Goal: Task Accomplishment & Management: Complete application form

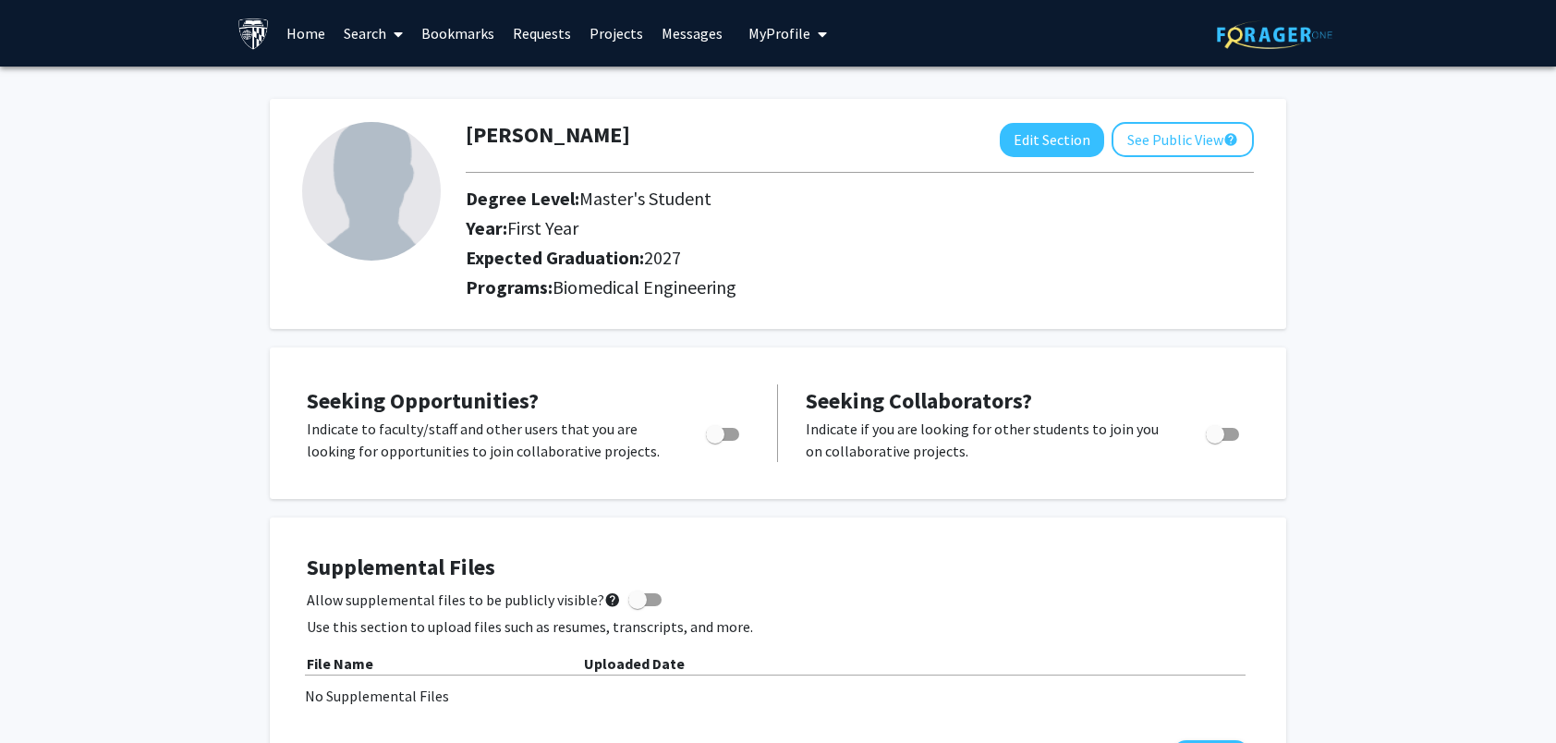
click at [378, 32] on link "Search" at bounding box center [374, 33] width 78 height 65
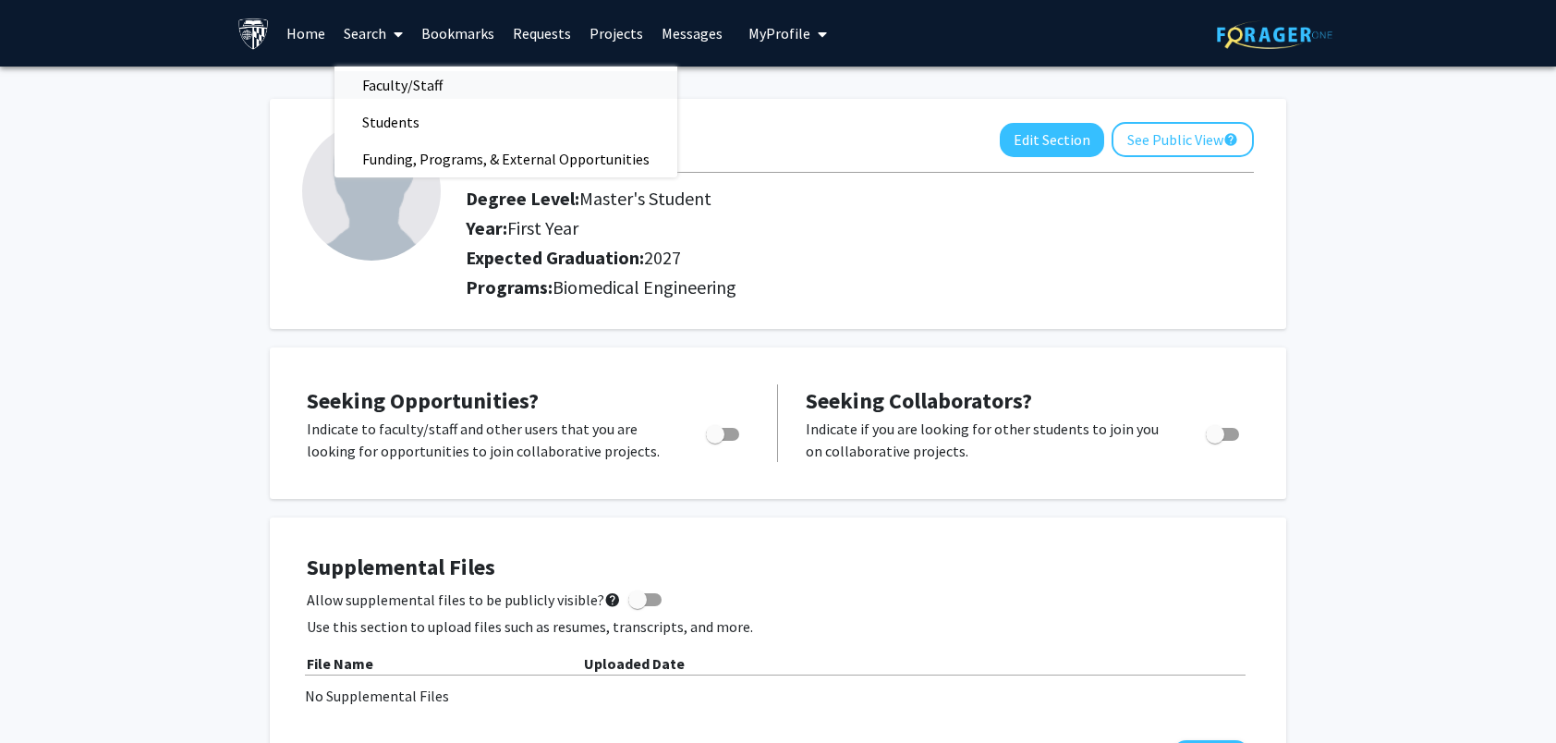
click at [411, 86] on span "Faculty/Staff" at bounding box center [403, 85] width 136 height 37
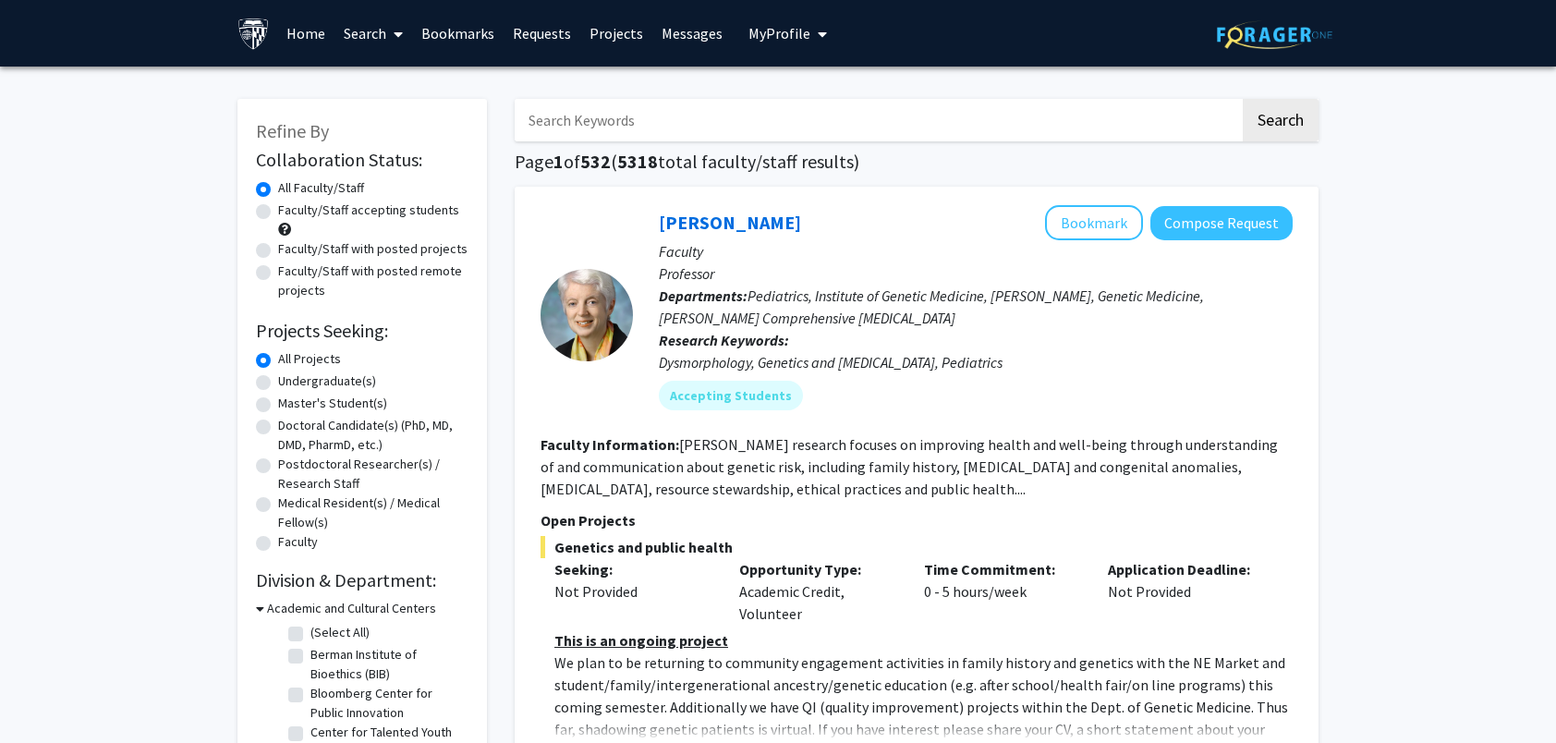
click at [610, 39] on link "Projects" at bounding box center [616, 33] width 72 height 65
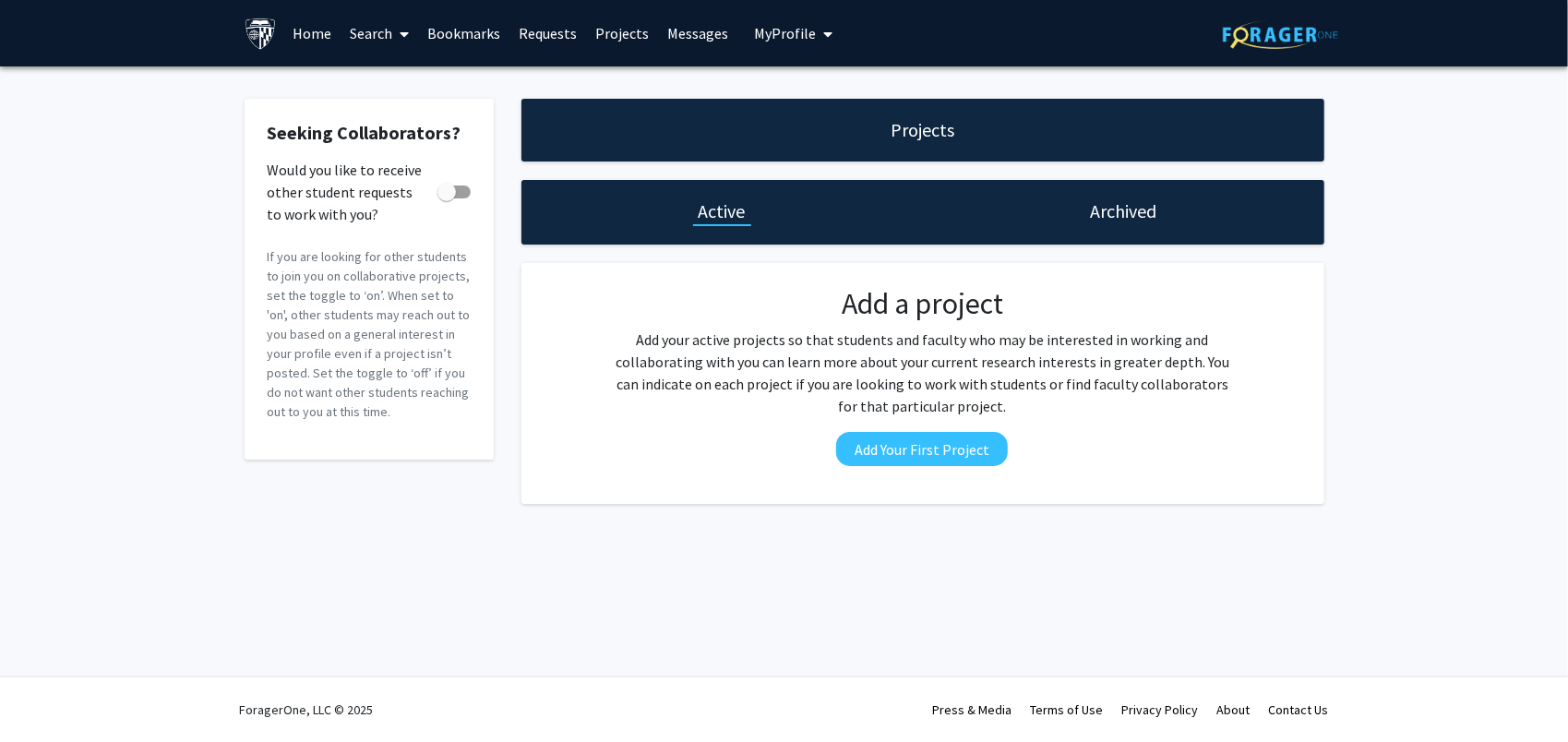
click at [389, 37] on link "Search" at bounding box center [380, 33] width 78 height 65
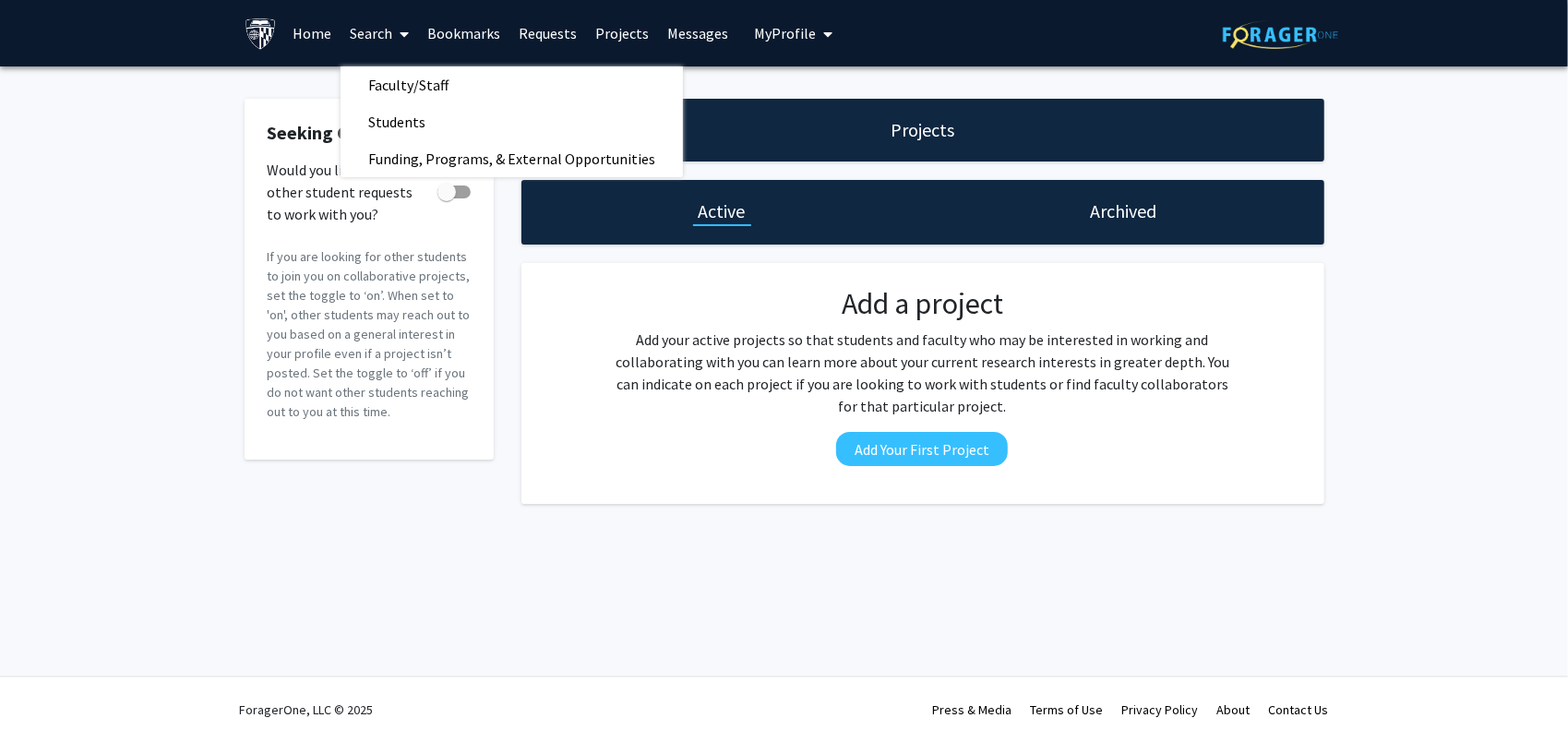
click at [480, 33] on link "Bookmarks" at bounding box center [463, 33] width 91 height 65
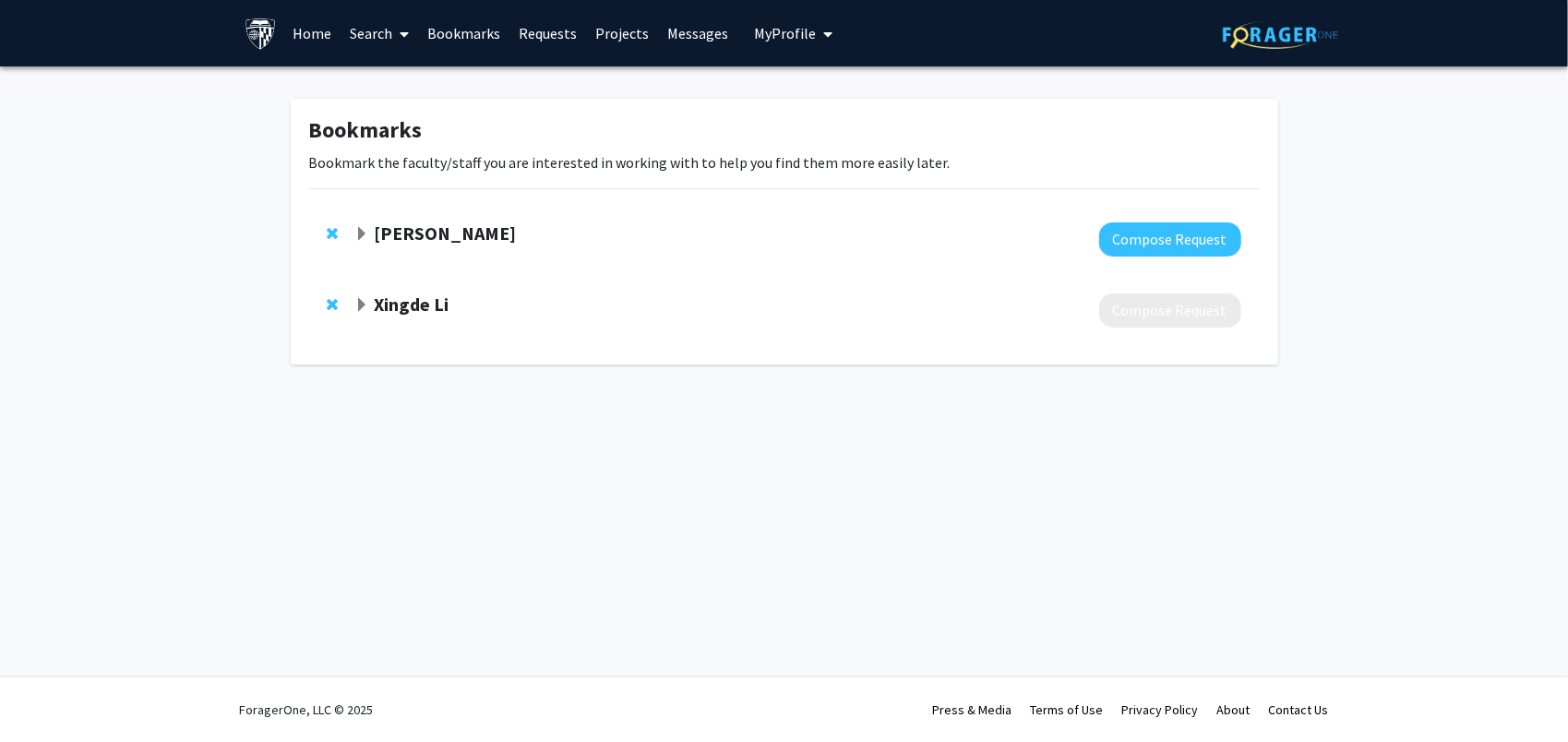
click at [359, 305] on span "Expand Xingde Li Bookmark" at bounding box center [362, 305] width 15 height 15
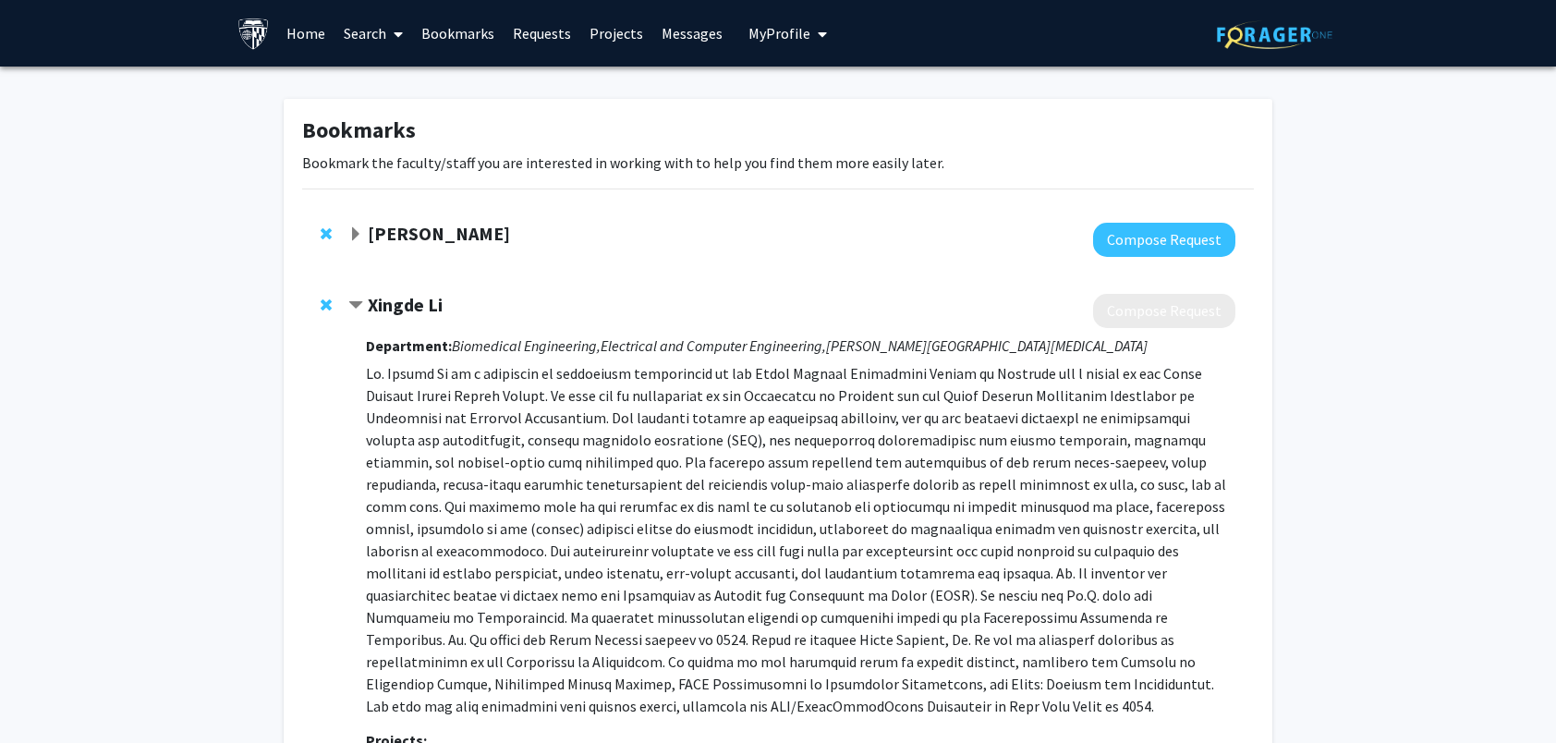
click at [362, 305] on span "Contract Xingde Li Bookmark" at bounding box center [355, 305] width 15 height 15
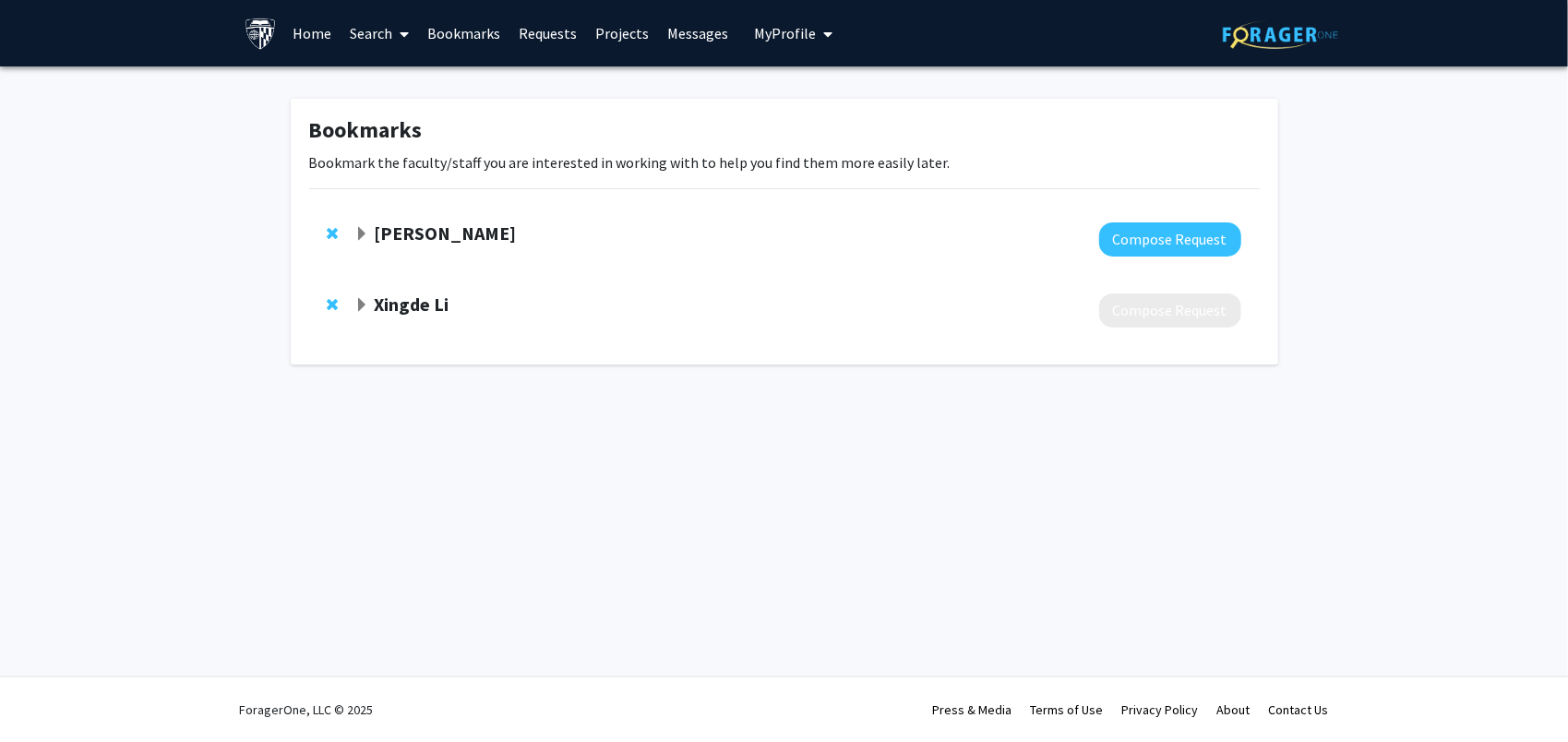
click at [373, 234] on div "Yannis Paulus" at bounding box center [553, 234] width 398 height 23
click at [370, 237] on div "Yannis Paulus" at bounding box center [553, 234] width 398 height 23
click at [366, 237] on span "Expand Yannis Paulus Bookmark" at bounding box center [362, 234] width 15 height 15
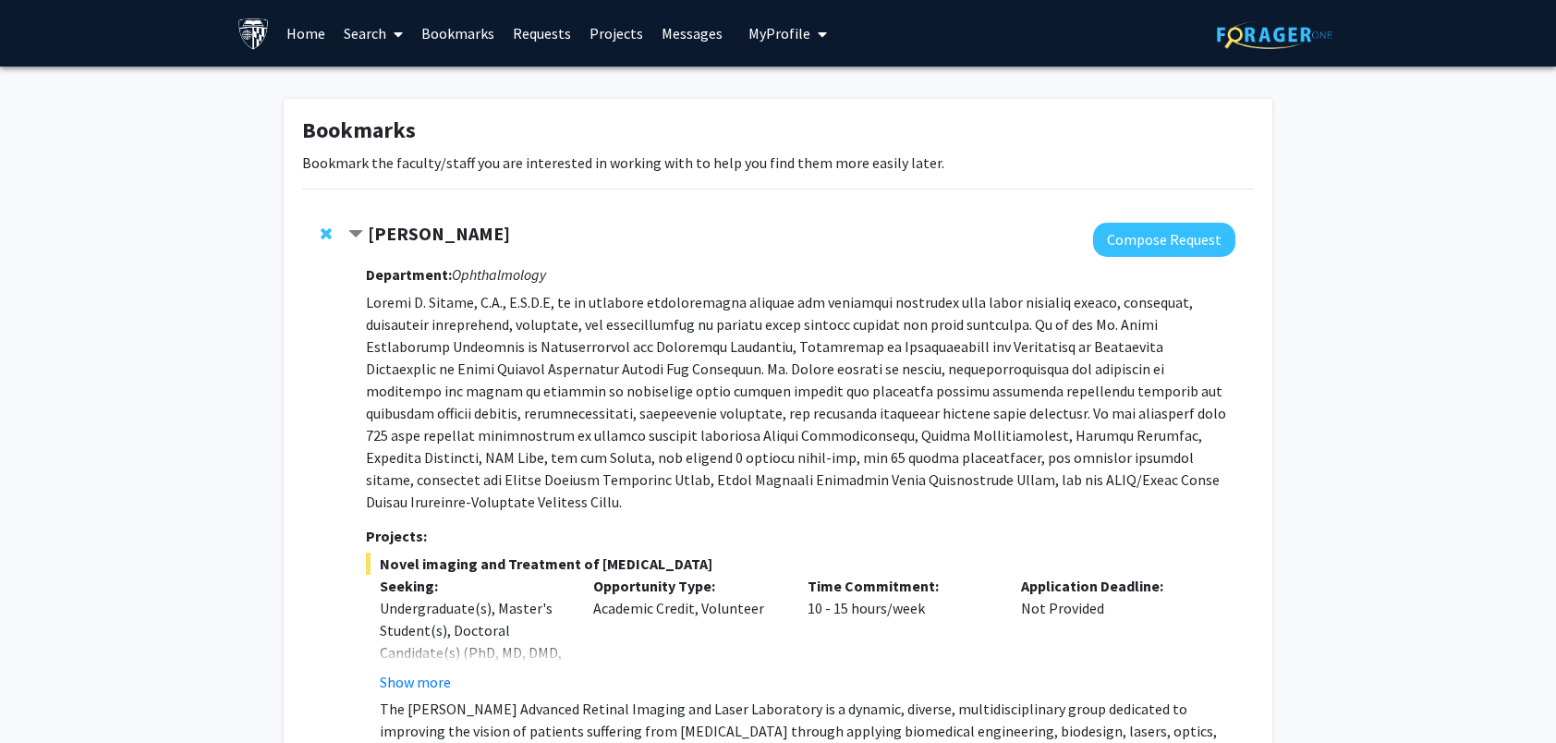
click at [359, 233] on span "Contract Yannis Paulus Bookmark" at bounding box center [355, 234] width 15 height 15
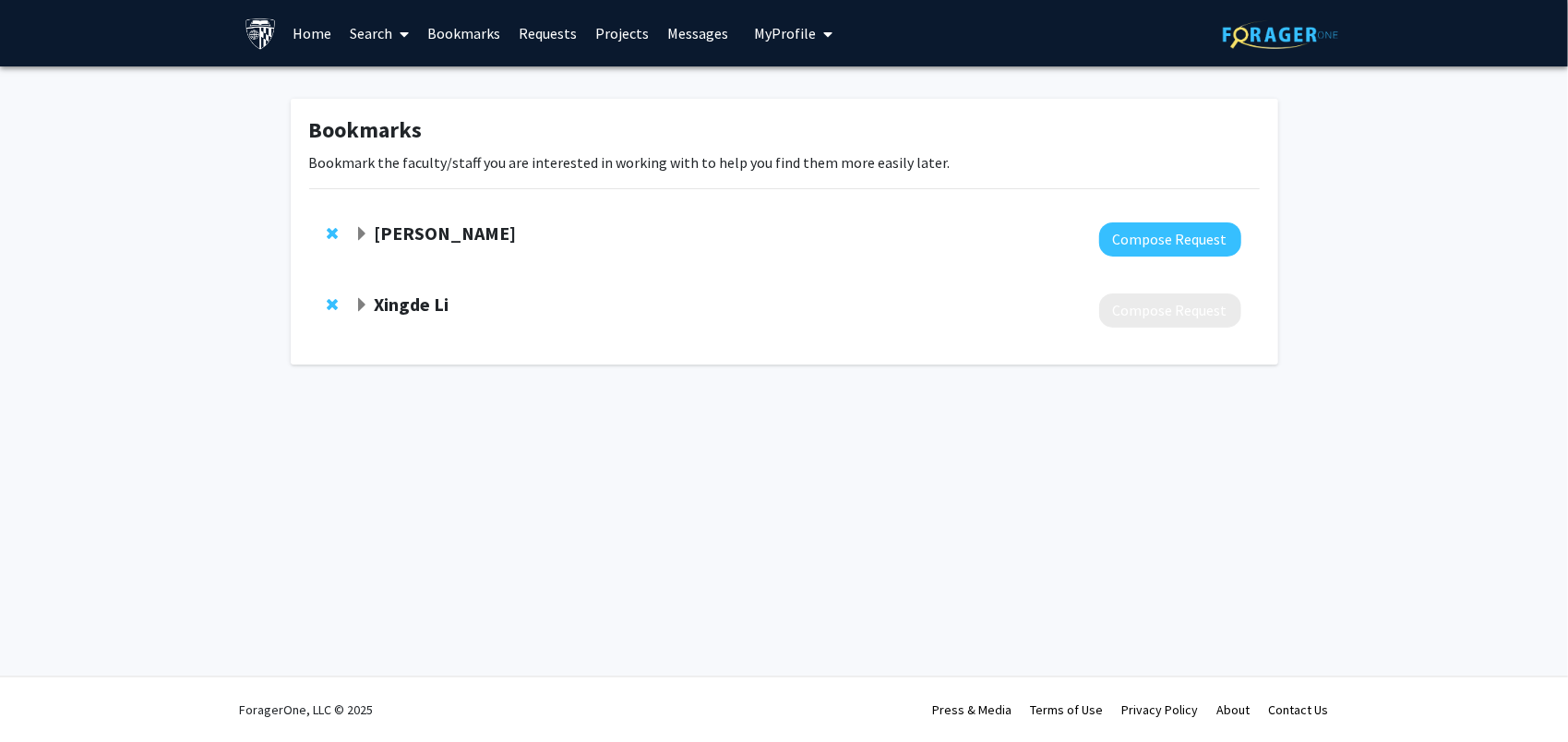
click at [409, 33] on link "Search" at bounding box center [380, 33] width 78 height 65
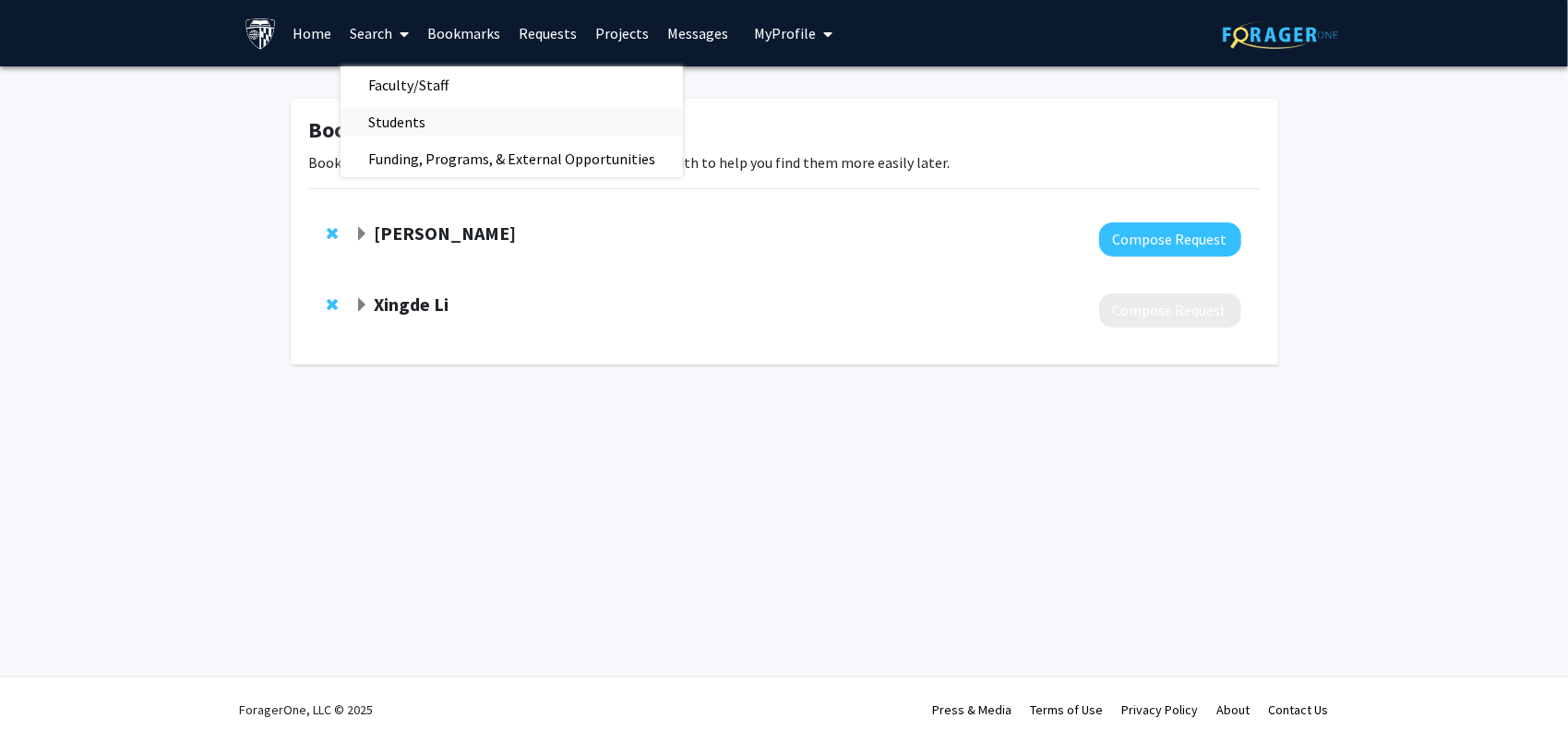
click at [394, 113] on span "Students" at bounding box center [396, 121] width 113 height 37
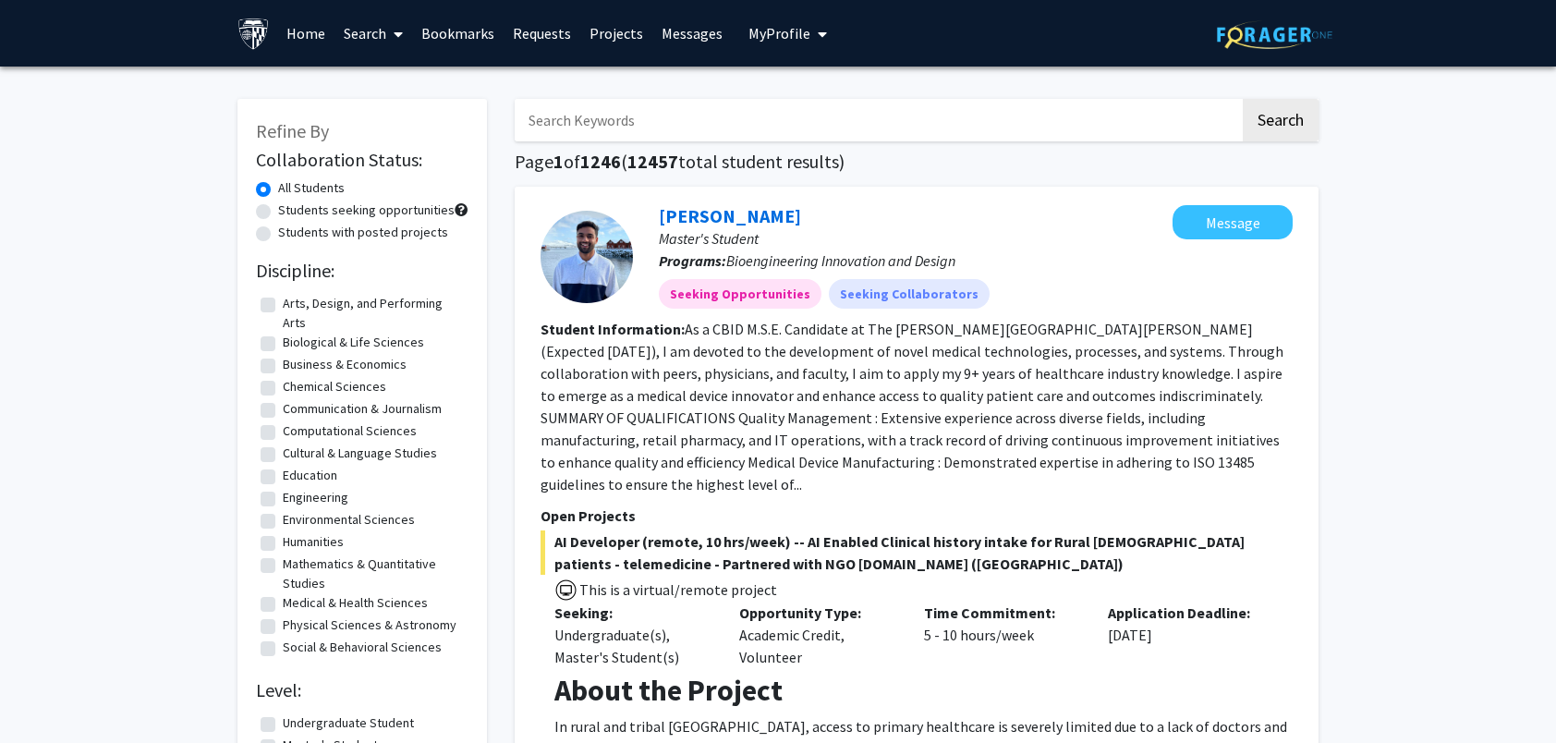
click at [278, 189] on label "All Students" at bounding box center [311, 187] width 67 height 19
click at [278, 189] on input "All Students" at bounding box center [284, 184] width 12 height 12
click at [375, 32] on link "Search" at bounding box center [374, 33] width 78 height 65
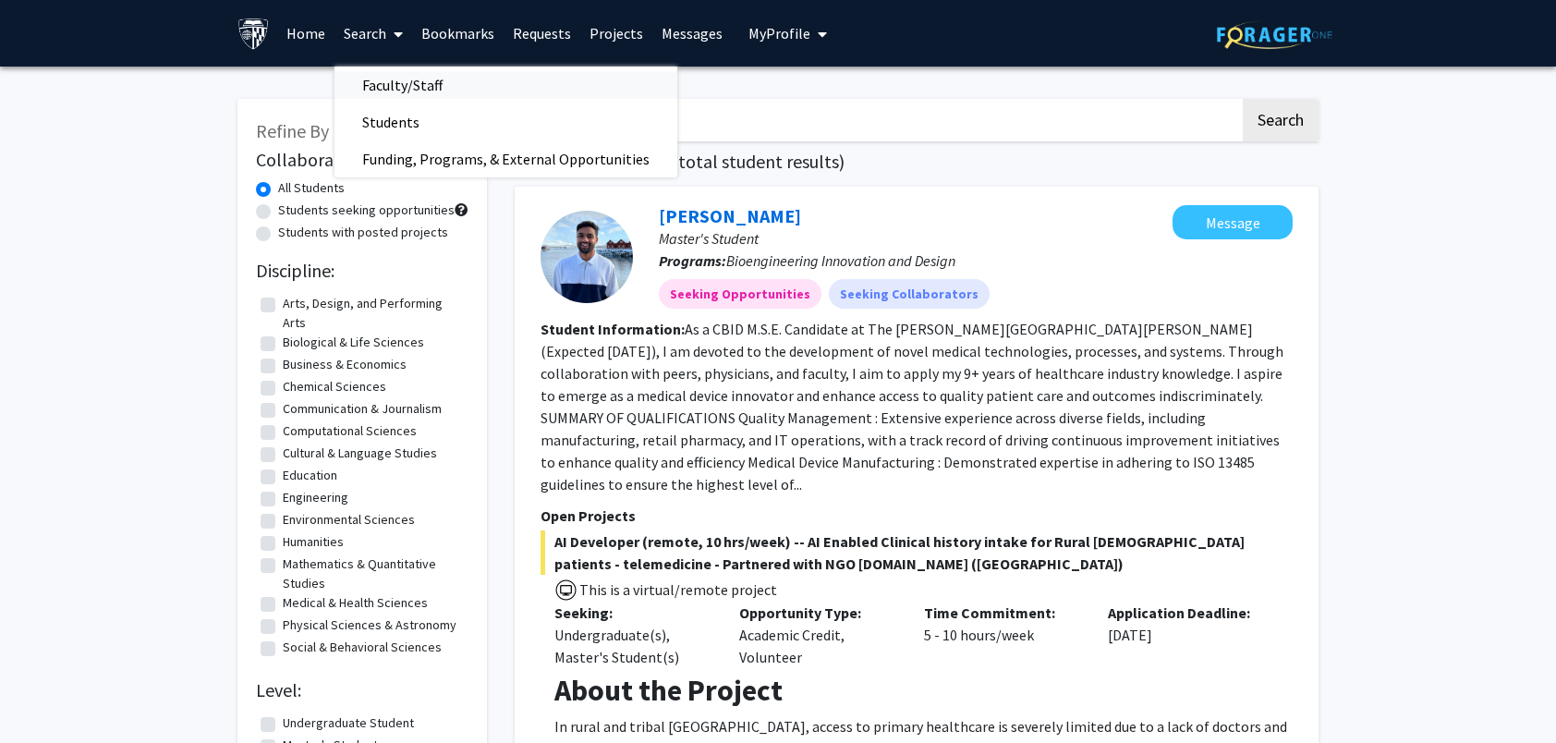
click at [408, 90] on span "Faculty/Staff" at bounding box center [403, 85] width 136 height 37
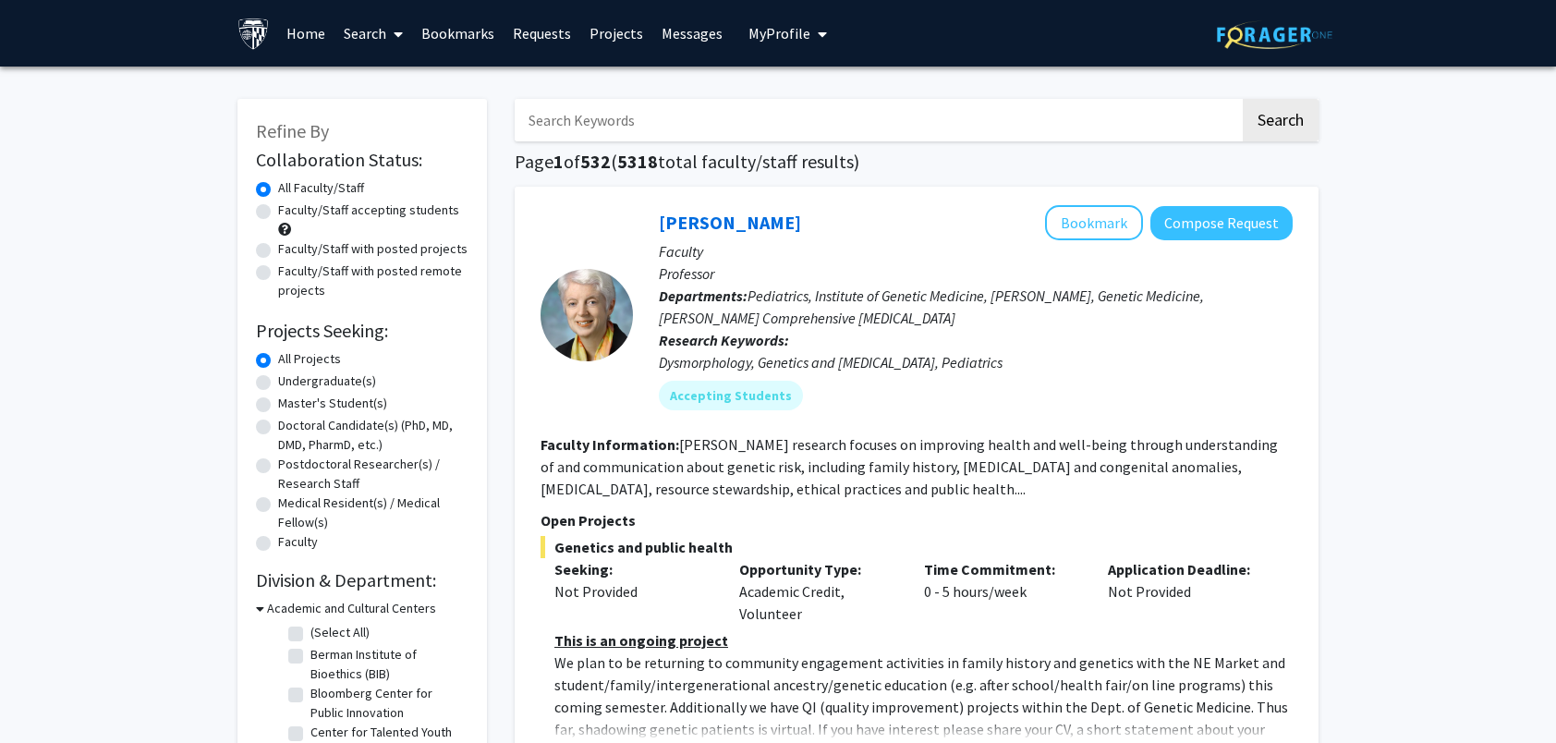
click at [278, 406] on label "Master's Student(s)" at bounding box center [332, 403] width 109 height 19
click at [278, 406] on input "Master's Student(s)" at bounding box center [284, 400] width 12 height 12
radio input "true"
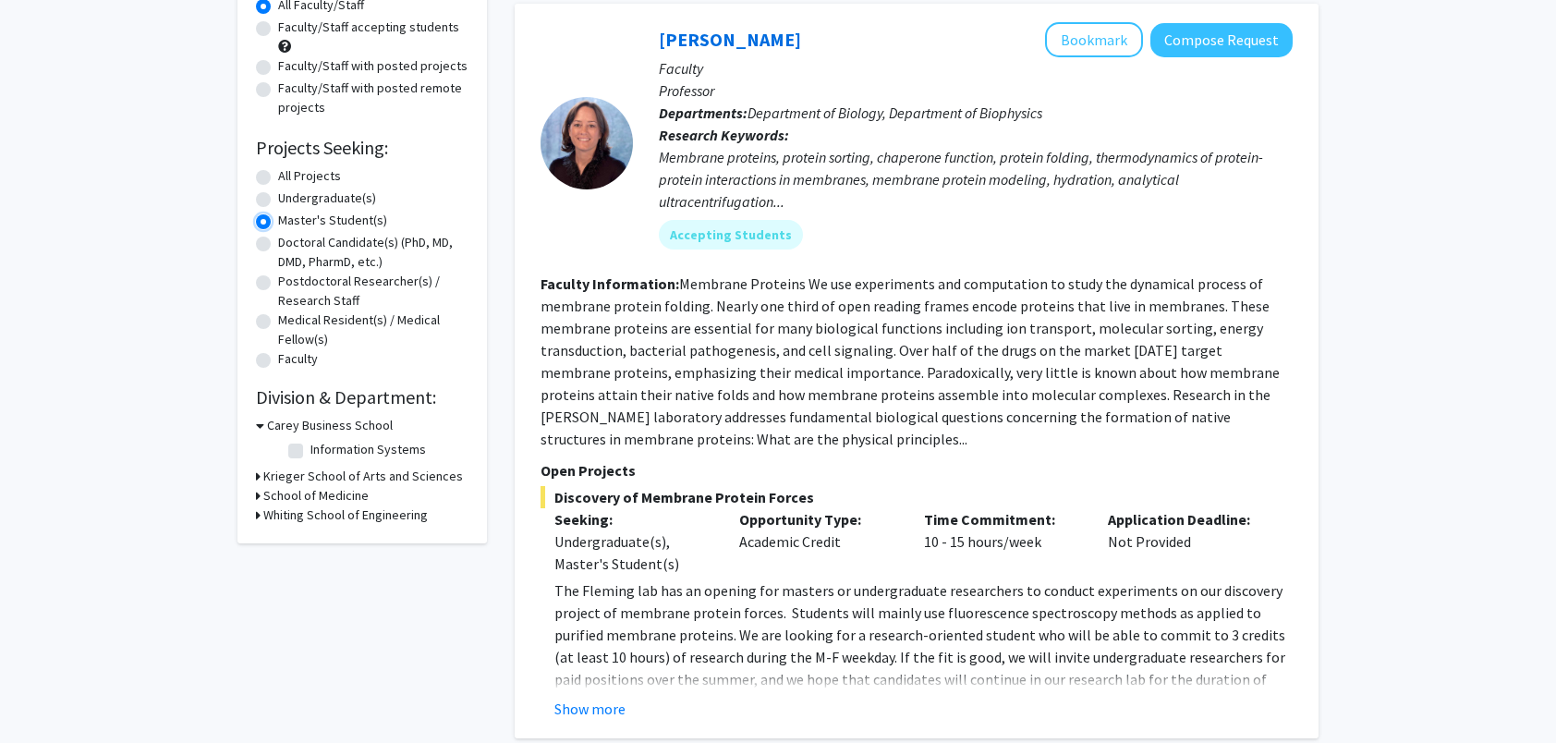
scroll to position [185, 0]
click at [267, 477] on h3 "Krieger School of Arts and Sciences" at bounding box center [363, 474] width 200 height 19
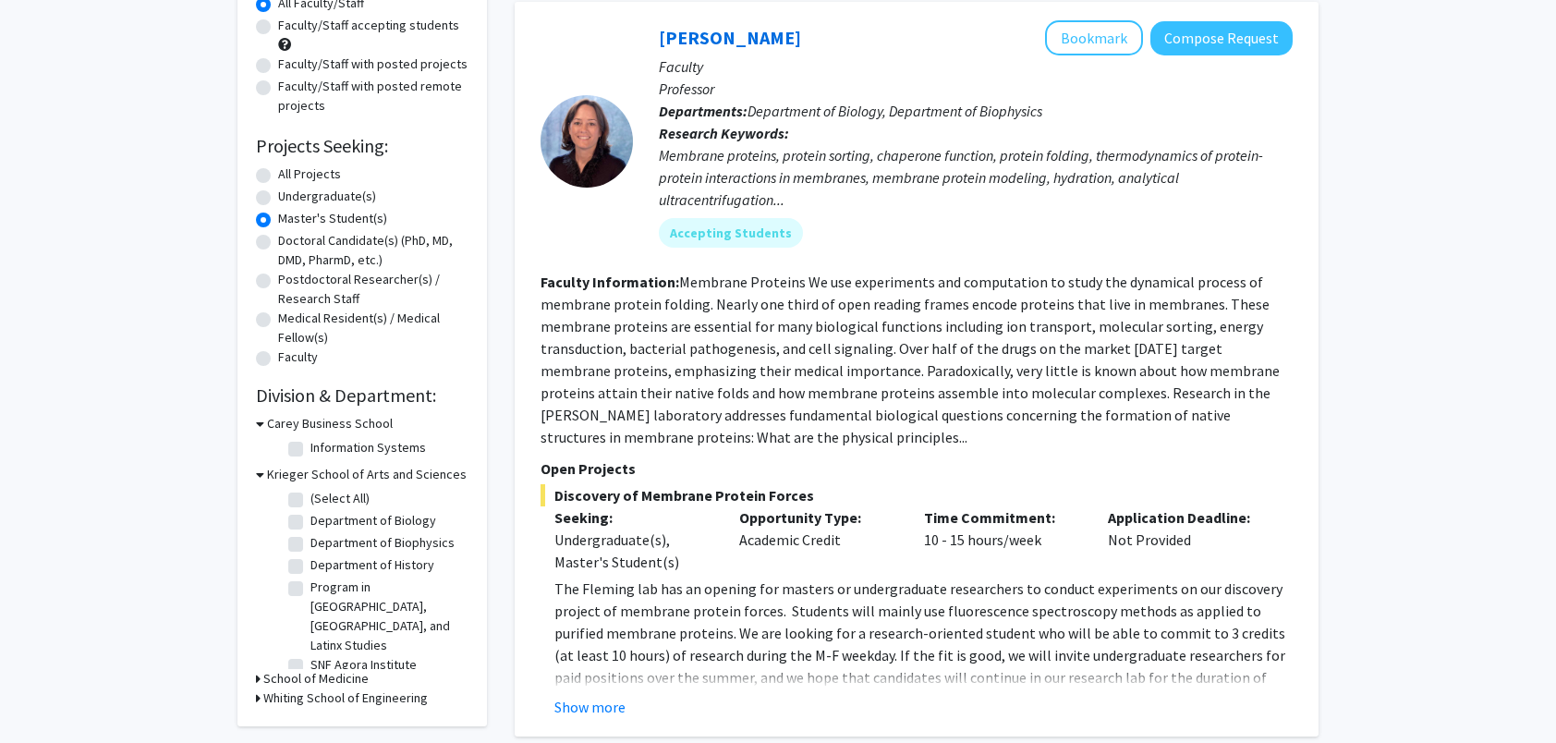
click at [256, 473] on icon at bounding box center [260, 474] width 8 height 19
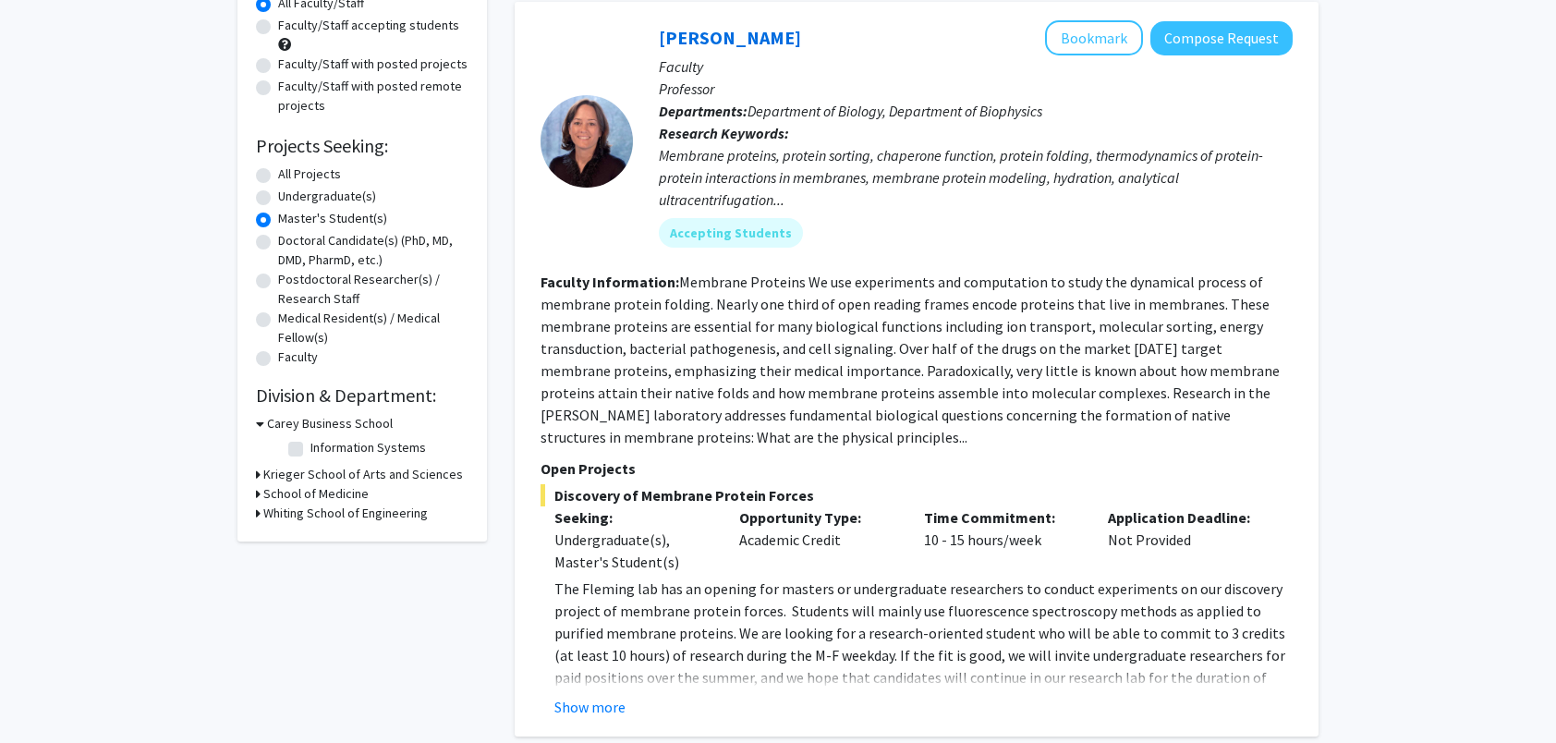
click at [261, 493] on div "School of Medicine" at bounding box center [362, 493] width 213 height 19
click at [257, 494] on icon at bounding box center [258, 493] width 5 height 19
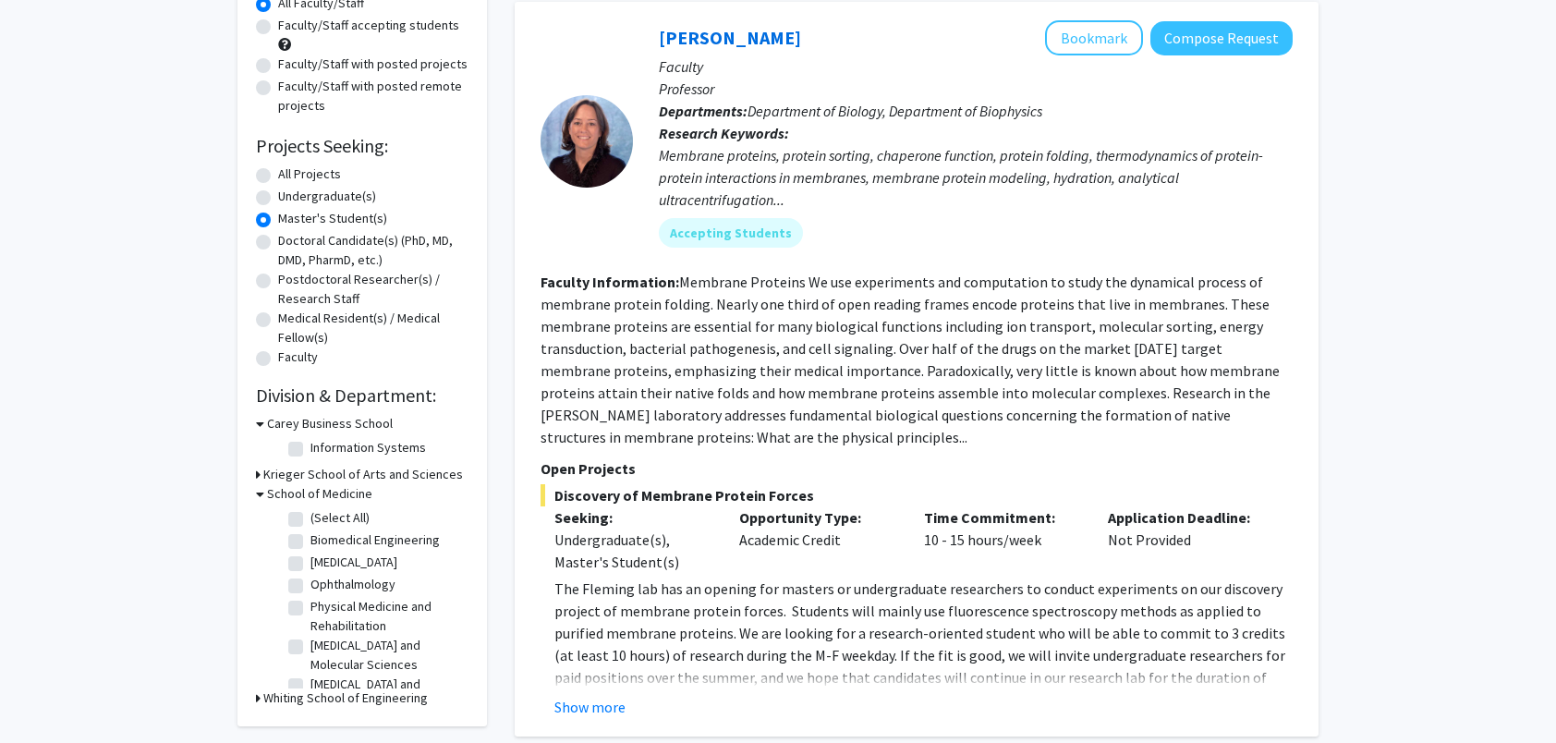
click at [310, 541] on label "Biomedical Engineering" at bounding box center [374, 539] width 129 height 19
click at [310, 541] on input "Biomedical Engineering" at bounding box center [316, 536] width 12 height 12
checkbox input "true"
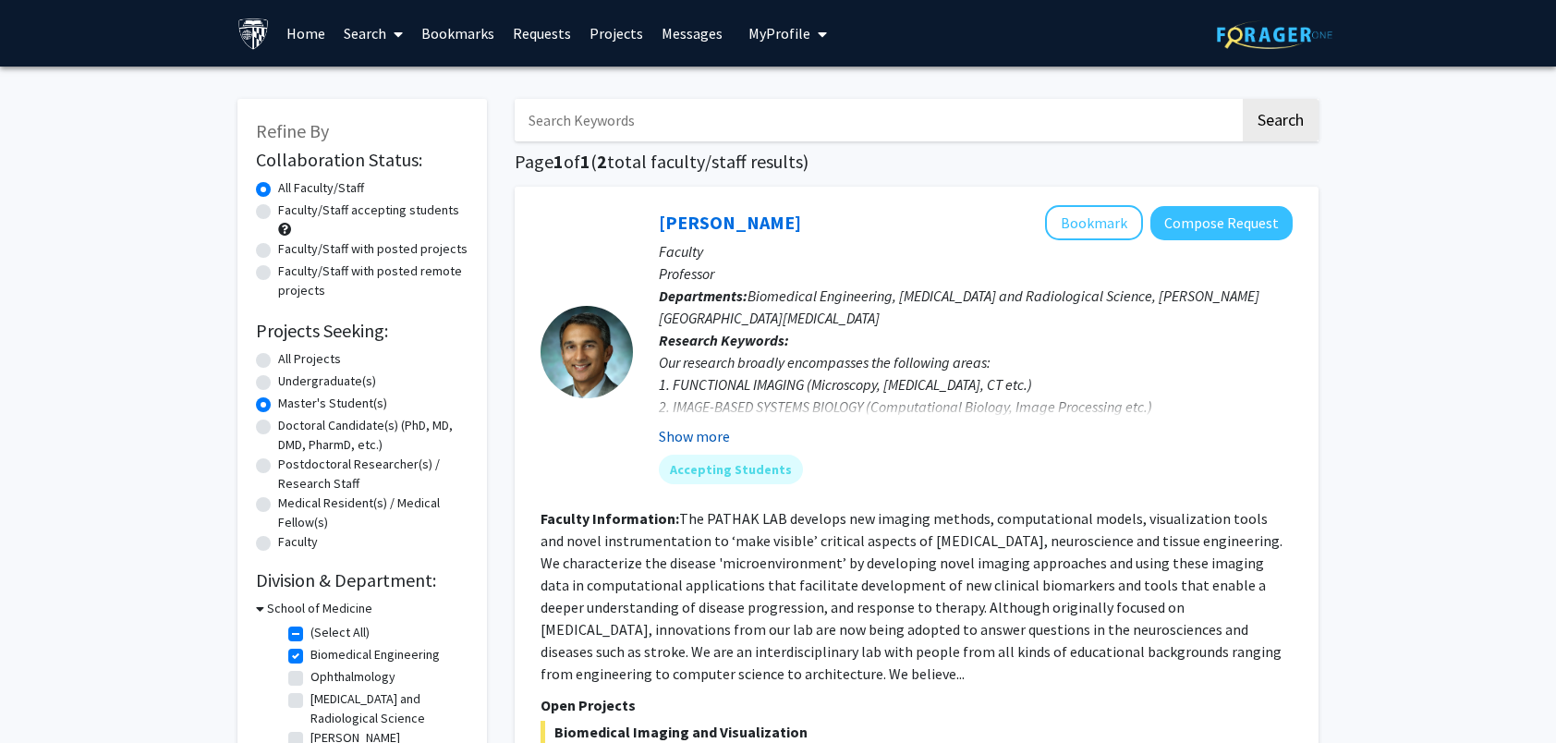
click at [696, 425] on button "Show more" at bounding box center [694, 436] width 71 height 22
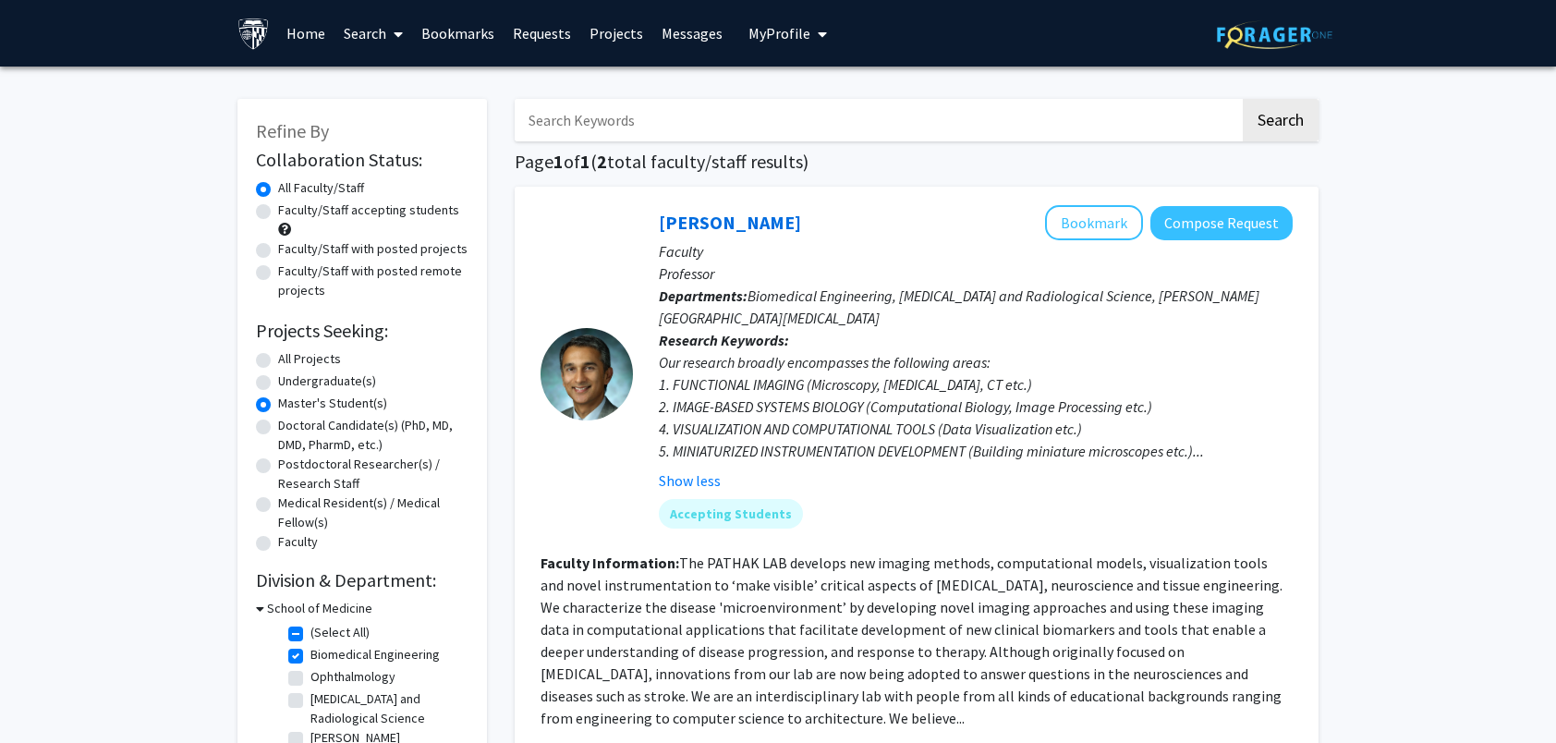
click at [355, 32] on link "Search" at bounding box center [374, 33] width 78 height 65
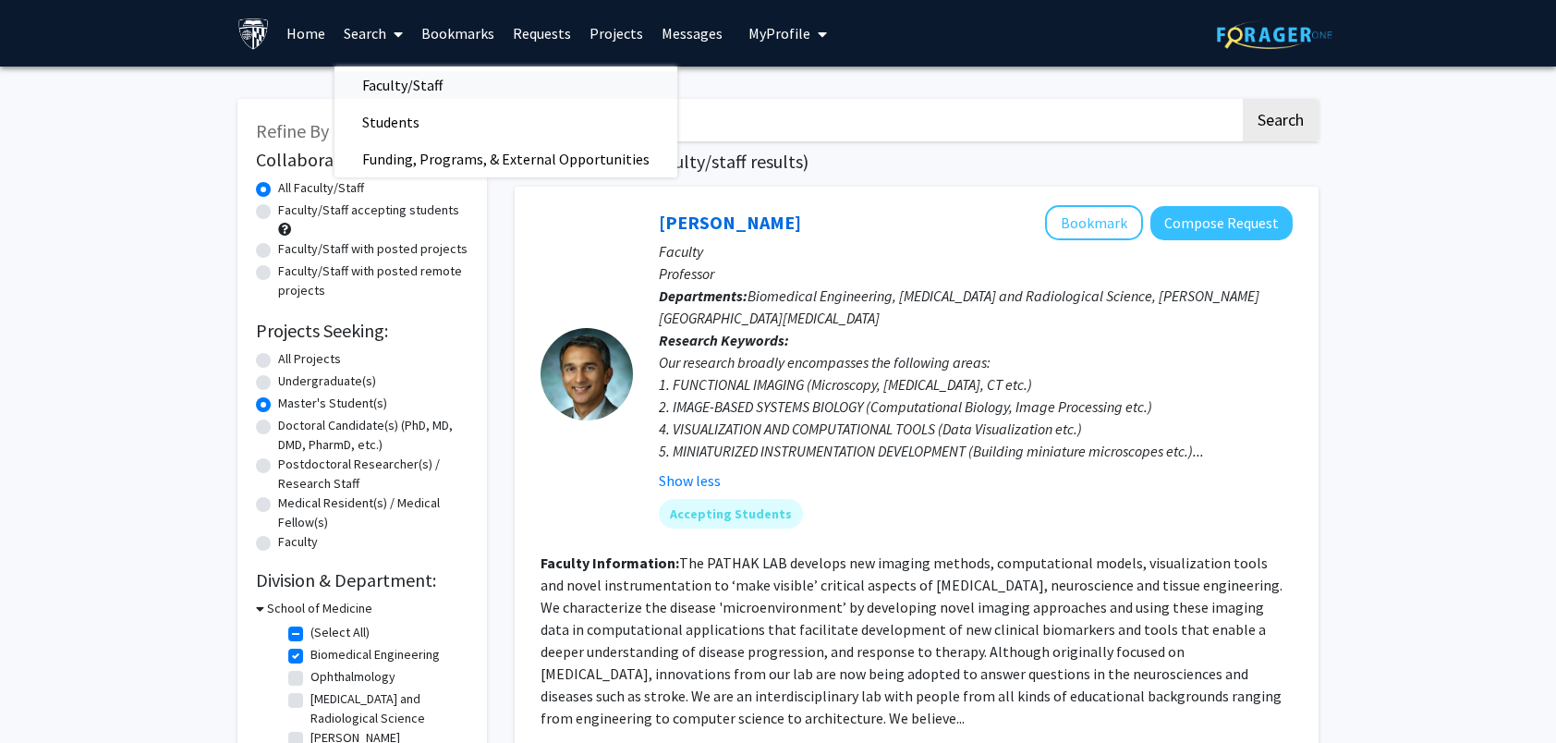
click at [419, 83] on span "Faculty/Staff" at bounding box center [403, 85] width 136 height 37
radio input "true"
checkbox input "false"
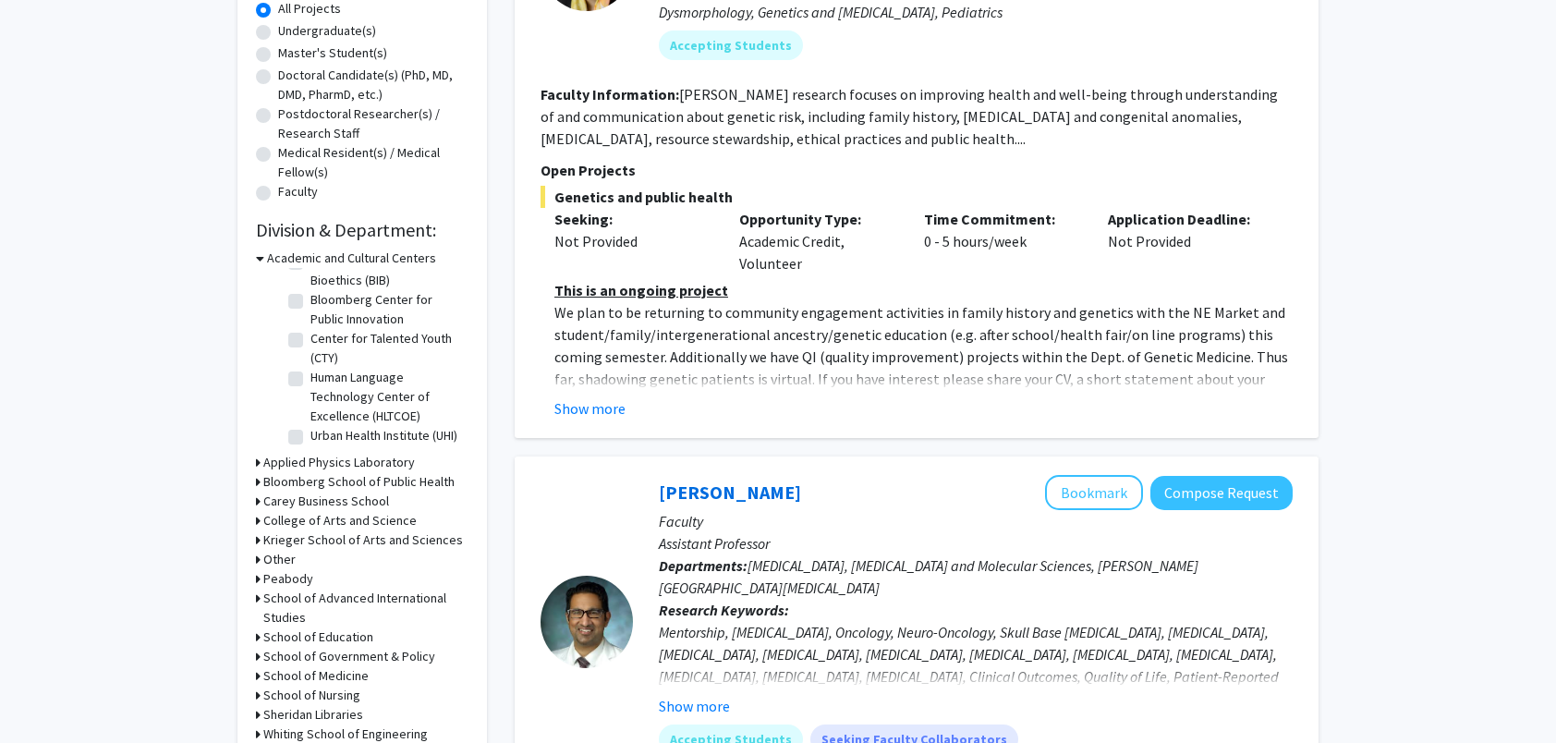
scroll to position [462, 0]
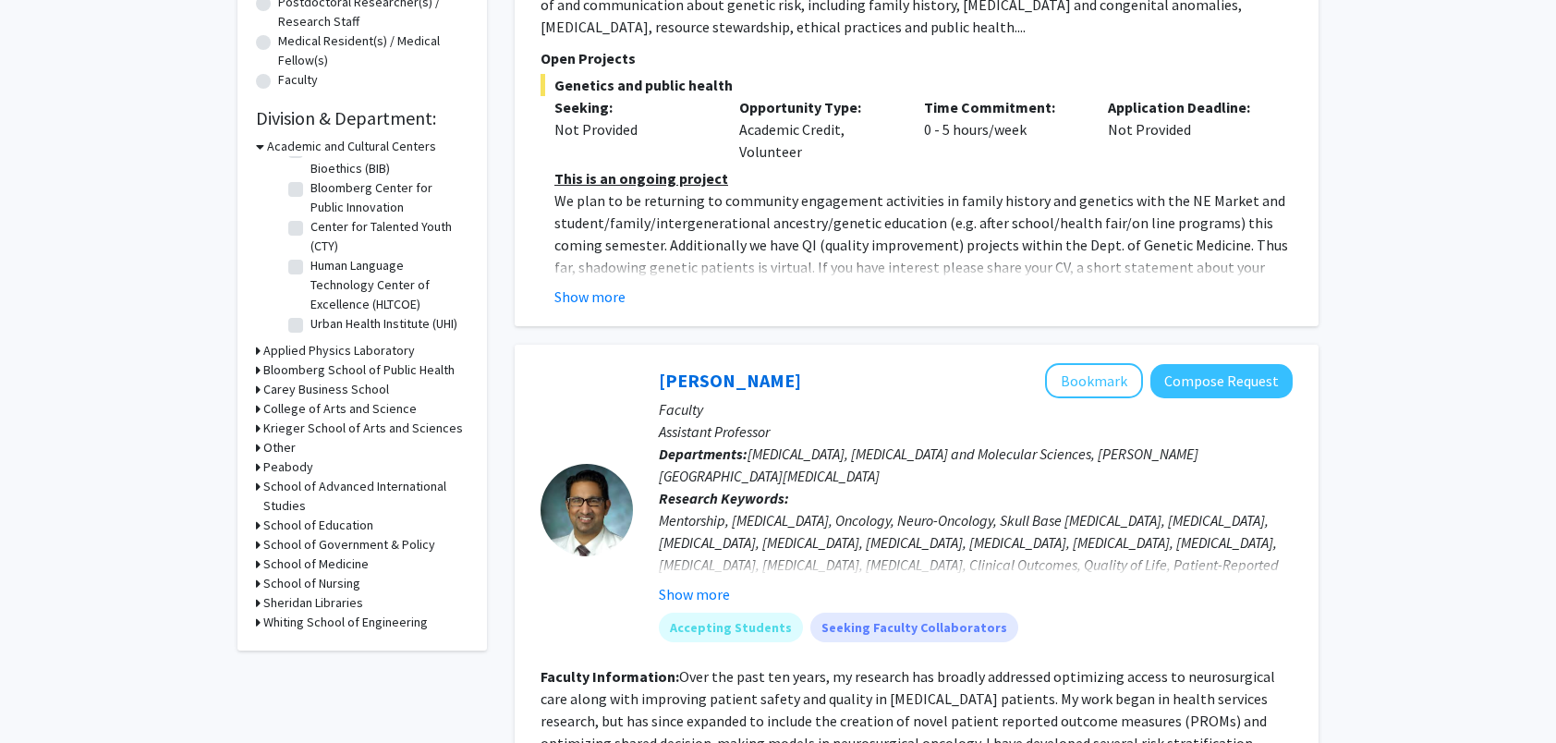
click at [258, 566] on icon at bounding box center [258, 563] width 5 height 19
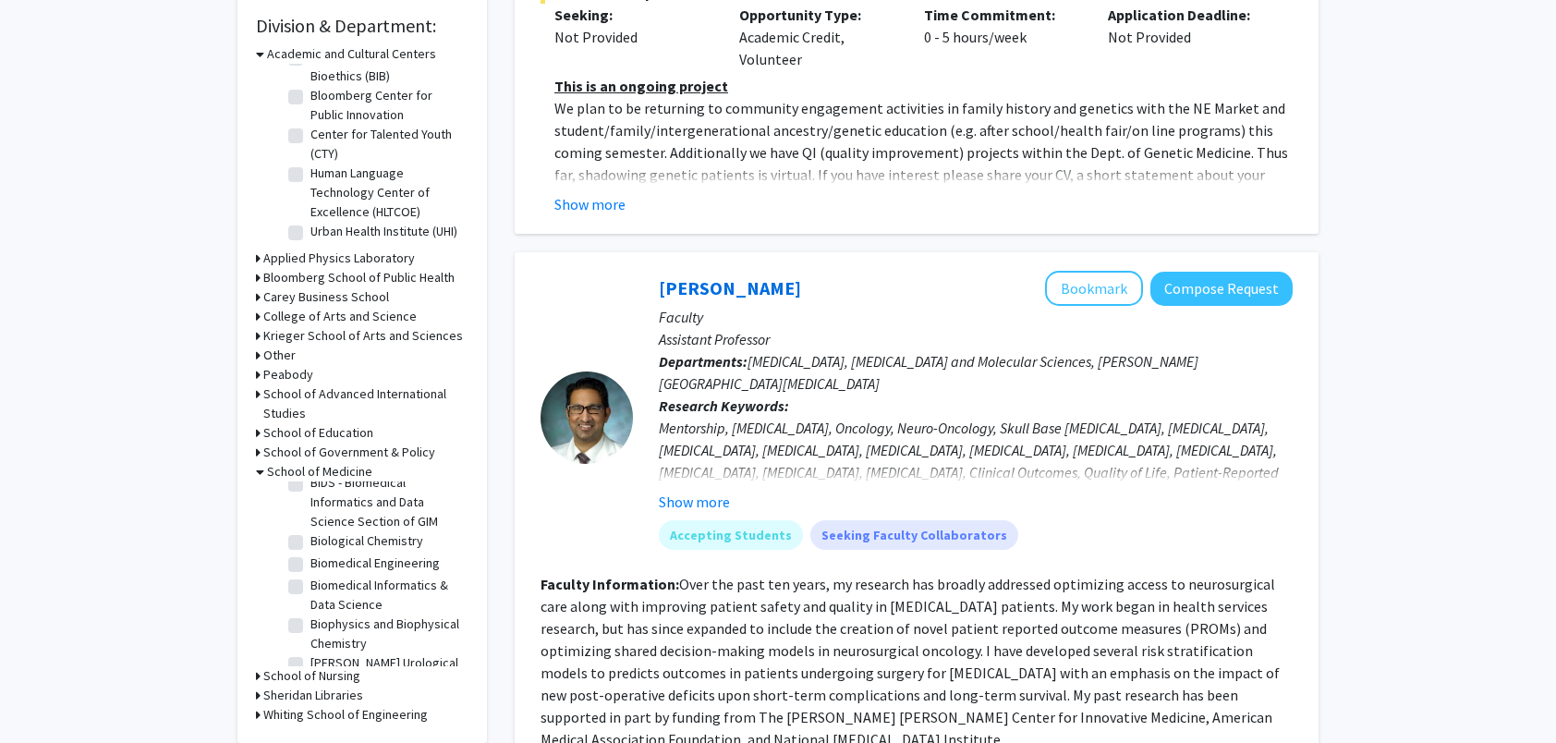
scroll to position [277, 0]
click at [310, 550] on label "Biomedical Engineering" at bounding box center [374, 539] width 129 height 19
click at [310, 542] on input "Biomedical Engineering" at bounding box center [316, 536] width 12 height 12
checkbox input "true"
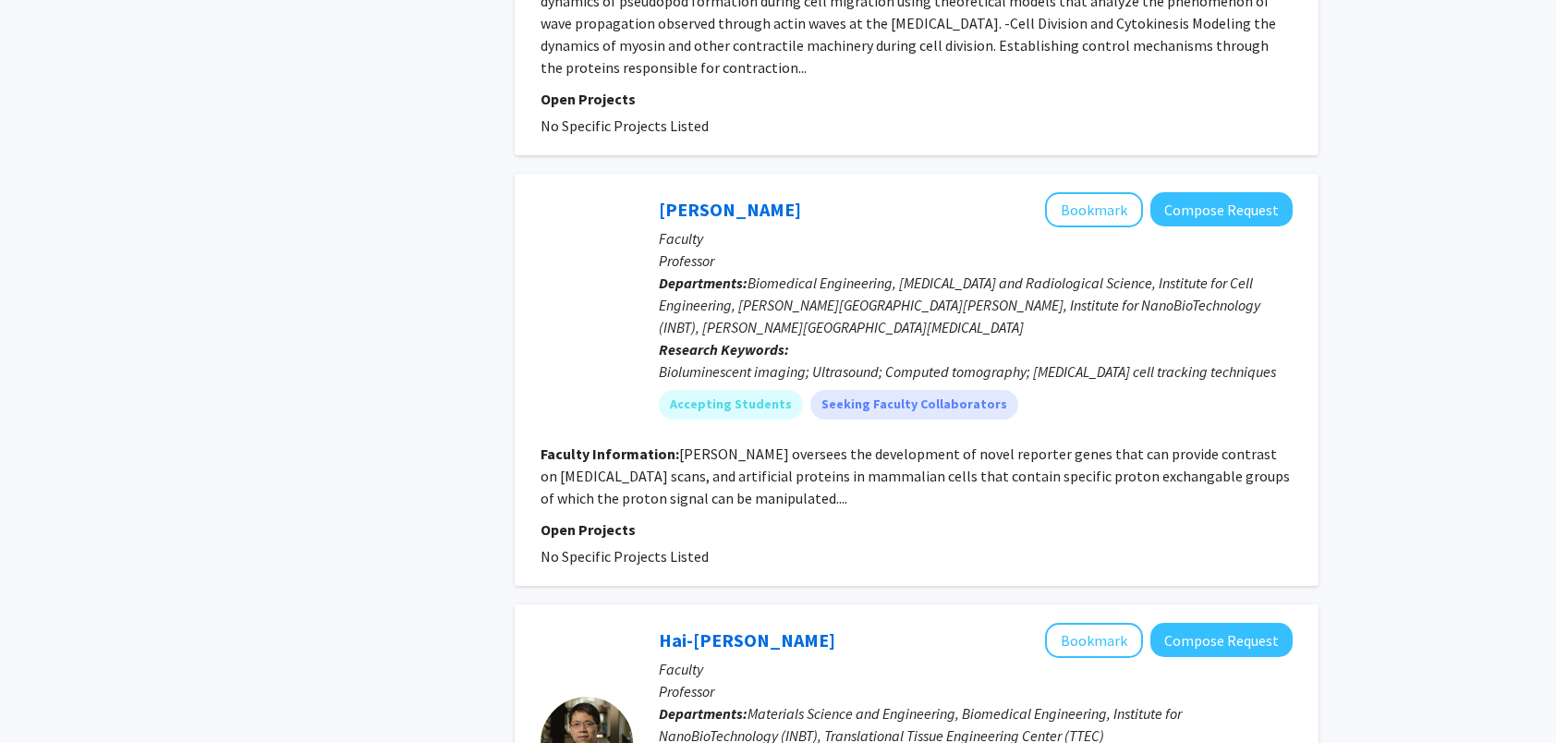
scroll to position [5267, 0]
click at [719, 198] on link "Jeff Bulte" at bounding box center [730, 209] width 142 height 23
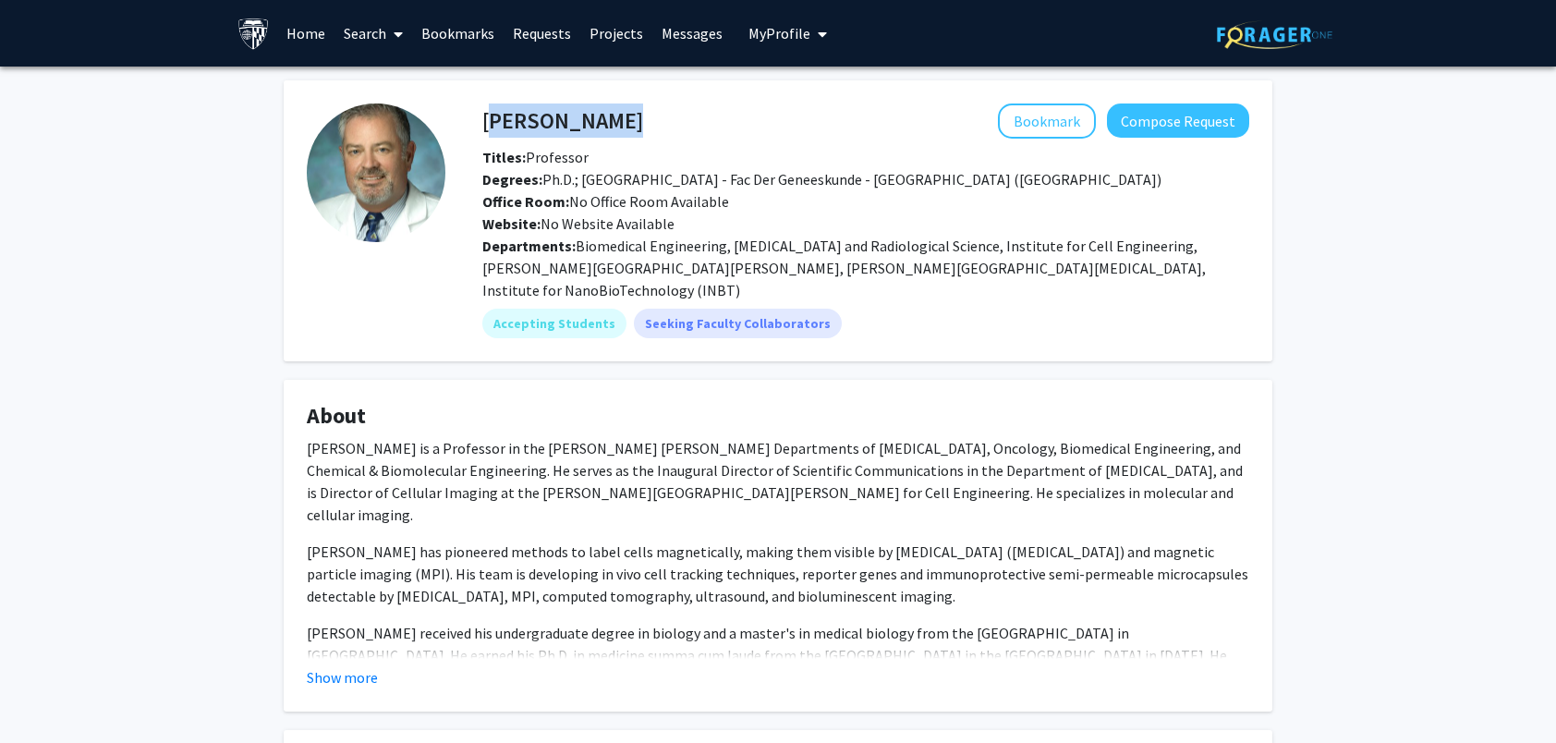
drag, startPoint x: 487, startPoint y: 118, endPoint x: 580, endPoint y: 124, distance: 93.5
click at [580, 124] on div "Jeff Bulte Bookmark Compose Request" at bounding box center [866, 120] width 795 height 35
drag, startPoint x: 580, startPoint y: 124, endPoint x: 552, endPoint y: 122, distance: 28.7
copy h4 "Jeff Bulte"
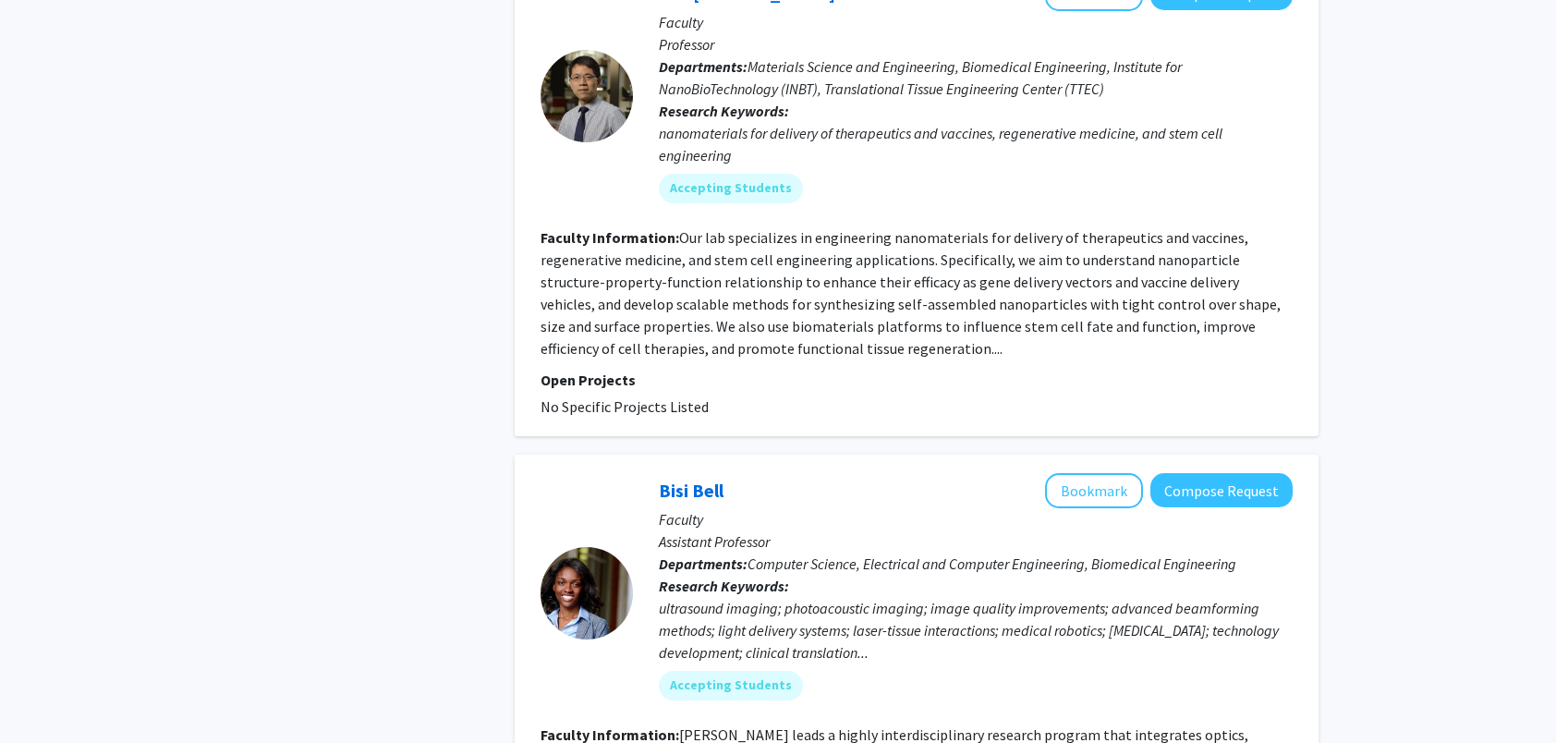
scroll to position [6191, 0]
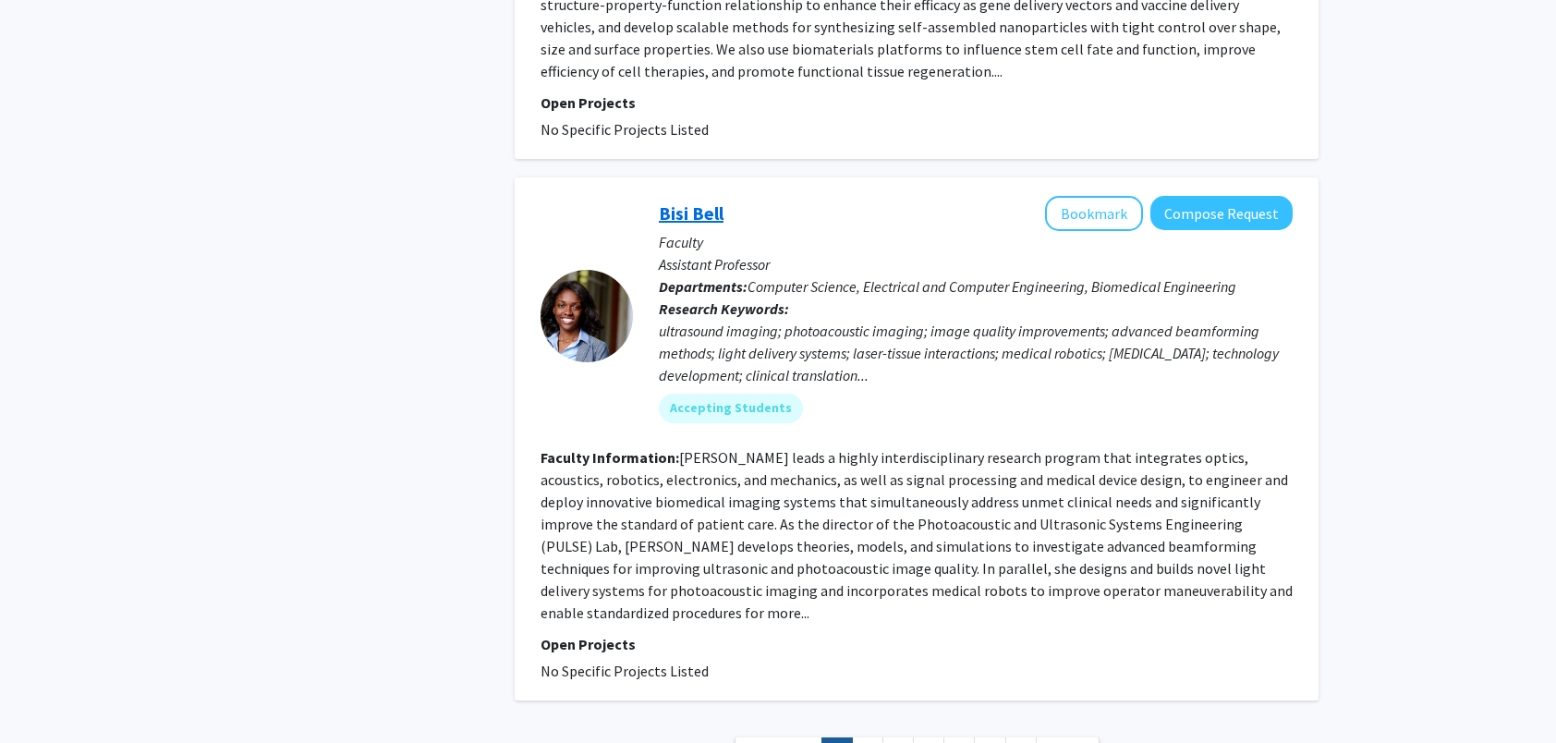
click at [695, 201] on link "Bisi Bell" at bounding box center [691, 212] width 65 height 23
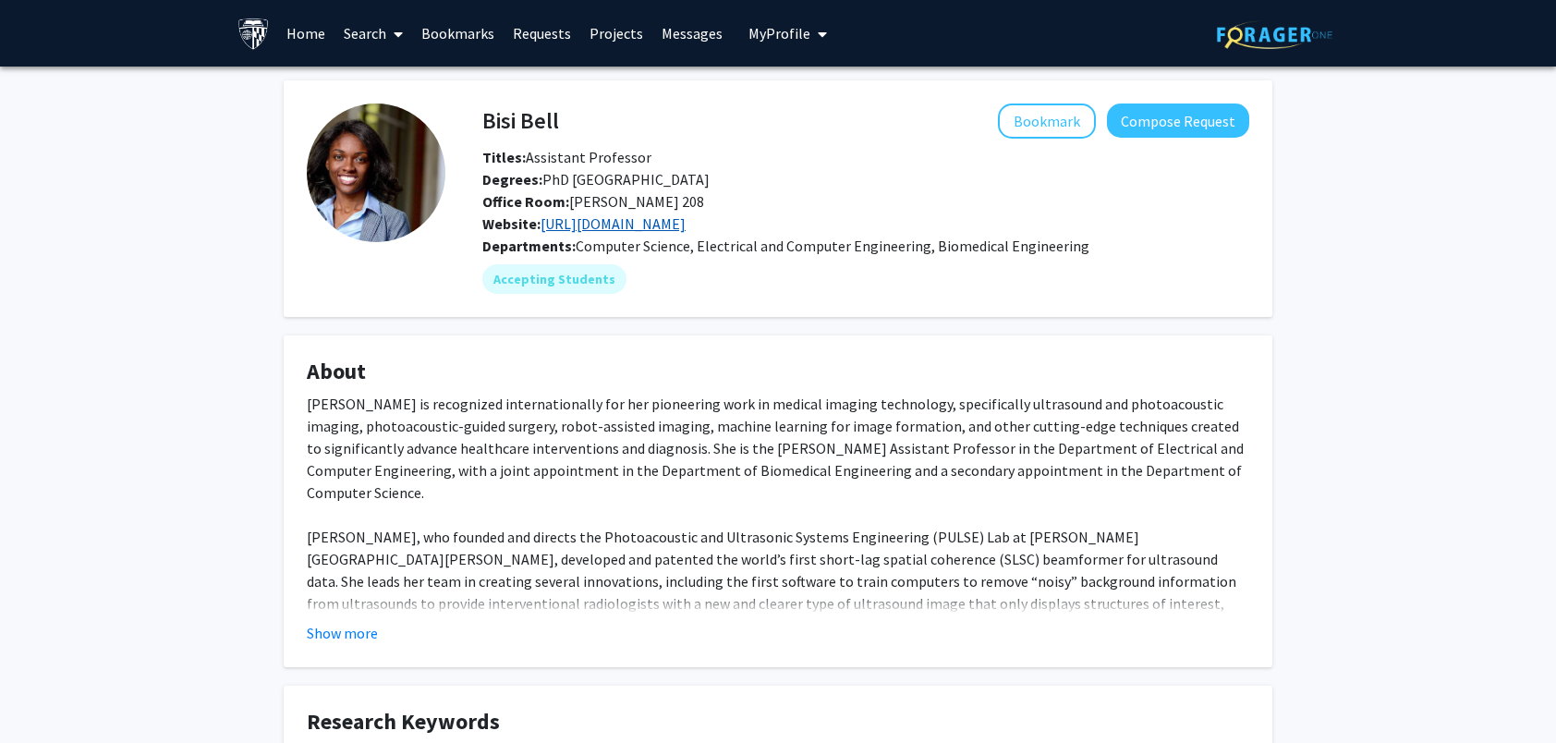
click at [628, 229] on link "https://pulselab.jhu.edu/" at bounding box center [613, 223] width 145 height 18
drag, startPoint x: 485, startPoint y: 118, endPoint x: 562, endPoint y: 117, distance: 76.7
click at [562, 117] on div "Bisi Bell Bookmark Compose Request" at bounding box center [866, 120] width 795 height 35
drag, startPoint x: 562, startPoint y: 117, endPoint x: 539, endPoint y: 125, distance: 24.3
copy h4 "Bisi Bell"
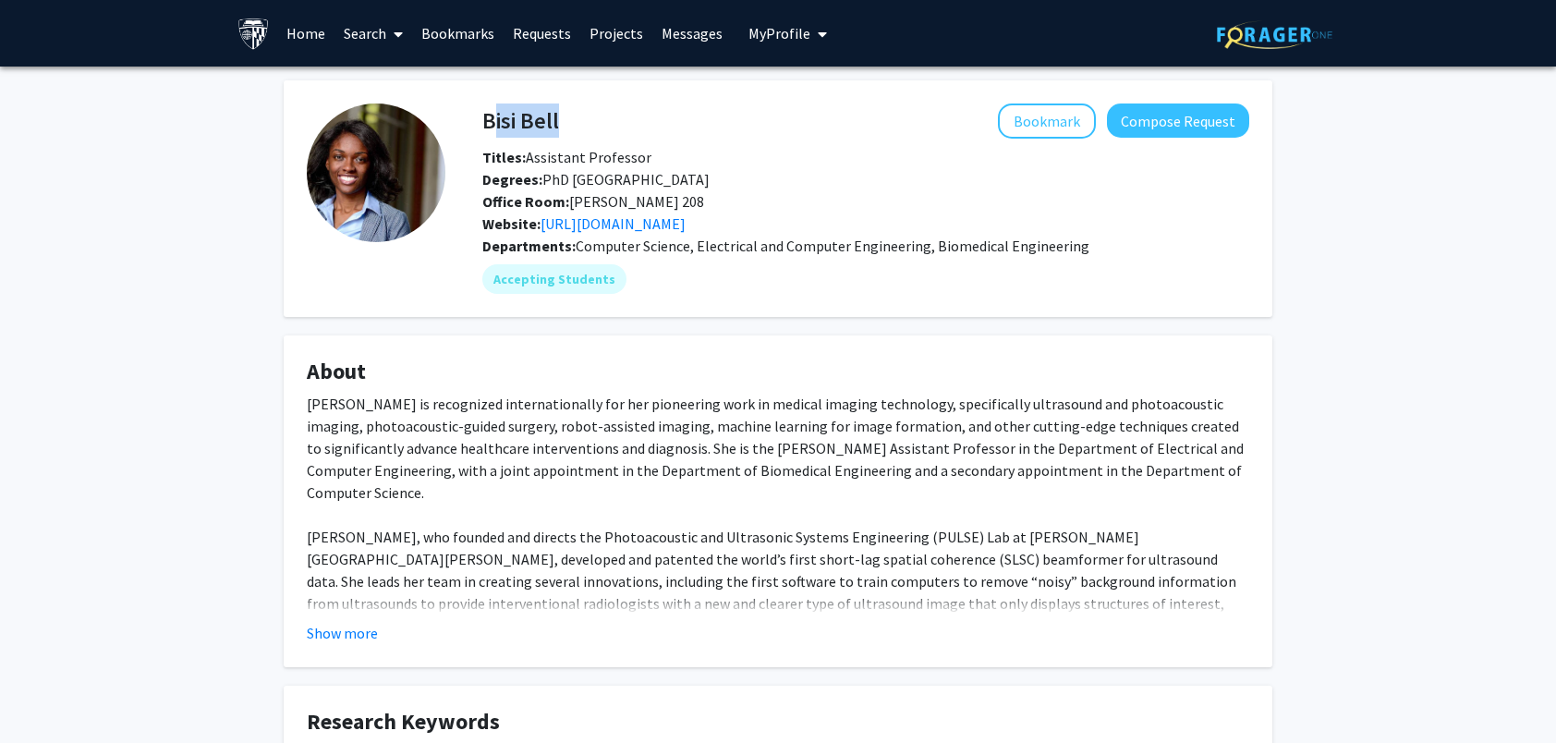
click at [328, 634] on button "Show more" at bounding box center [342, 633] width 71 height 22
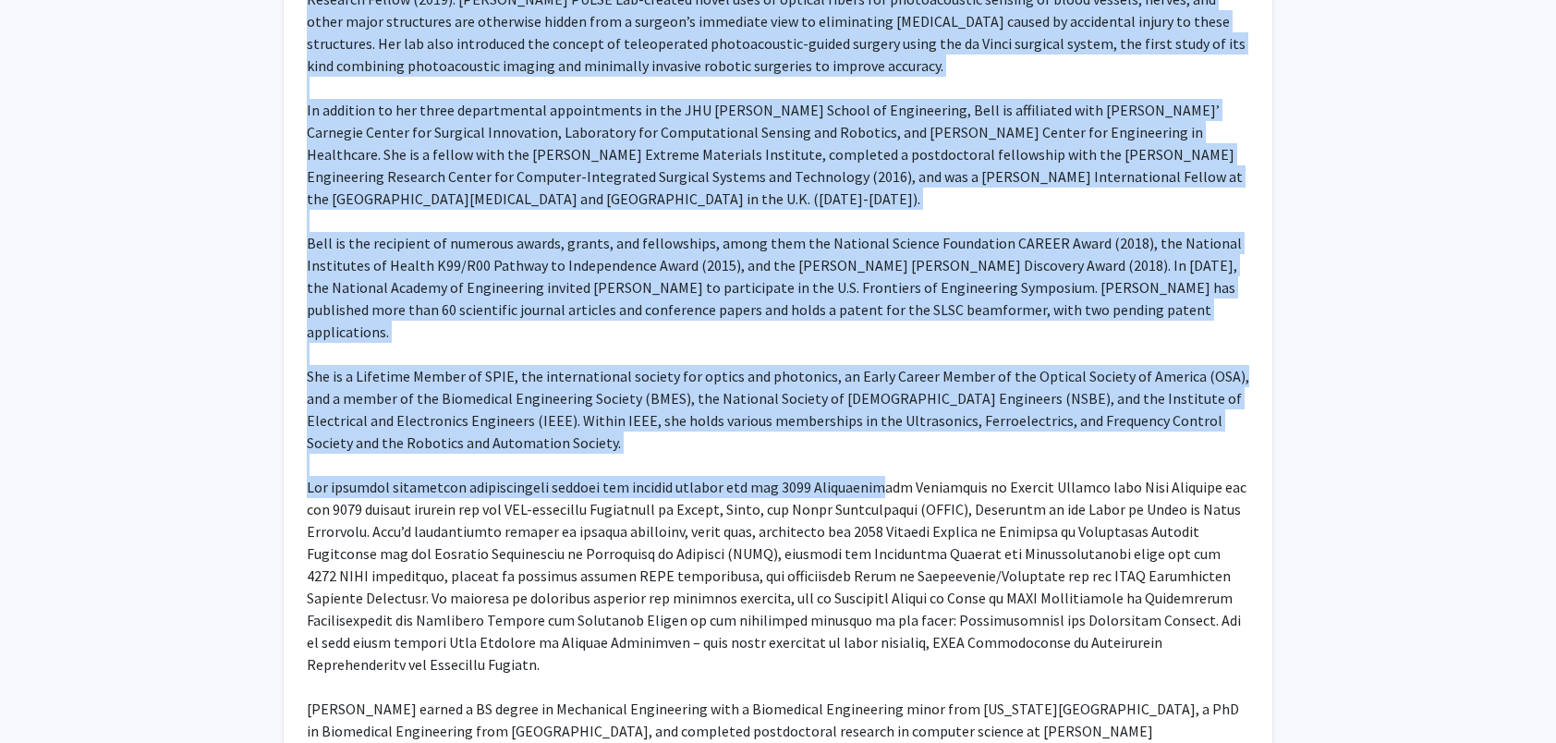
scroll to position [739, 0]
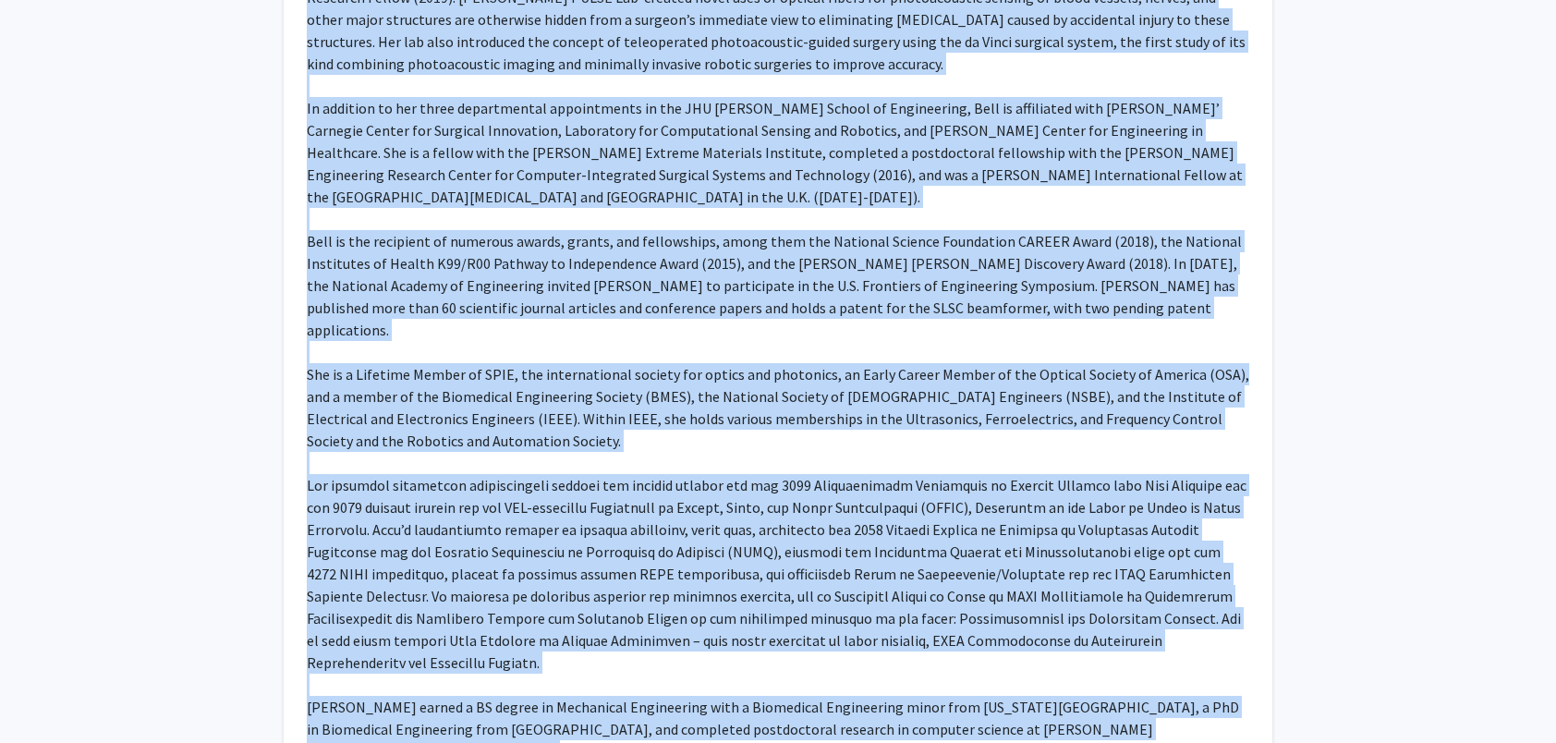
drag, startPoint x: 310, startPoint y: 308, endPoint x: 1082, endPoint y: 653, distance: 846.3
click at [1082, 653] on fg-read-more "Muyinatu Bell is recognized internationally for her pioneering work in medical …" at bounding box center [778, 222] width 943 height 1138
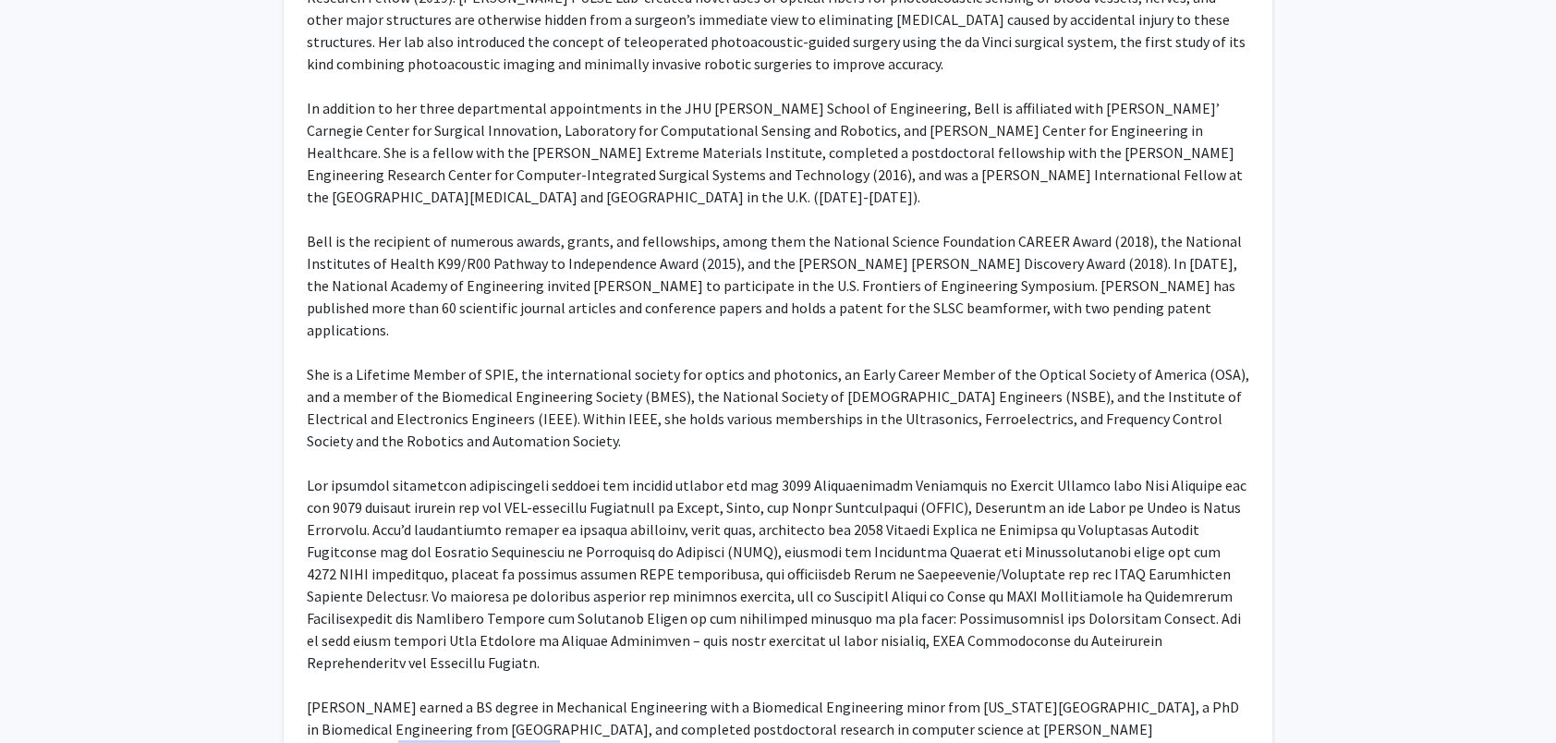
click at [1075, 651] on fg-read-more "Muyinatu Bell is recognized internationally for her pioneering work in medical …" at bounding box center [778, 222] width 943 height 1138
drag, startPoint x: 1075, startPoint y: 651, endPoint x: 1046, endPoint y: 639, distance: 31.1
click at [1046, 639] on div "Muyinatu Bell is recognized internationally for her pioneering work in medical …" at bounding box center [778, 207] width 943 height 1109
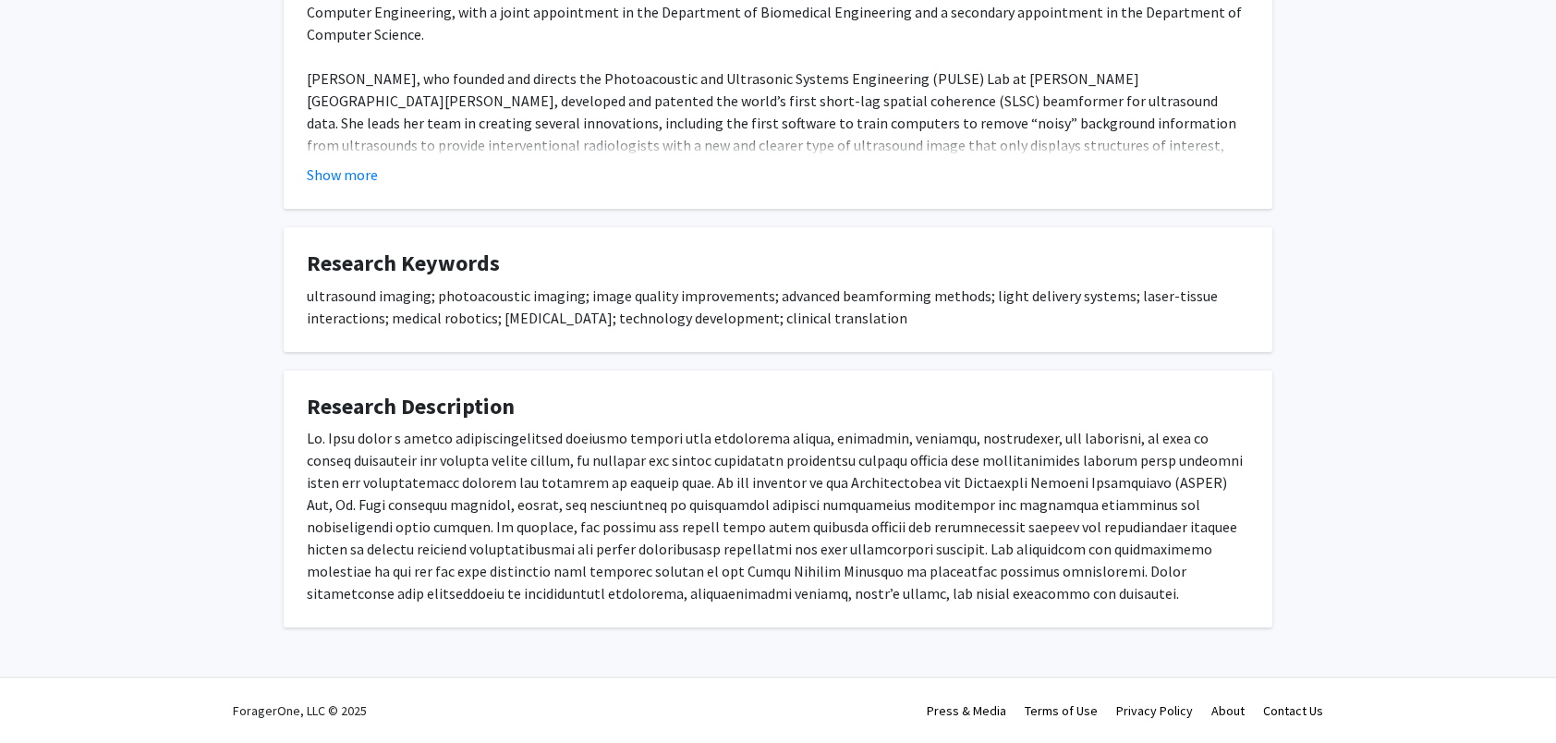
drag, startPoint x: 307, startPoint y: 288, endPoint x: 1044, endPoint y: 308, distance: 737.7
click at [1044, 308] on div "ultrasound imaging; photoacoustic imaging; image quality improvements; advanced…" at bounding box center [778, 307] width 943 height 44
copy div "ultrasound imaging; photoacoustic imaging; image quality improvements; advanced…"
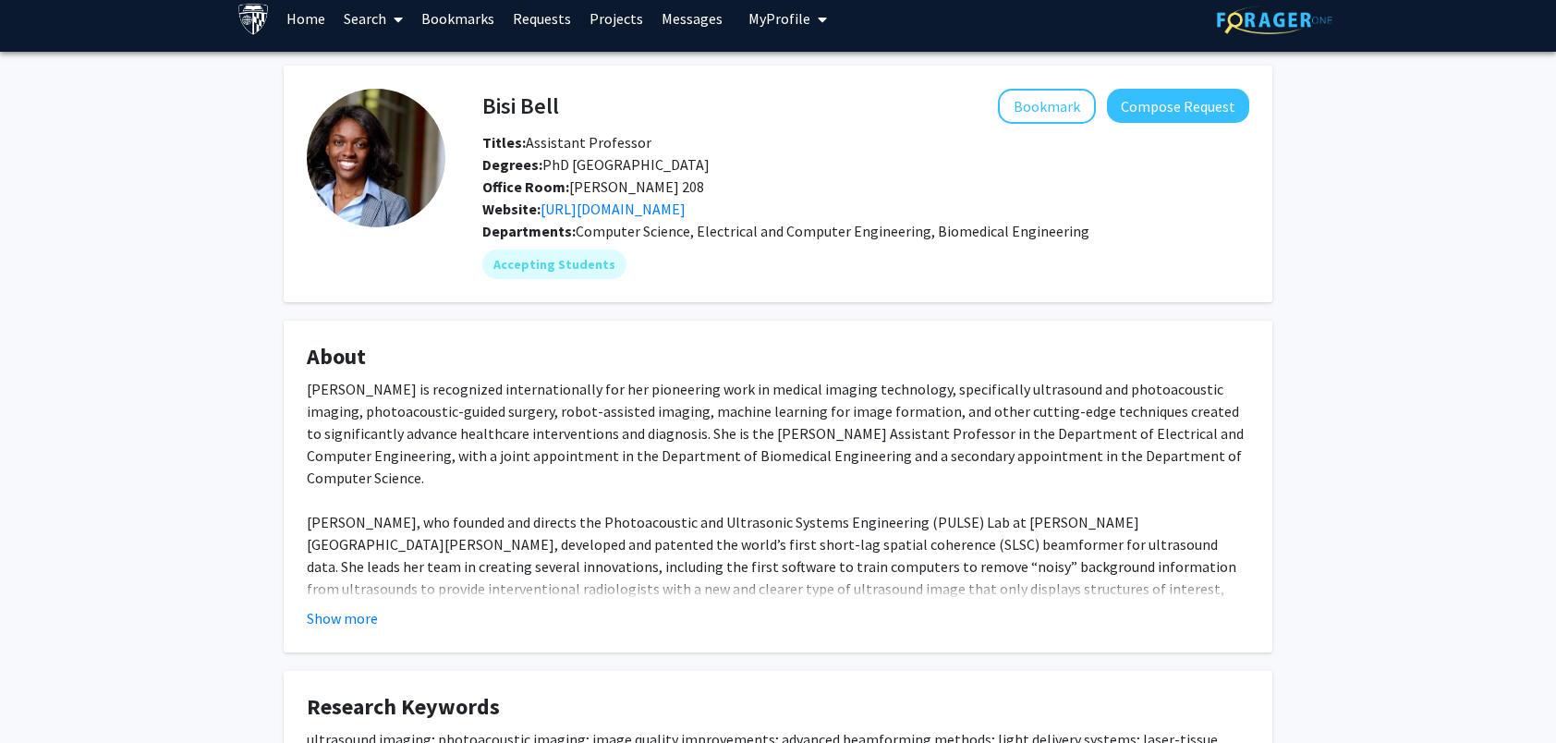
scroll to position [0, 0]
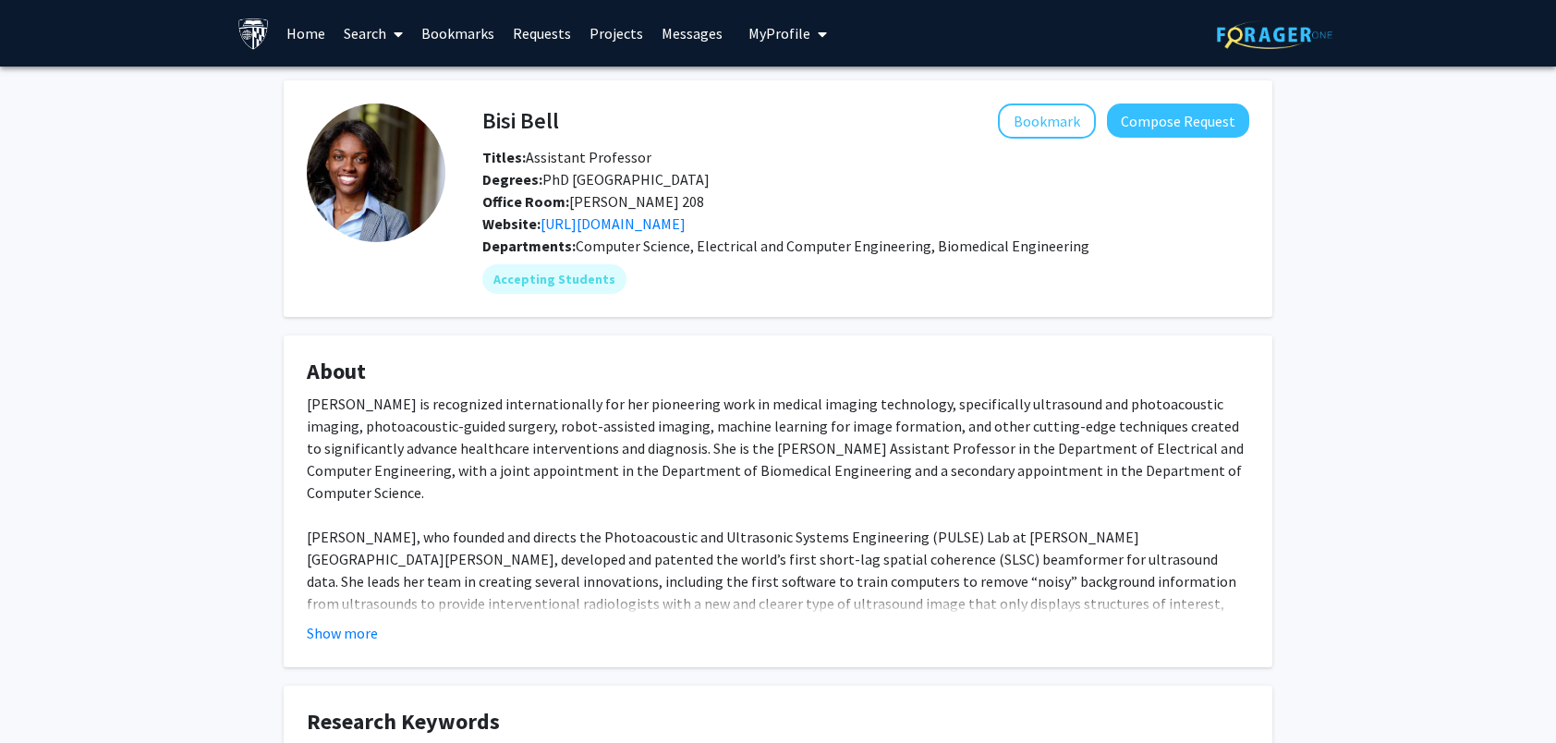
drag, startPoint x: 486, startPoint y: 126, endPoint x: 557, endPoint y: 121, distance: 71.3
click at [557, 121] on h4 "Bisi Bell" at bounding box center [520, 120] width 77 height 34
drag, startPoint x: 557, startPoint y: 121, endPoint x: 541, endPoint y: 124, distance: 16.9
copy h4 "Bisi Bell"
click at [1159, 129] on button "Compose Request" at bounding box center [1178, 120] width 142 height 34
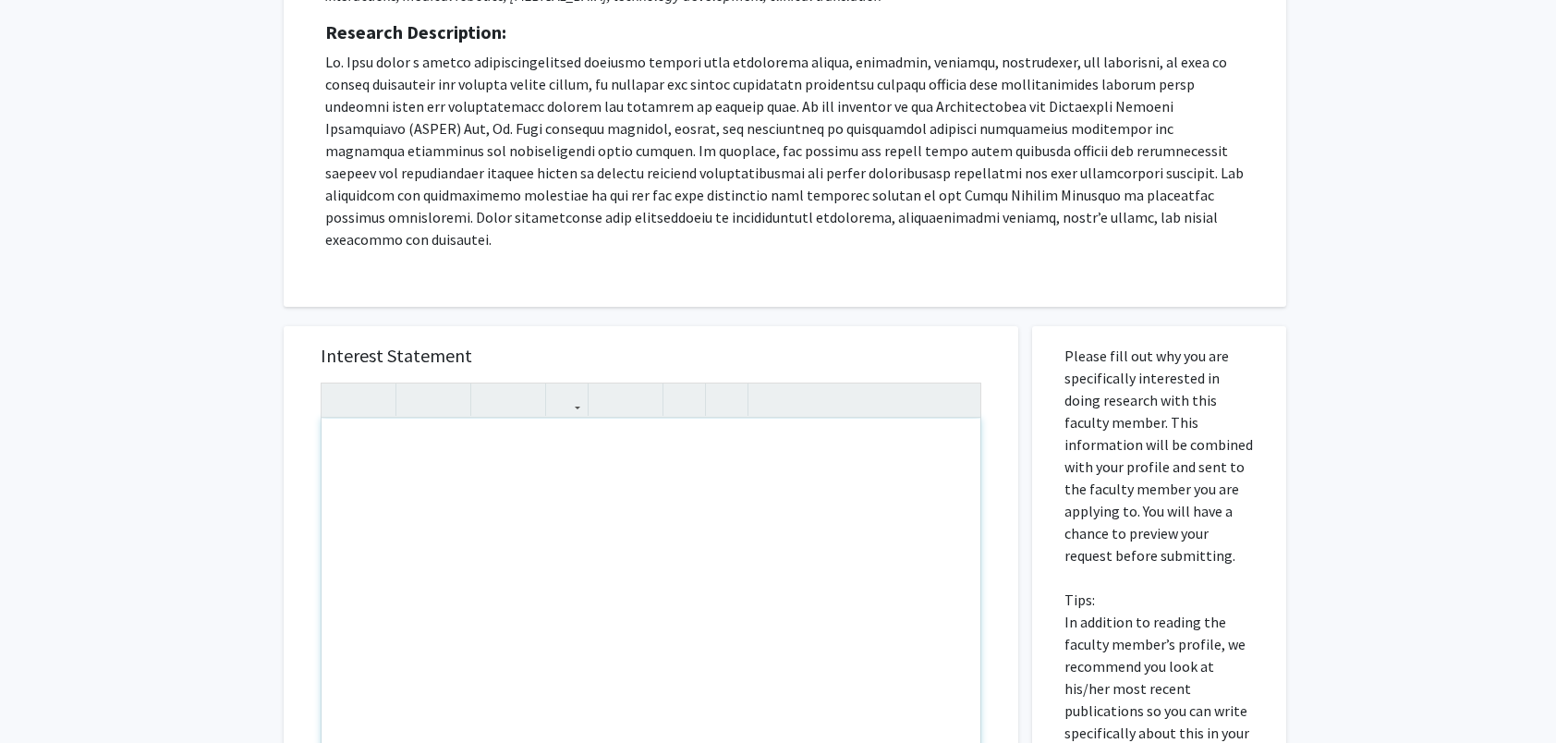
scroll to position [341, 0]
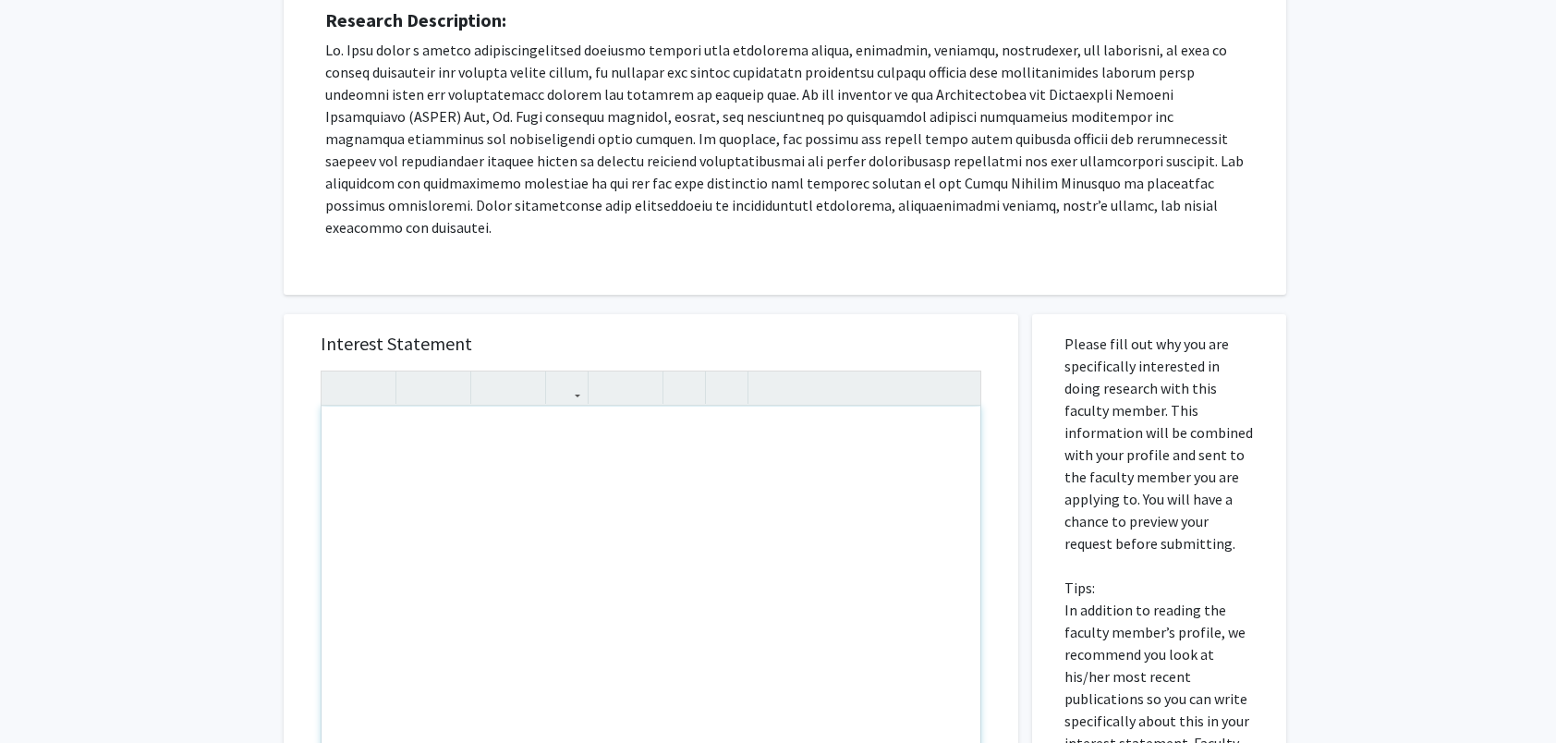
click at [385, 430] on div "Note to users with screen readers: Please press Alt+0 or Option+0 to deactivate…" at bounding box center [651, 619] width 659 height 424
click at [390, 407] on div "Note to users with screen readers: Please press Alt+0 or Option+0 to deactivate…" at bounding box center [651, 619] width 659 height 424
paste div "Note to users with screen readers: Please press Alt+0 or Option+0 to deactivate…"
type textarea "<p>Dear Professor Bell, </p><p>I hope this message finds you well. My name is Y…"
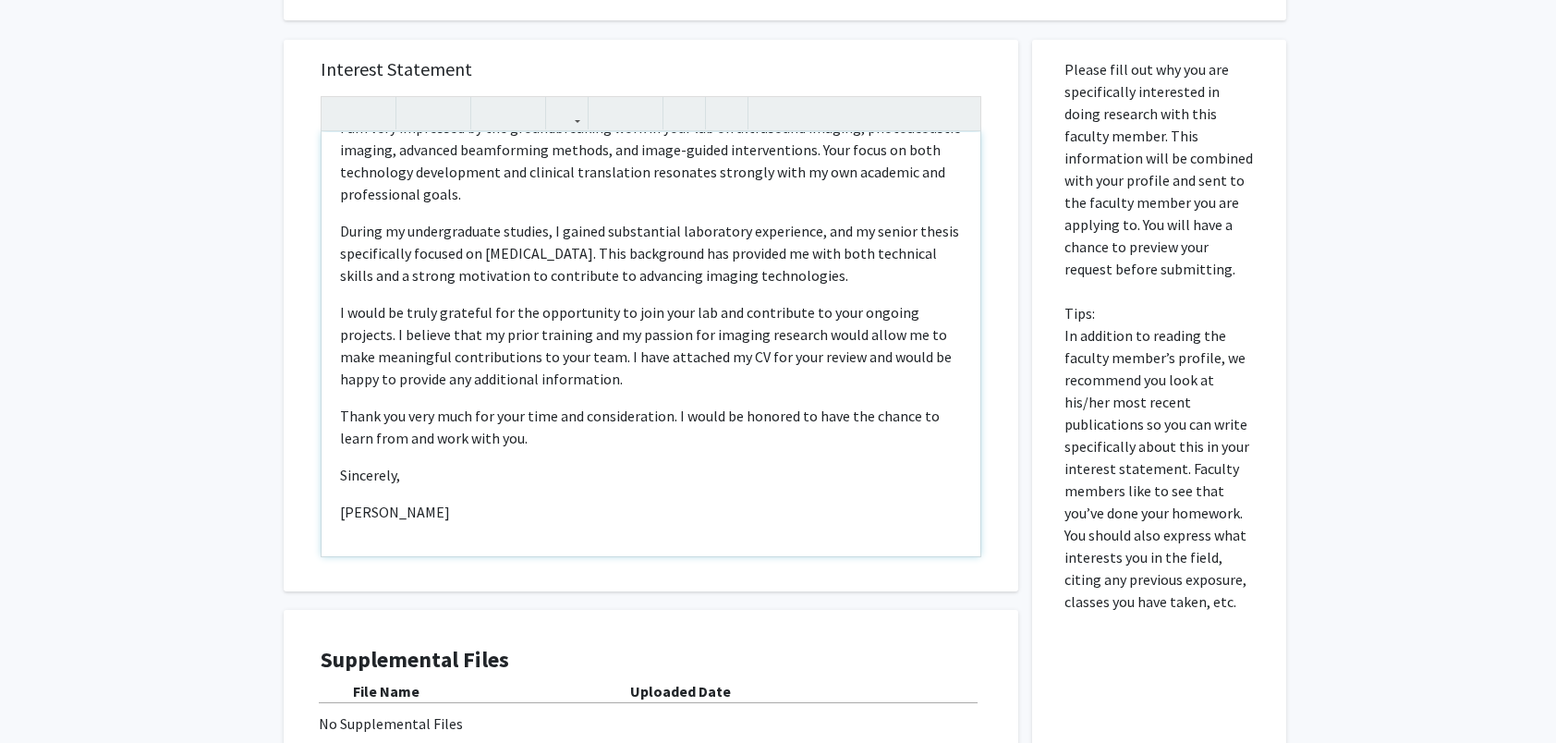
scroll to position [618, 0]
click at [654, 607] on div "Supplemental Files File Name Uploaded Date No Supplemental Files" at bounding box center [651, 695] width 735 height 177
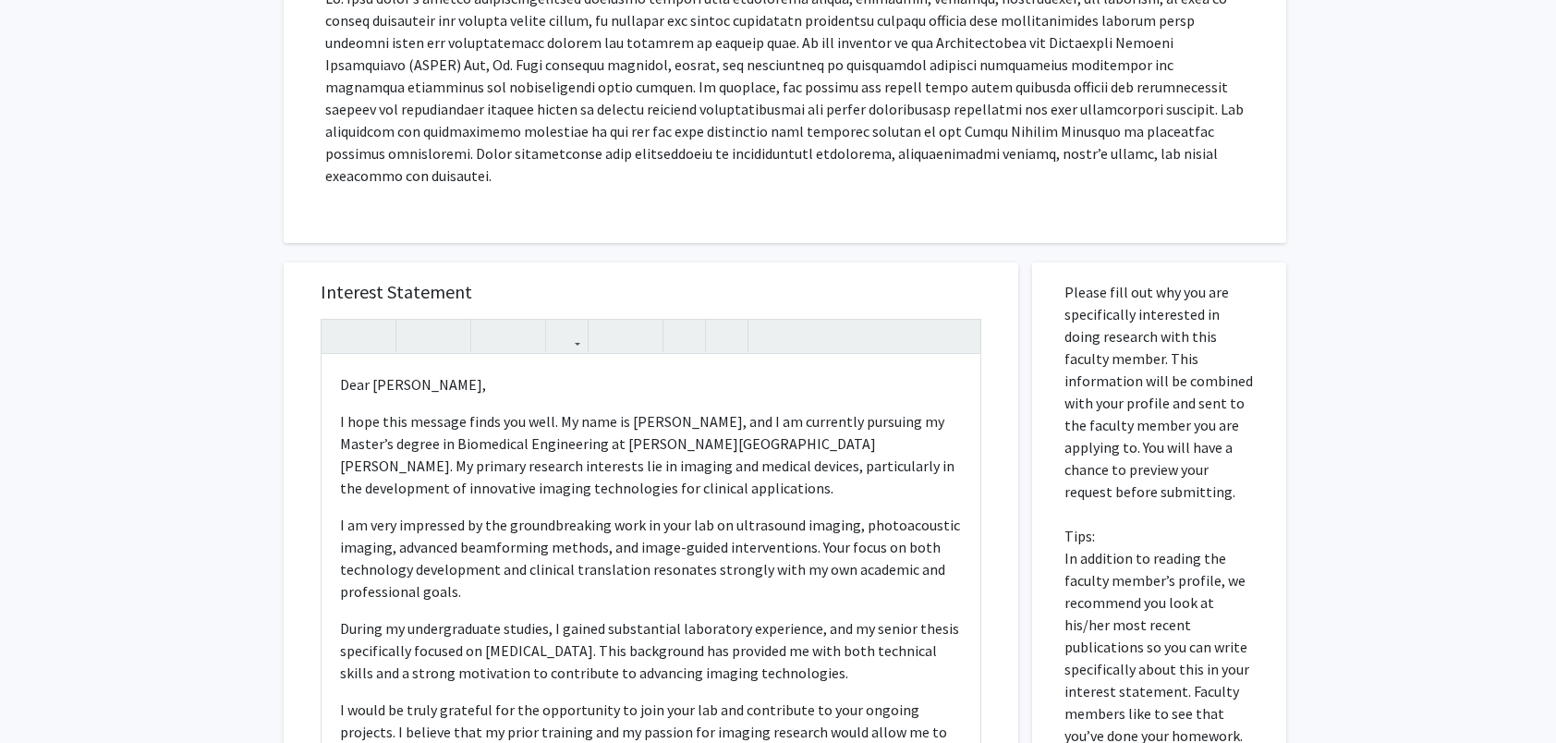
scroll to position [249, 0]
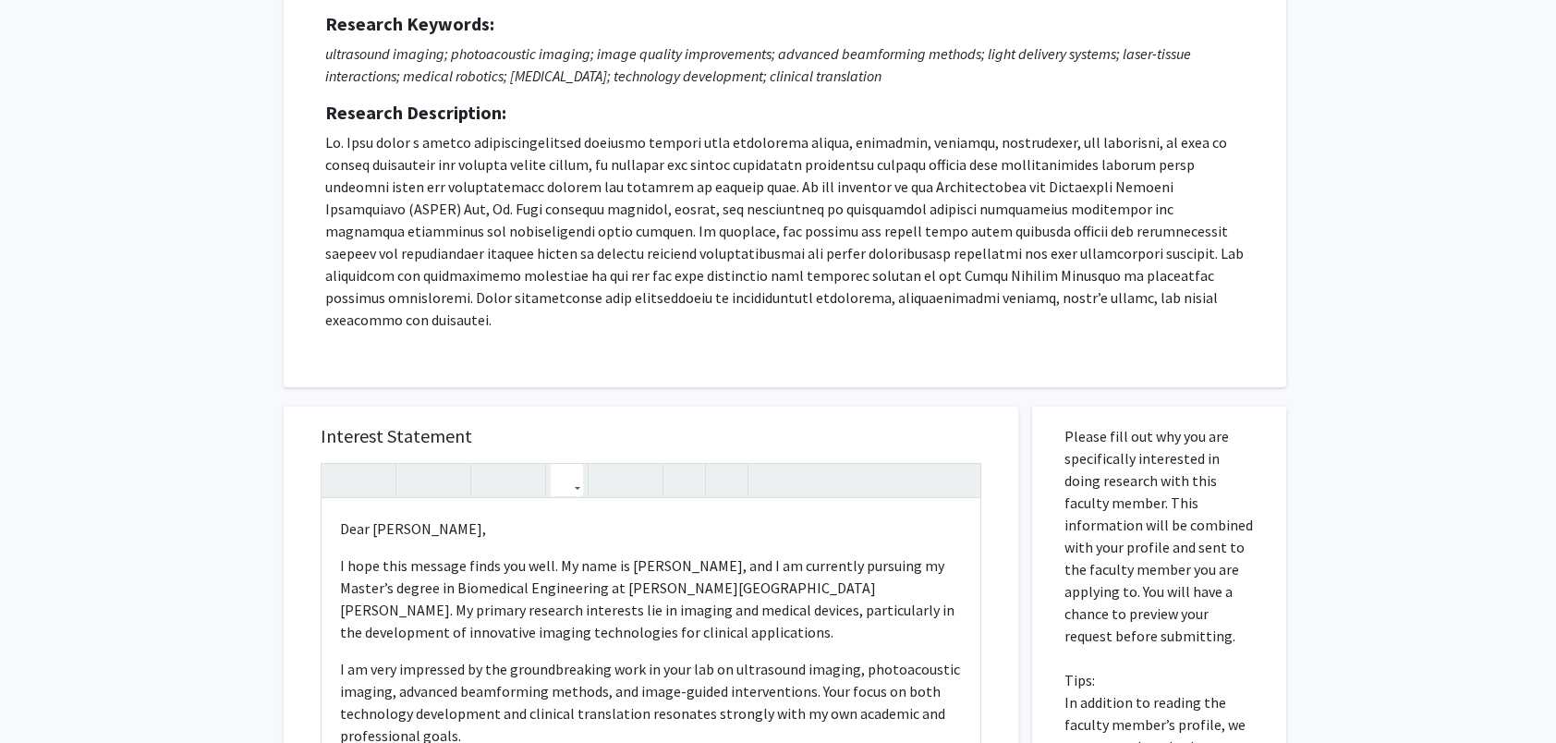
click at [576, 464] on button "button" at bounding box center [567, 480] width 32 height 32
click at [801, 464] on div at bounding box center [651, 481] width 659 height 34
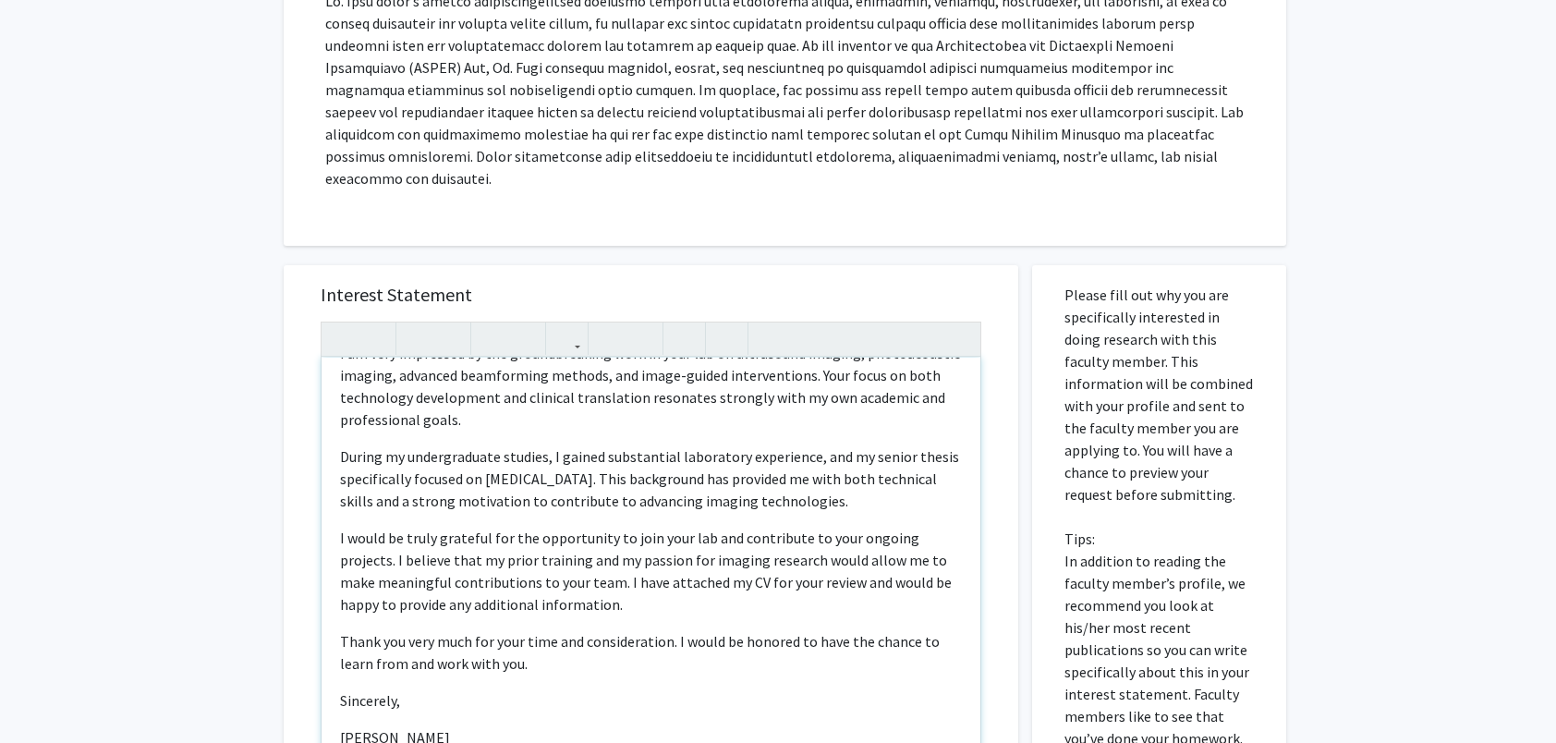
scroll to position [739, 0]
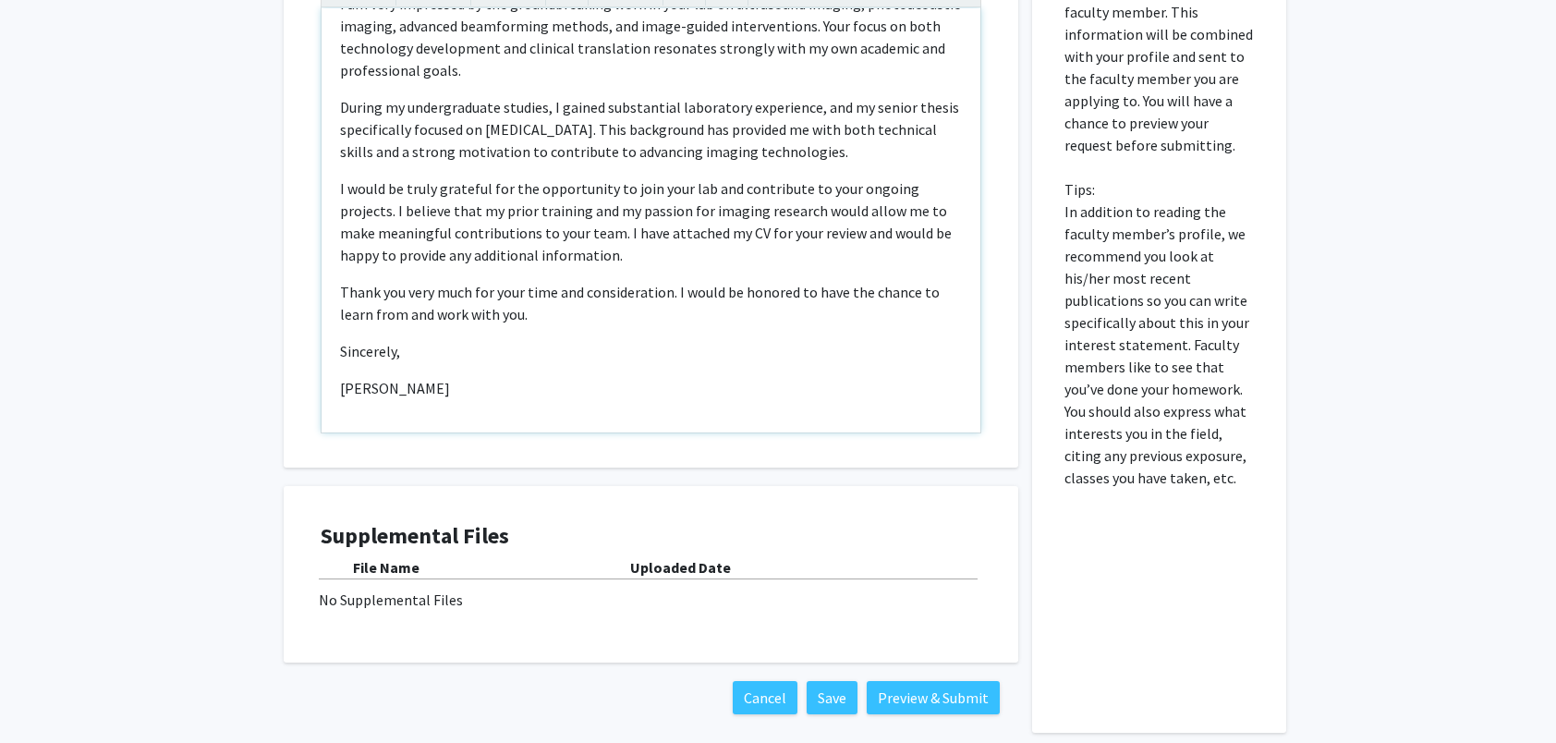
click at [467, 387] on div "Dear Professor Bell, I hope this message finds you well. My name is Yongtai Ma…" at bounding box center [651, 220] width 659 height 424
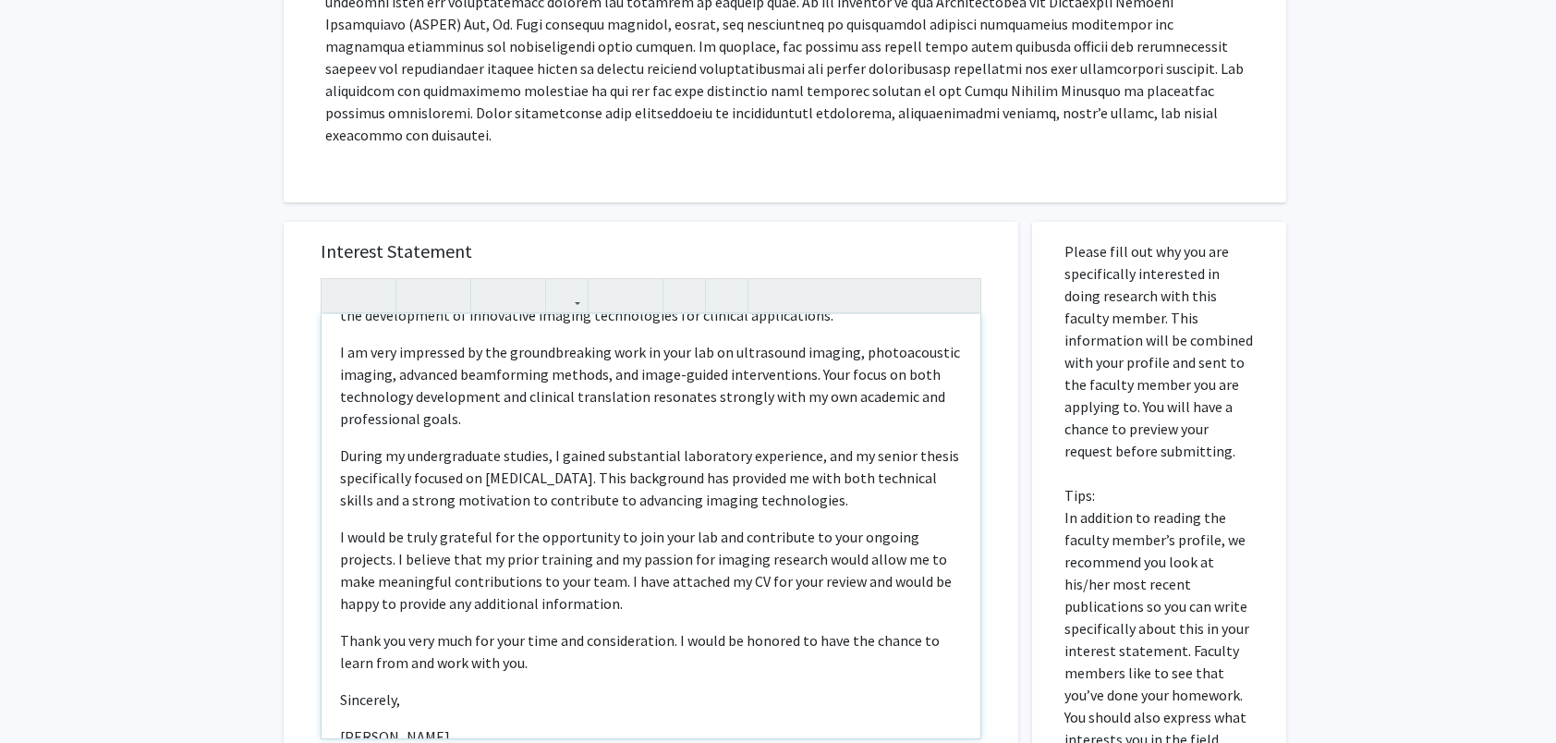
scroll to position [0, 0]
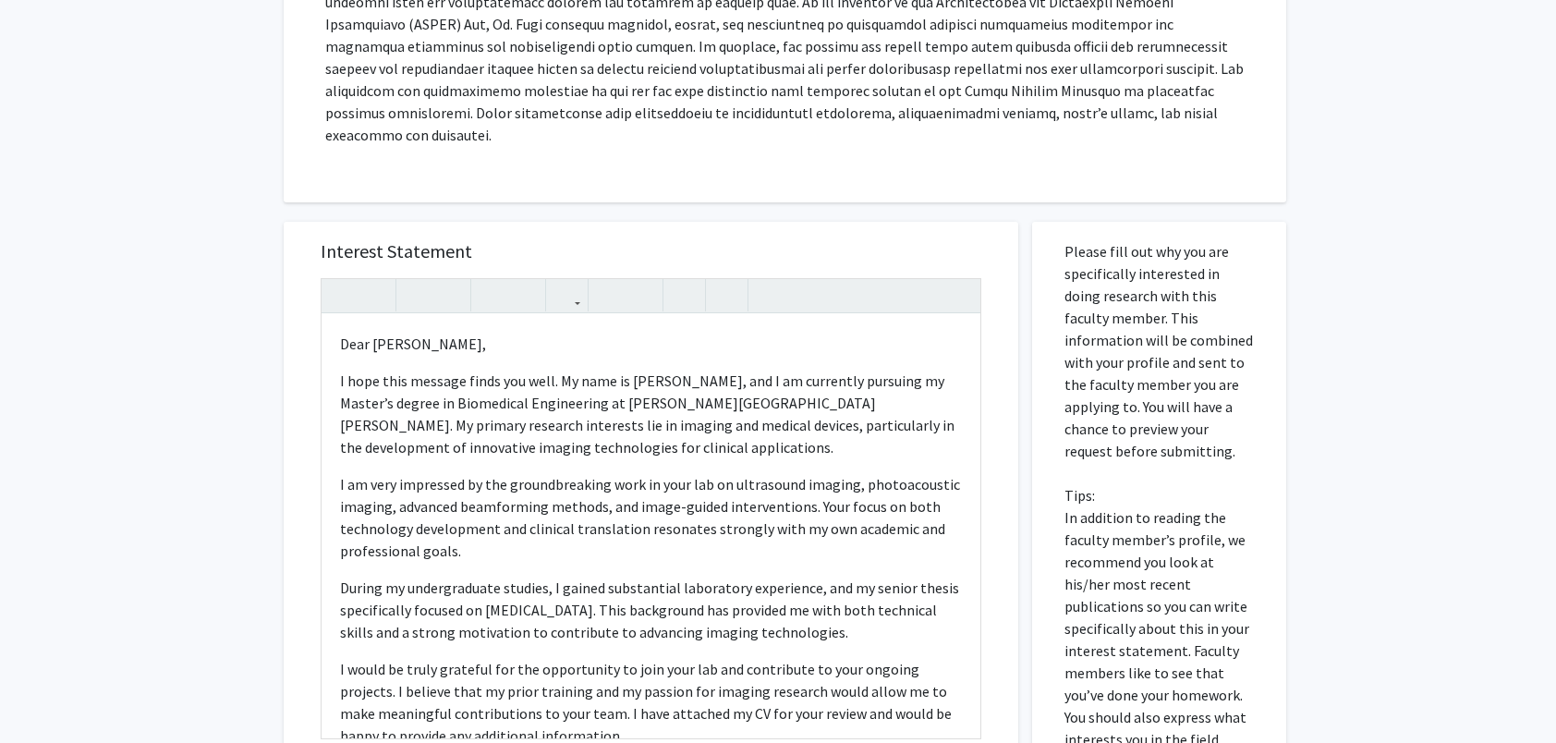
click at [1138, 307] on p "Please fill out why you are specifically interested in doing research with this…" at bounding box center [1159, 517] width 189 height 554
drag, startPoint x: 1138, startPoint y: 308, endPoint x: 1203, endPoint y: 439, distance: 146.3
click at [1203, 439] on p "Please fill out why you are specifically interested in doing research with this…" at bounding box center [1159, 517] width 189 height 554
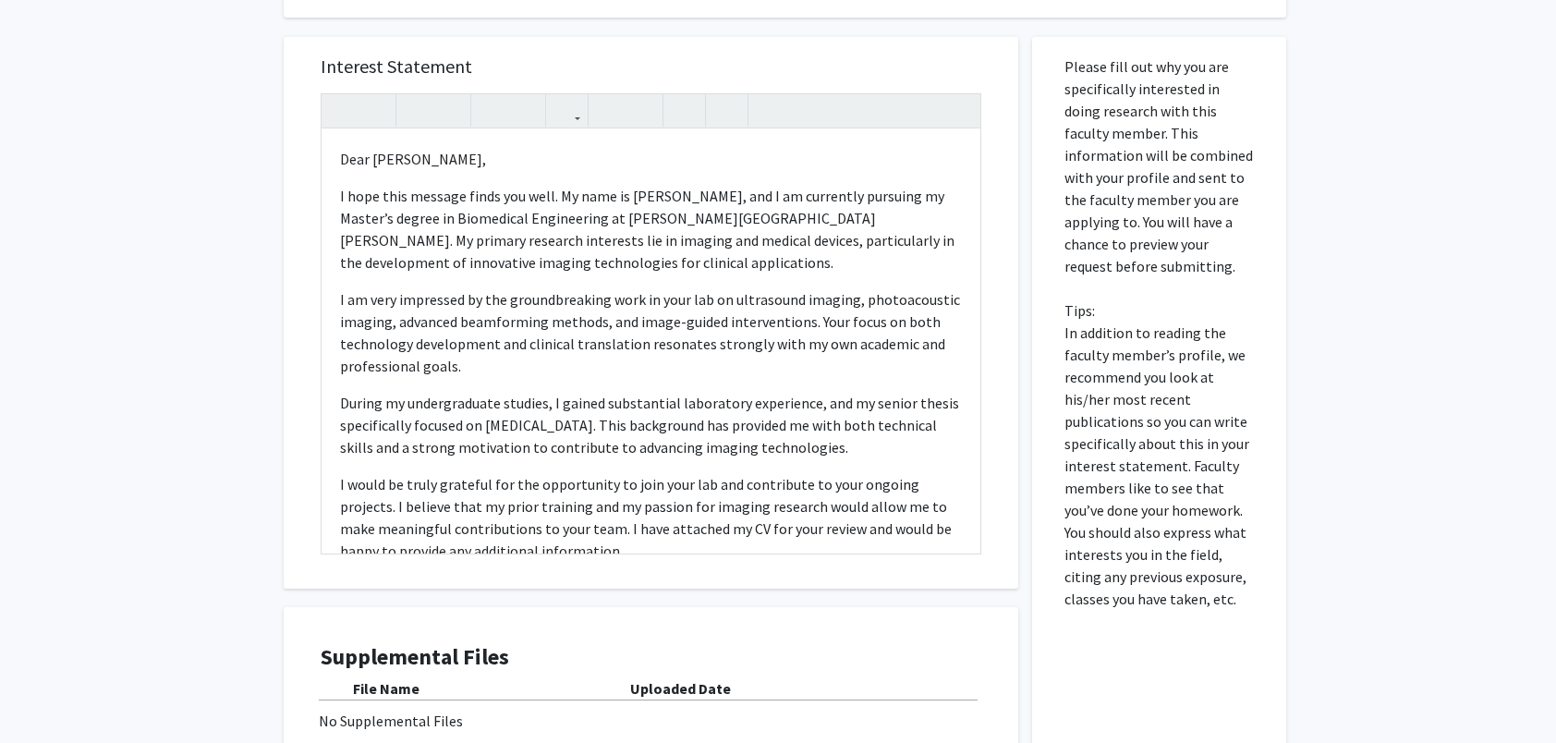
scroll to position [711, 0]
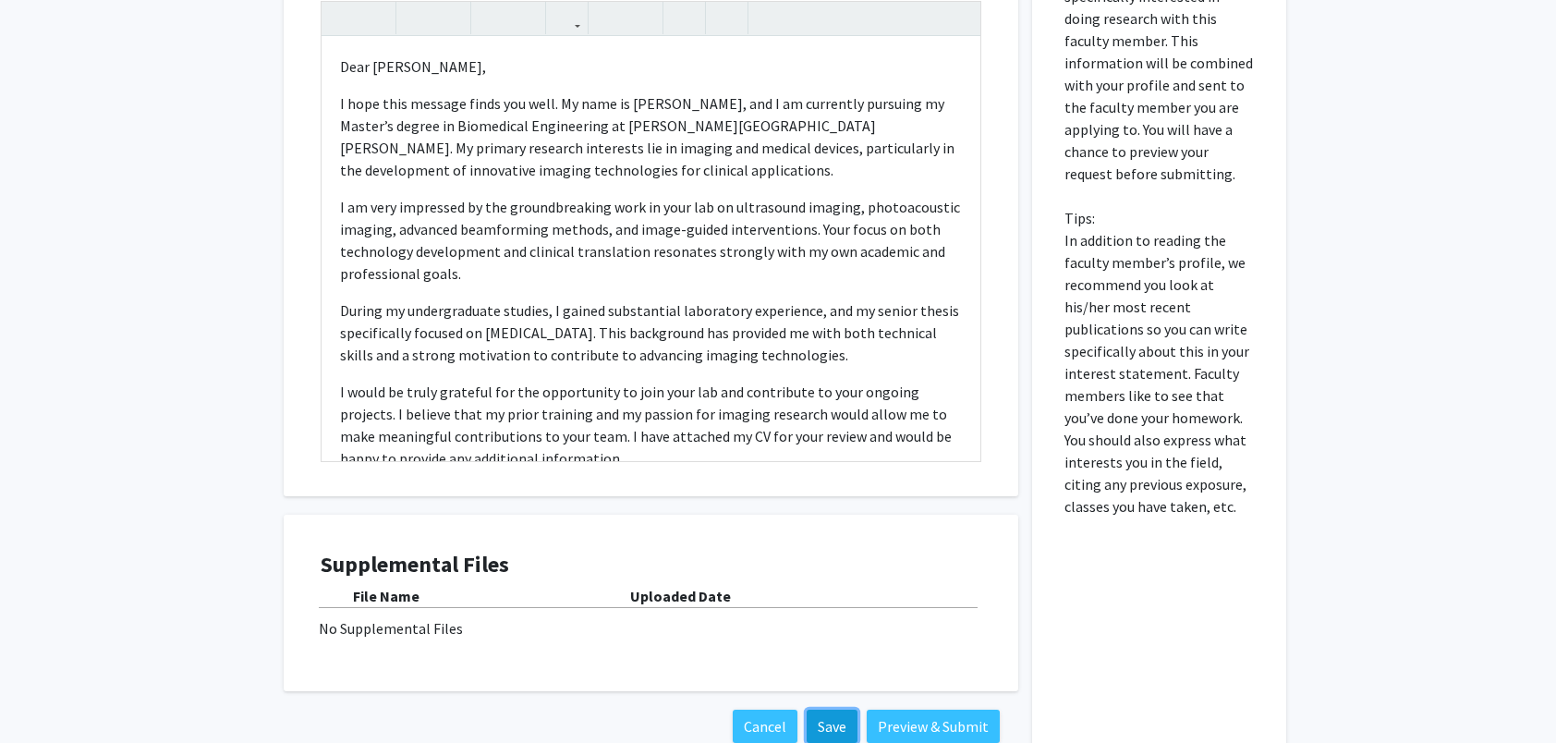
click at [827, 710] on button "Save" at bounding box center [832, 726] width 51 height 33
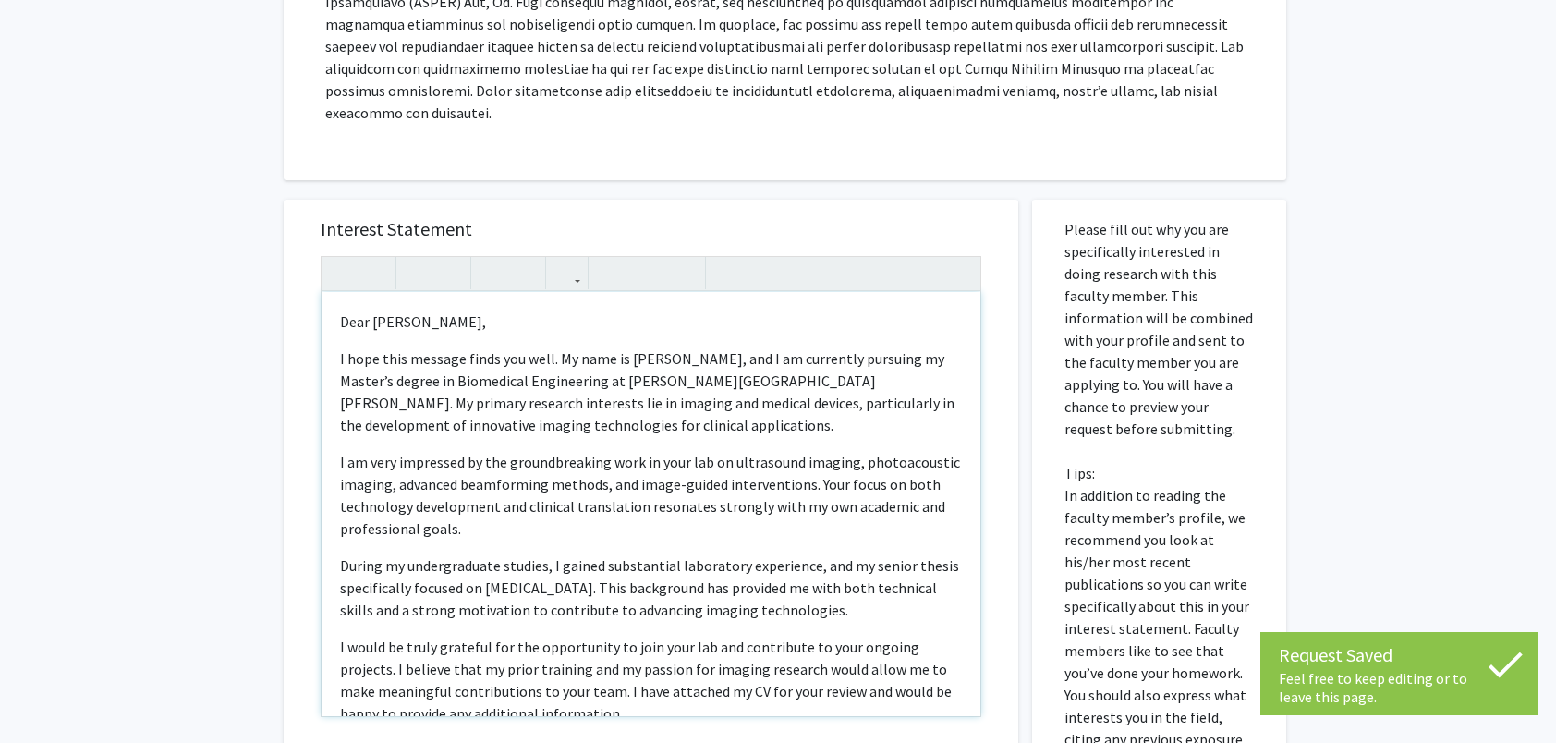
scroll to position [433, 0]
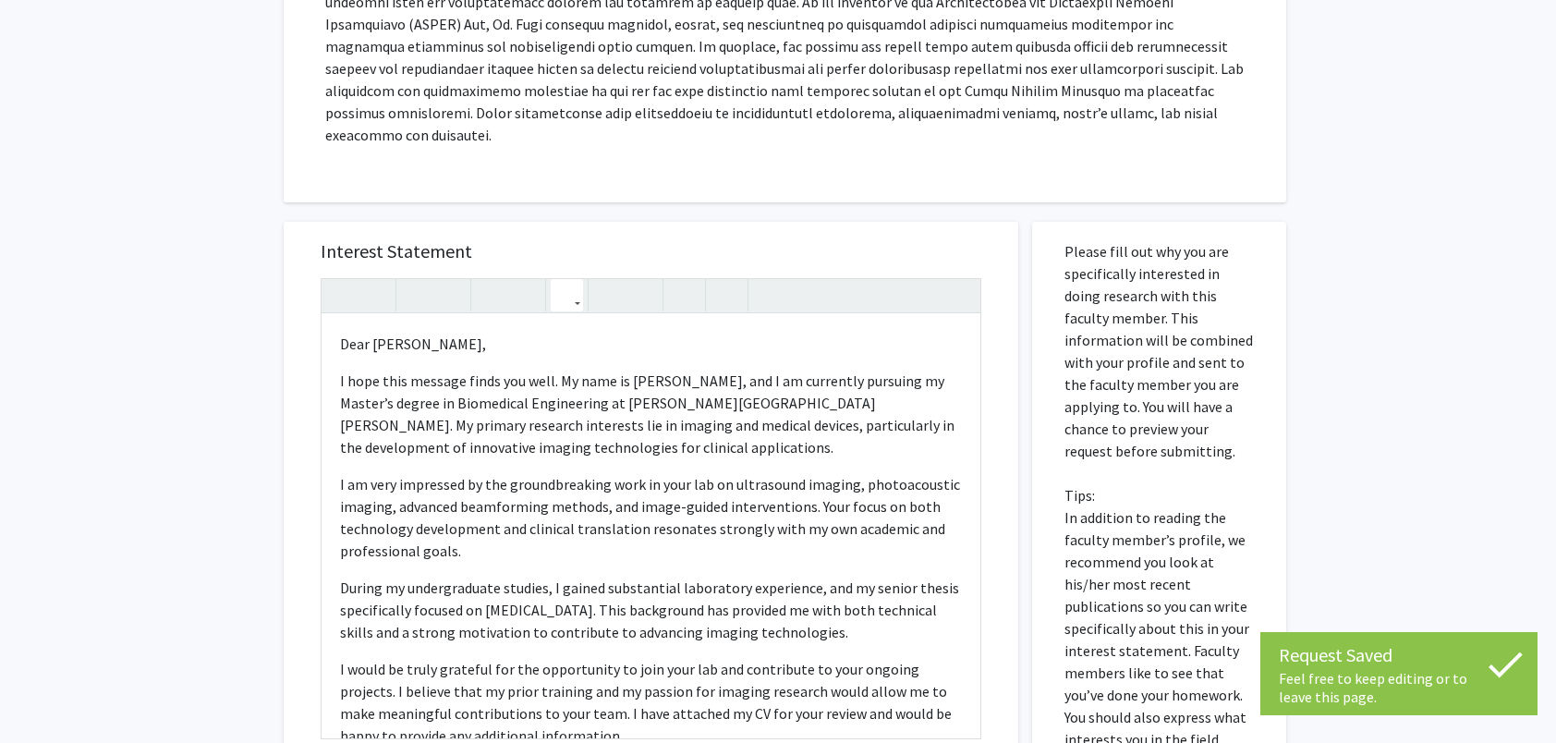
click at [572, 280] on icon "button" at bounding box center [567, 295] width 16 height 30
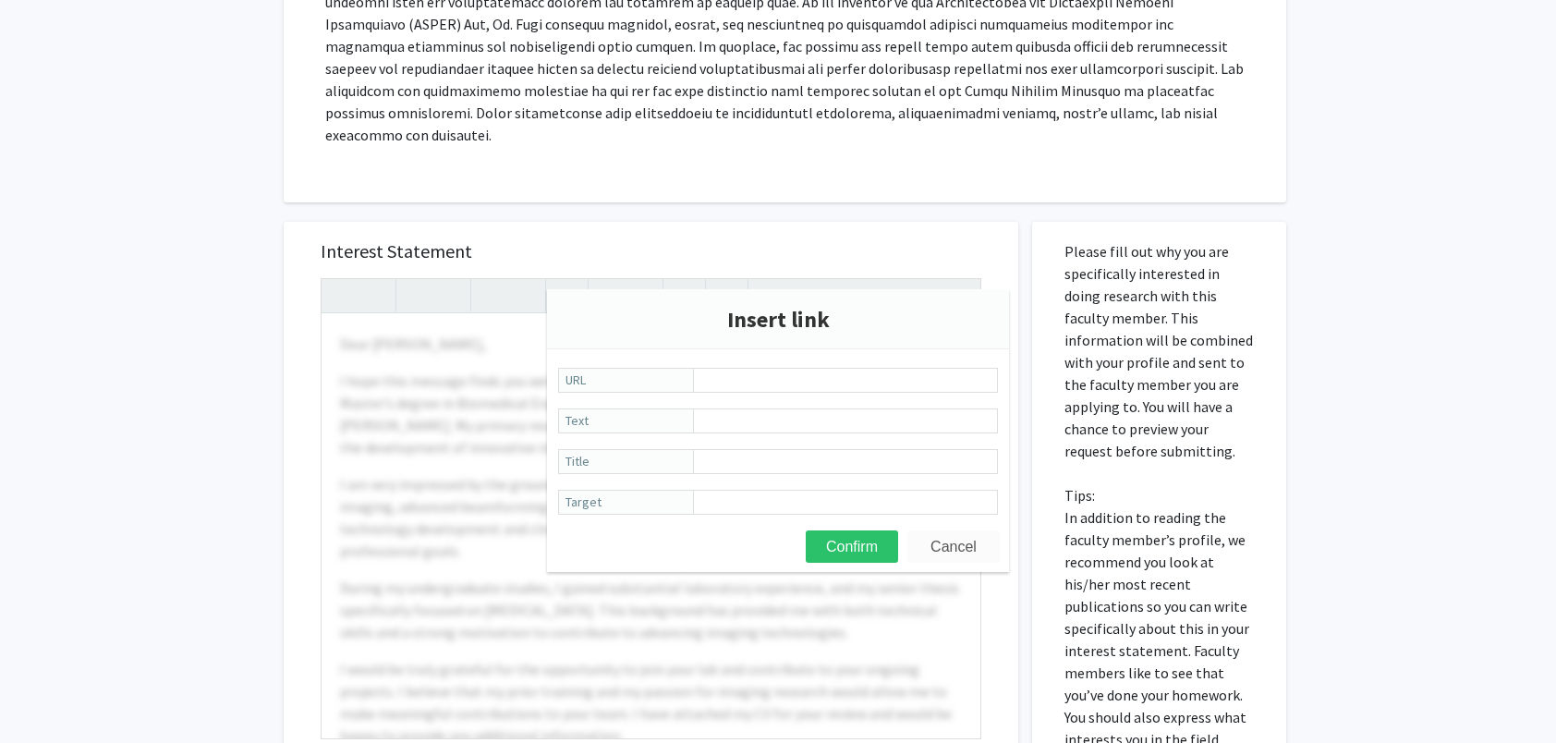
click at [957, 542] on button "Cancel" at bounding box center [953, 546] width 92 height 32
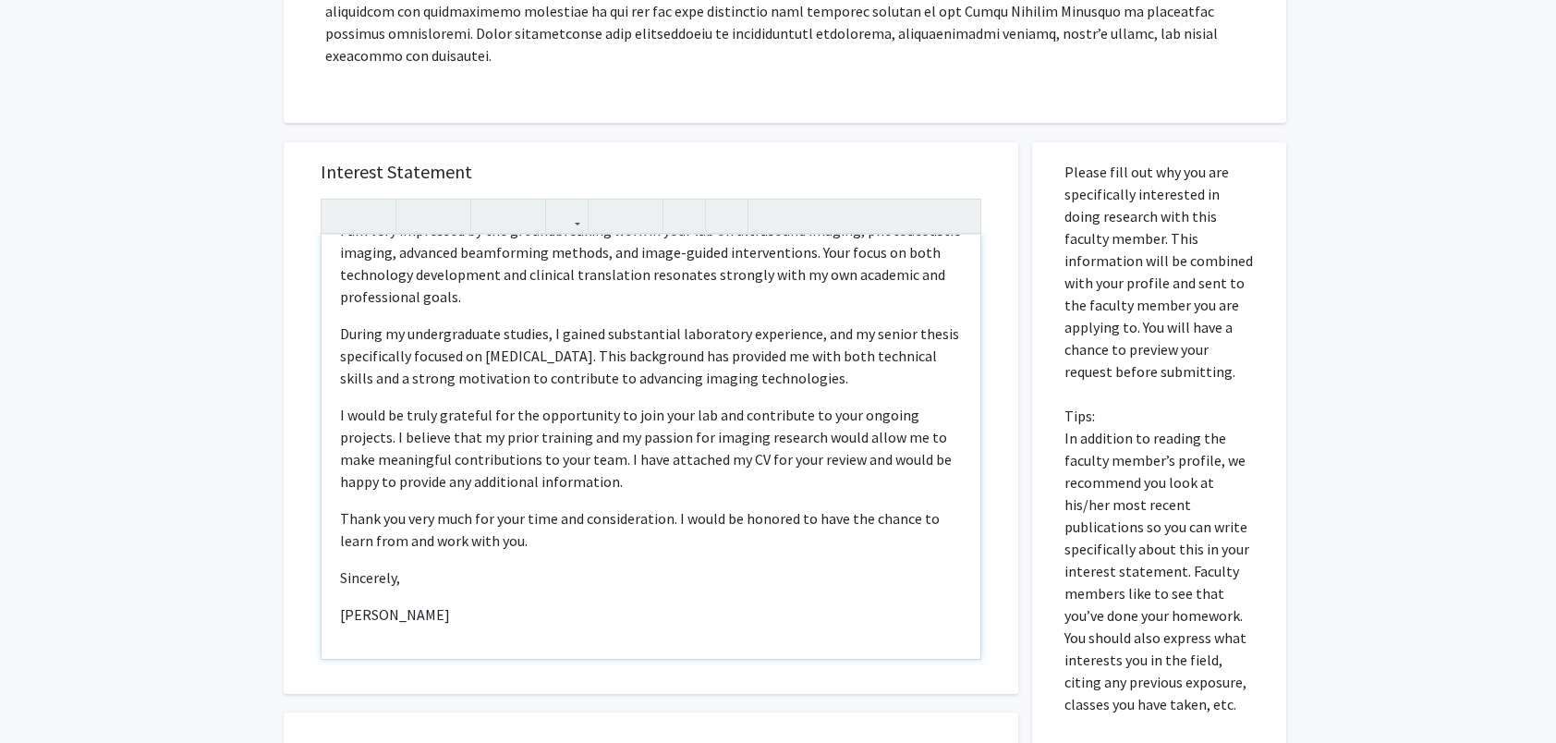
scroll to position [526, 0]
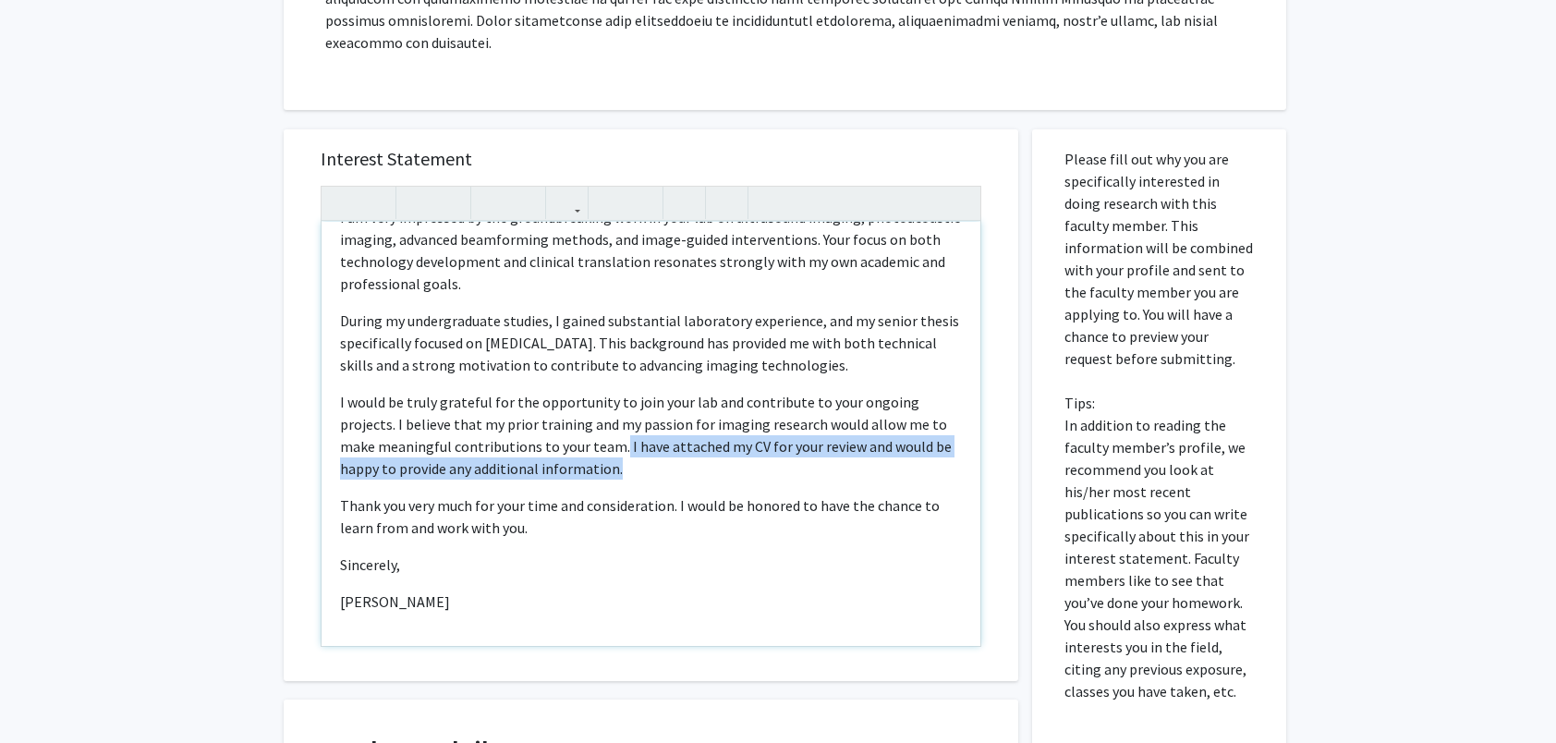
drag, startPoint x: 617, startPoint y: 423, endPoint x: 627, endPoint y: 437, distance: 16.7
click at [627, 437] on p "I would be truly grateful for the opportunity to join your lab and contribute t…" at bounding box center [651, 435] width 622 height 89
copy p "I have attached my CV for your review and would be happy to provide any additio…"
type textarea "<p>Dear Professor Bell, </p><p>I hope this message finds you well. My name is Y…"
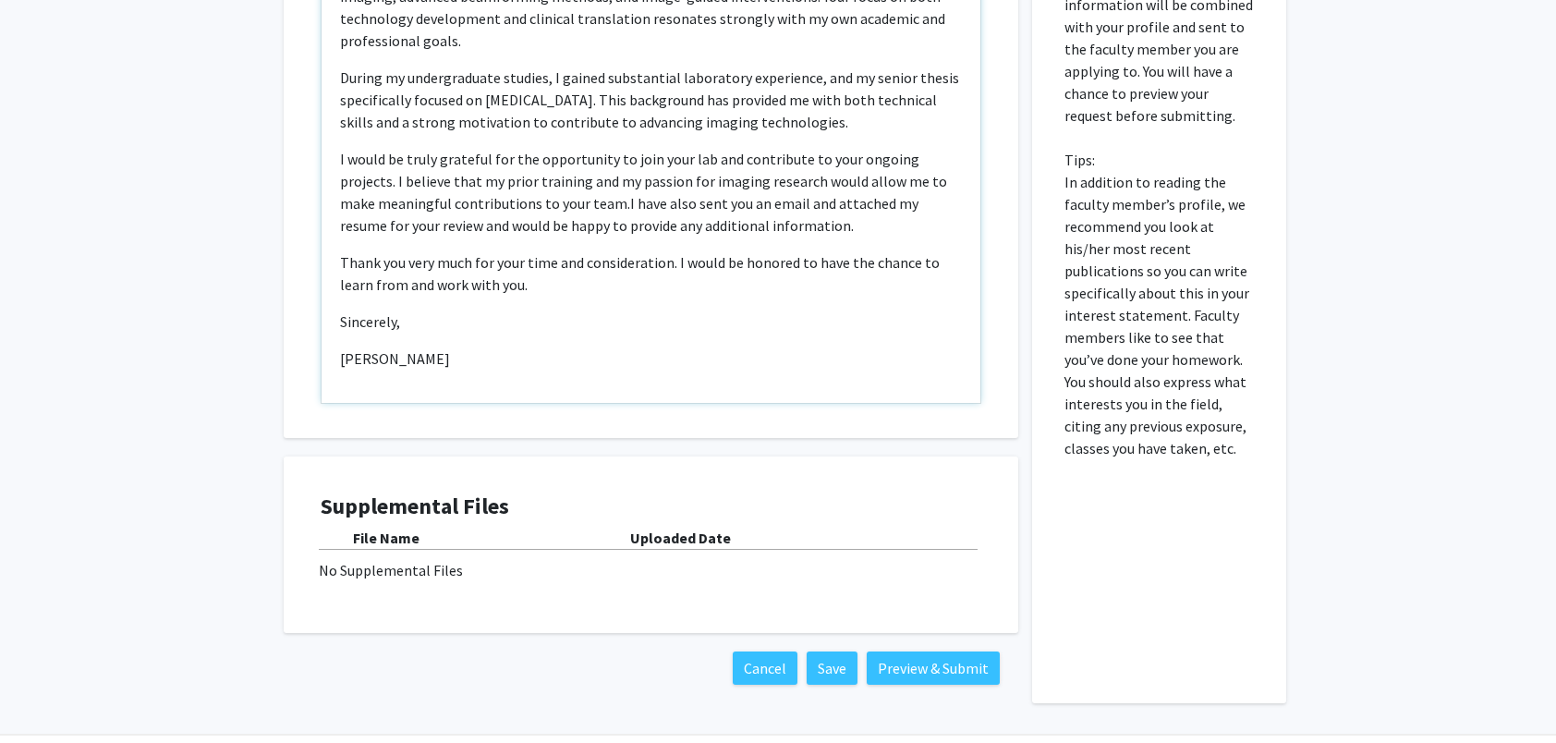
scroll to position [803, 0]
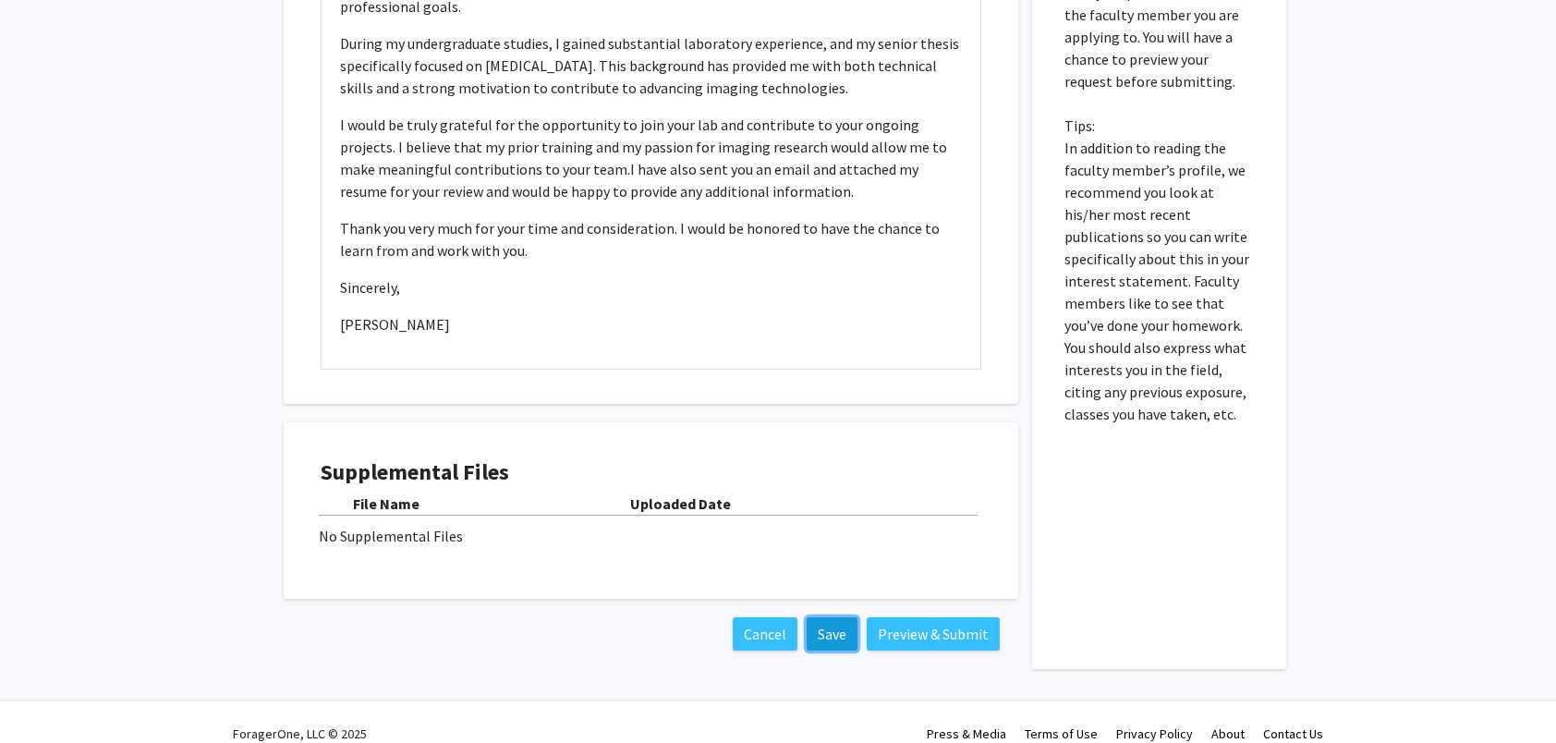
click at [837, 617] on button "Save" at bounding box center [832, 633] width 51 height 33
click at [946, 617] on button "Preview & Submit" at bounding box center [933, 633] width 133 height 33
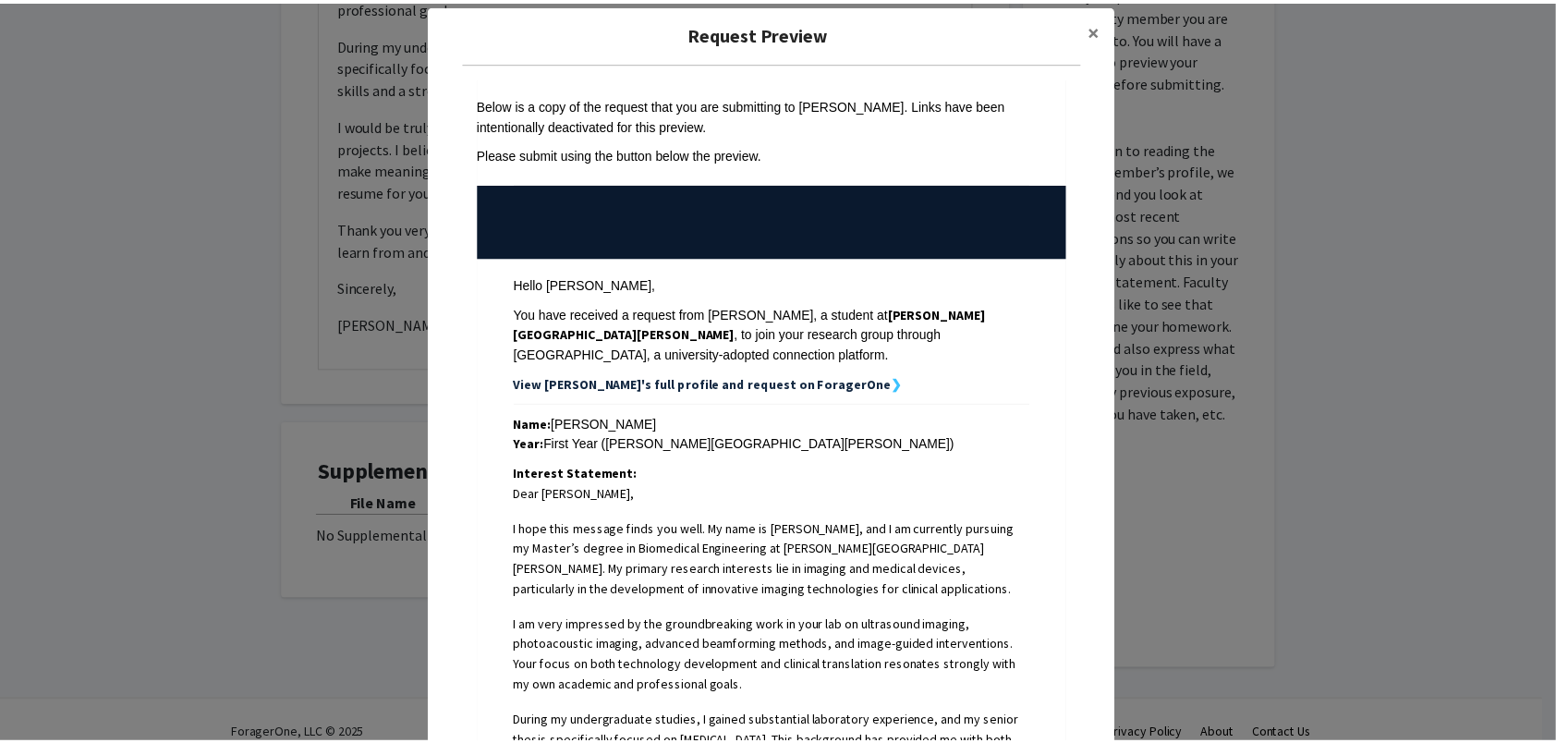
scroll to position [0, 0]
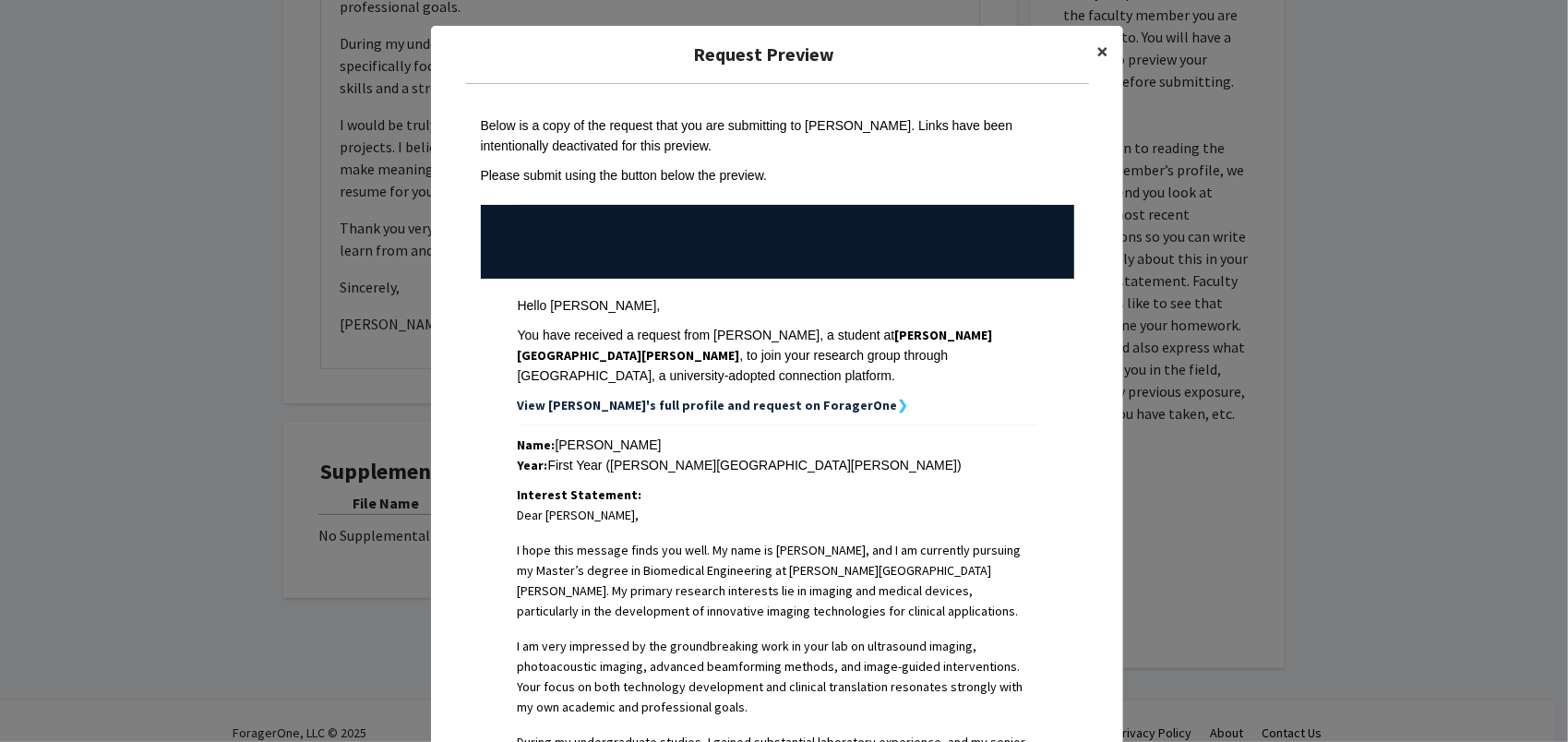
click at [1098, 50] on span "×" at bounding box center [1103, 51] width 12 height 29
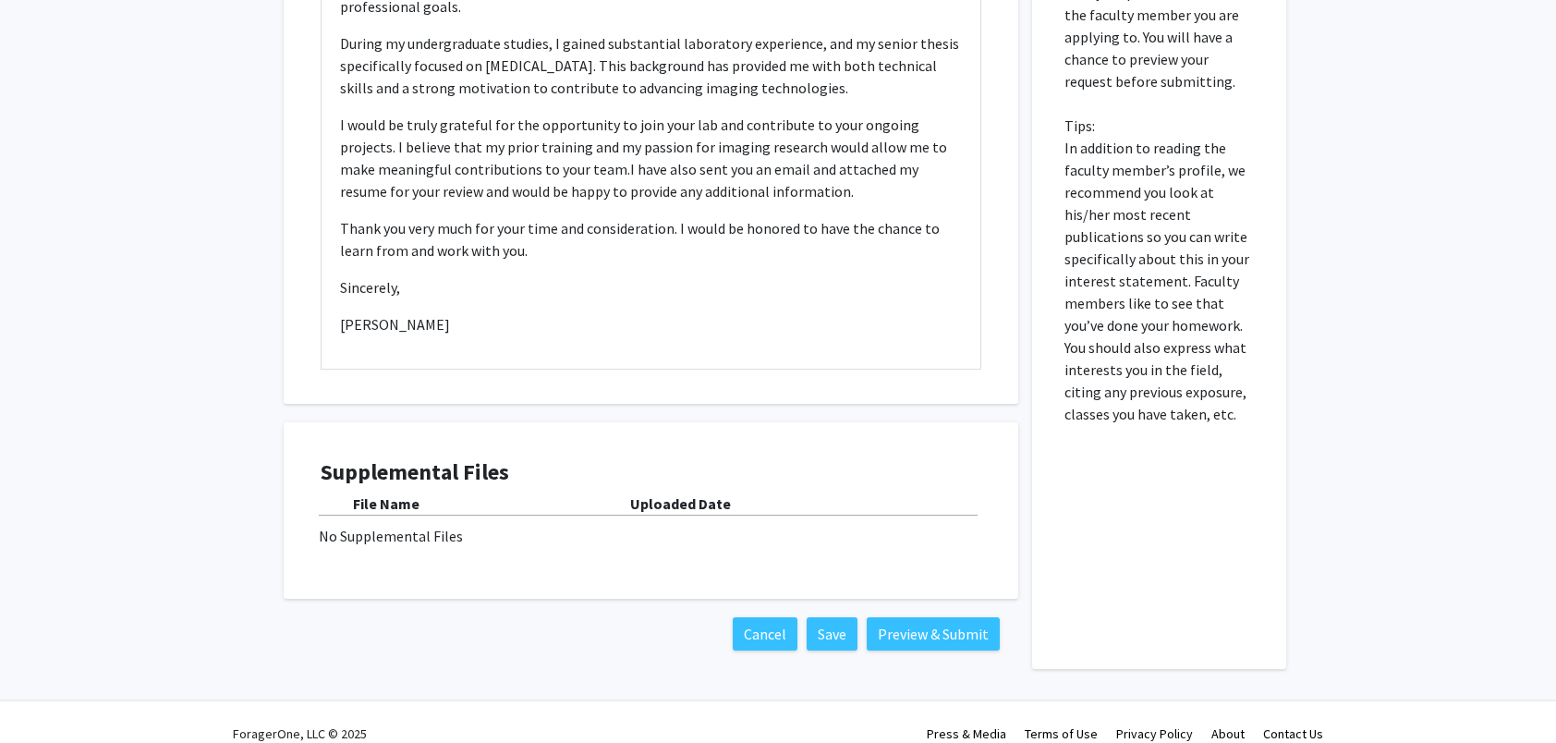
click at [371, 525] on div "No Supplemental Files" at bounding box center [651, 536] width 664 height 22
drag, startPoint x: 362, startPoint y: 454, endPoint x: 522, endPoint y: 449, distance: 159.9
click at [519, 459] on h4 "Supplemental Files" at bounding box center [651, 472] width 661 height 27
drag, startPoint x: 522, startPoint y: 449, endPoint x: 637, endPoint y: 521, distance: 135.4
click at [625, 493] on div "File Name Uploaded Date No Supplemental Files" at bounding box center [651, 520] width 661 height 55
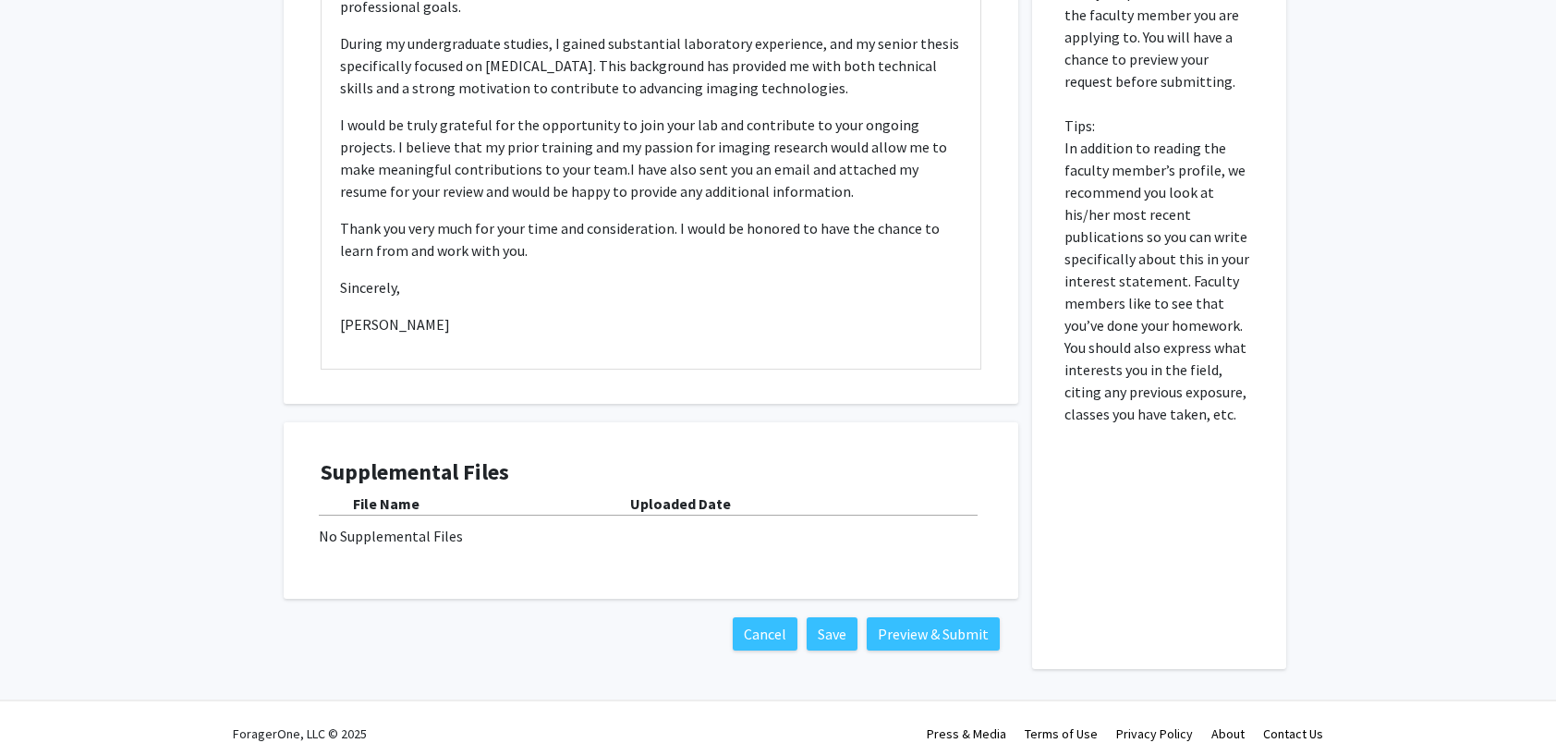
click at [670, 525] on div "No Supplemental Files" at bounding box center [651, 536] width 664 height 22
click at [663, 525] on div "No Supplemental Files" at bounding box center [651, 536] width 664 height 22
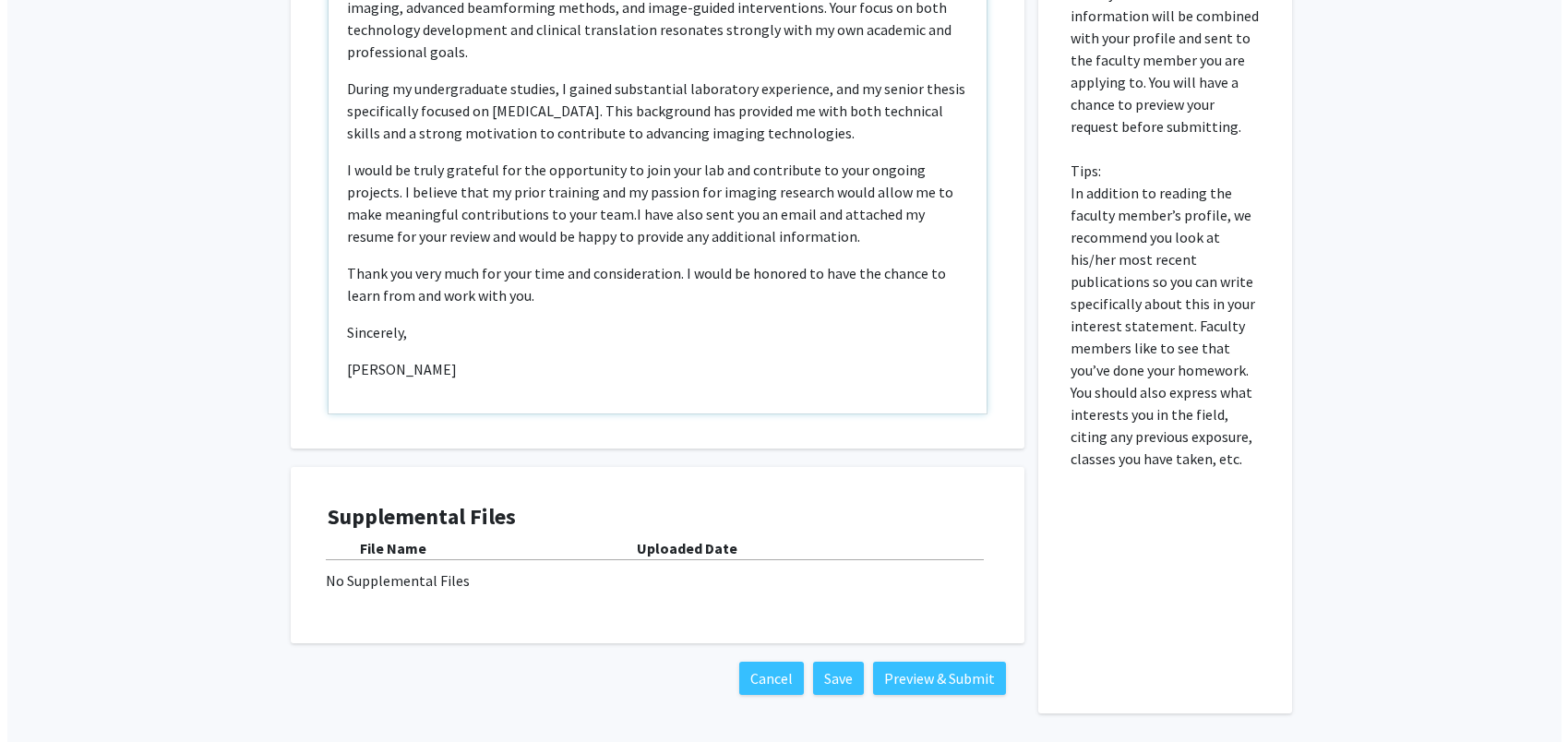
scroll to position [802, 0]
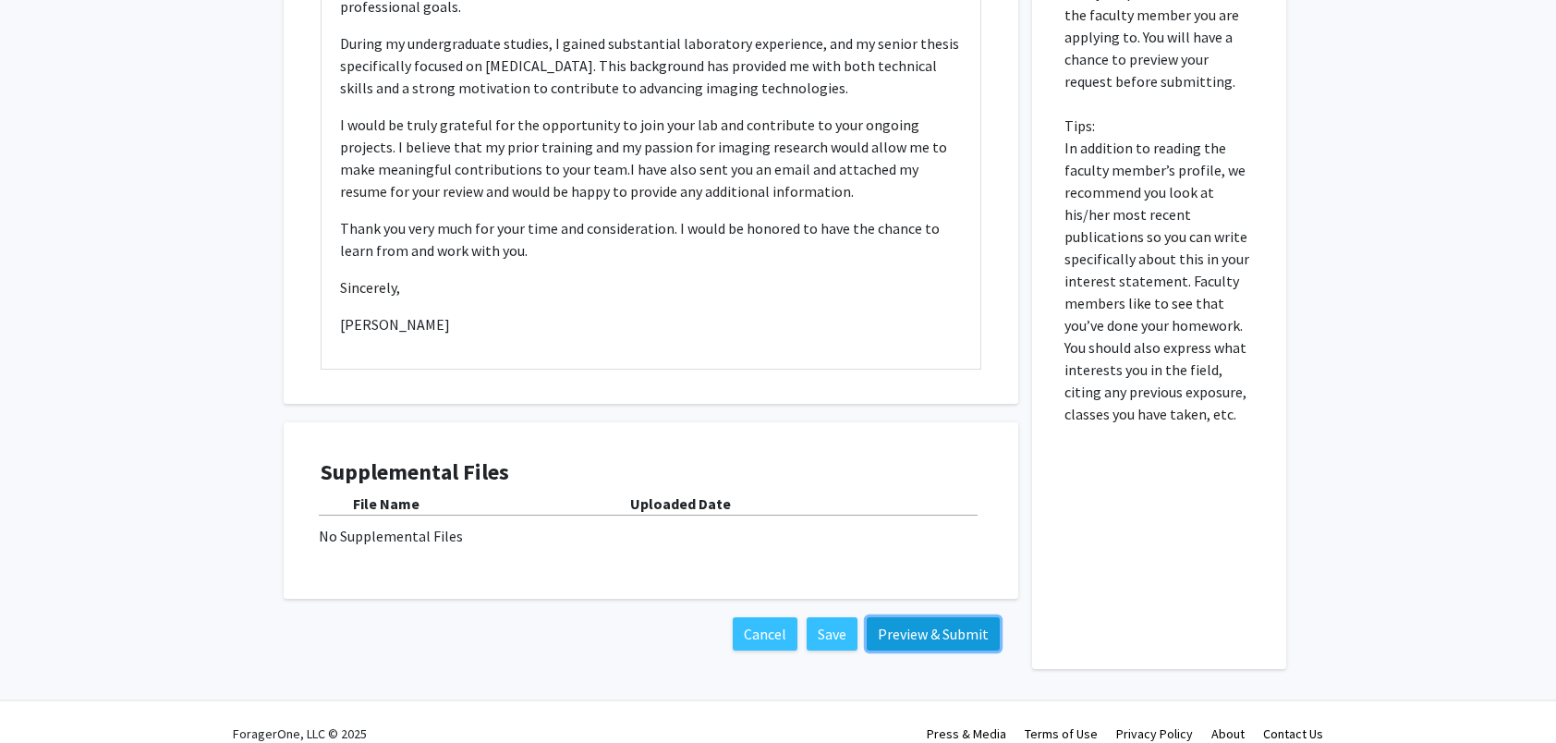
click at [952, 617] on button "Preview & Submit" at bounding box center [933, 633] width 133 height 33
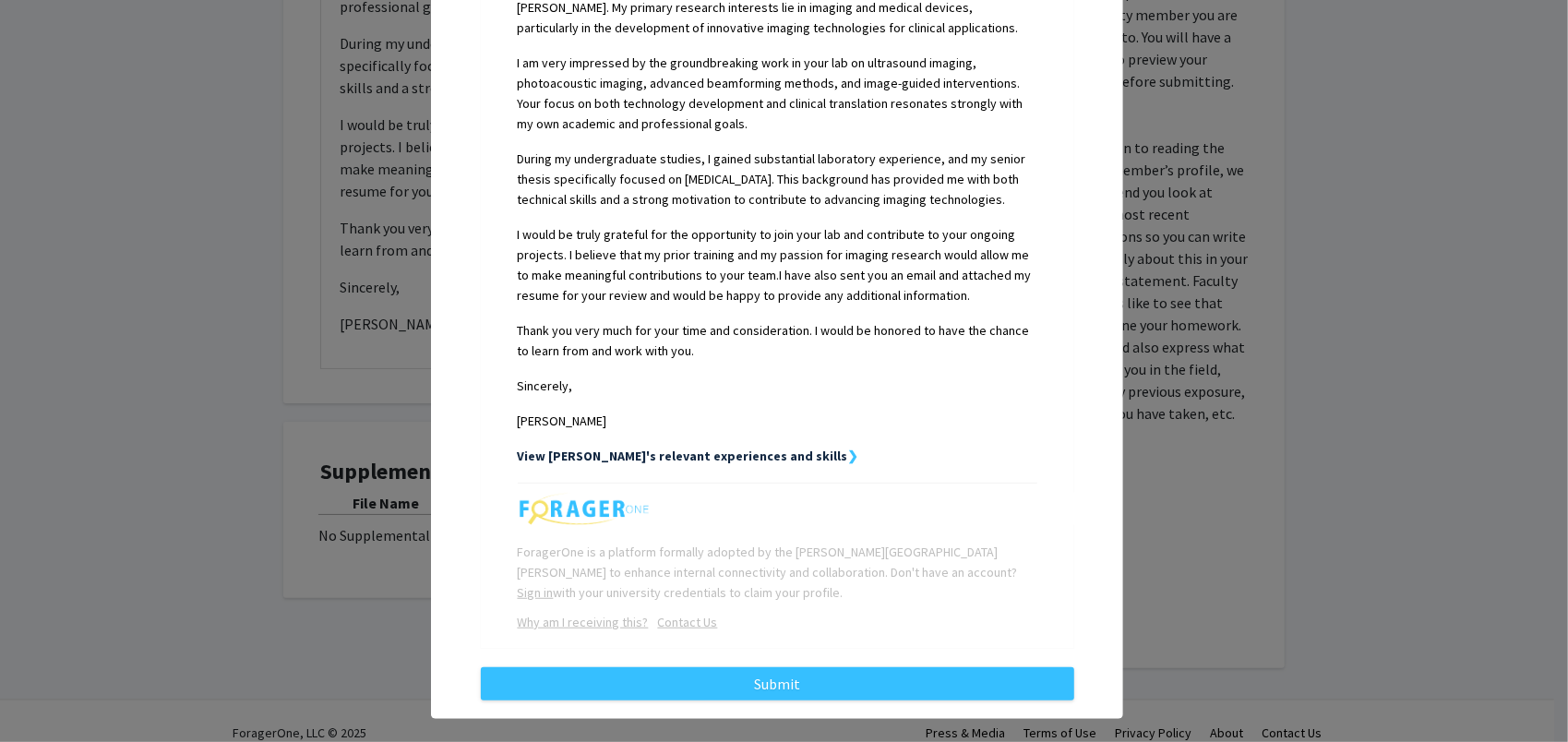
scroll to position [583, 0]
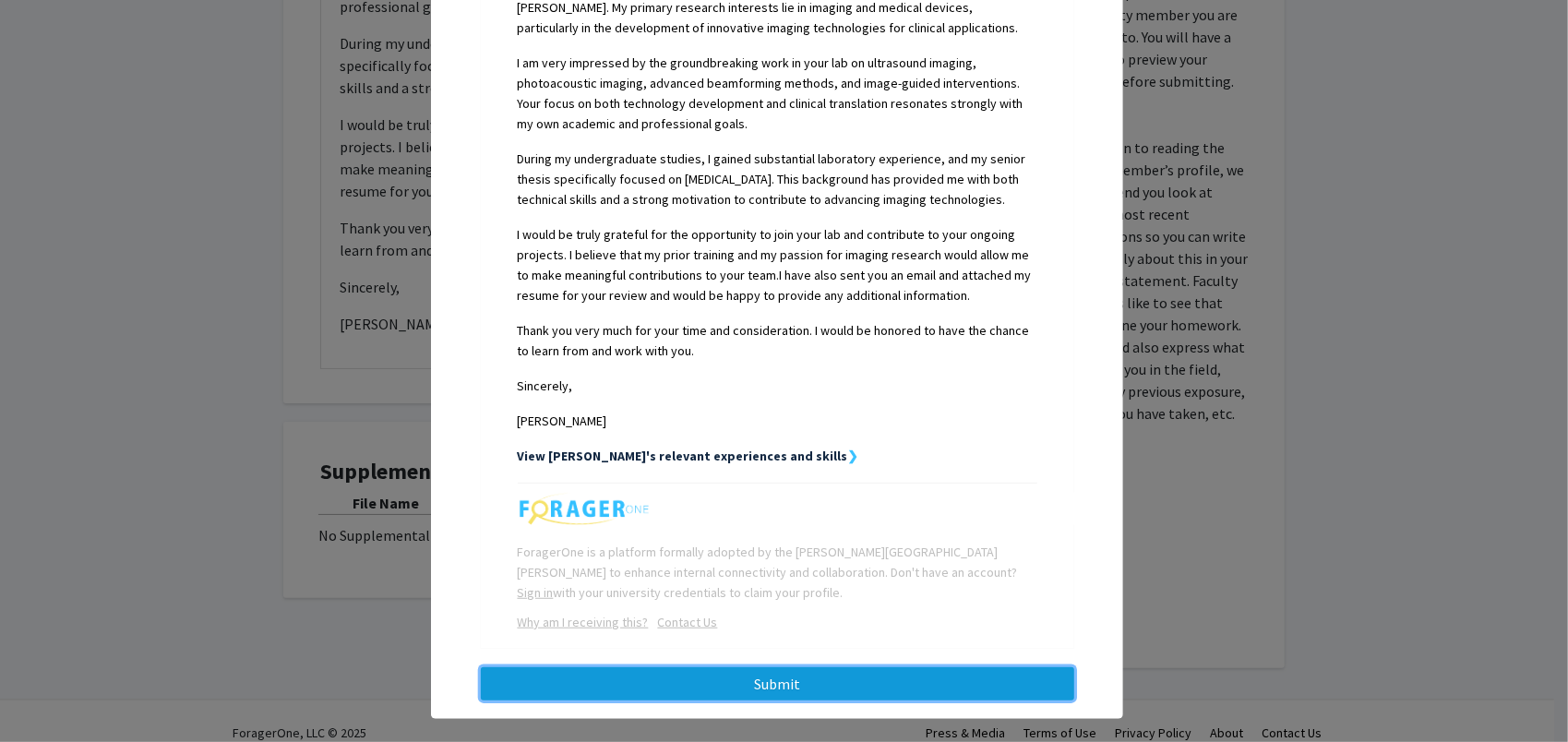
click at [755, 667] on button "Submit" at bounding box center [777, 683] width 593 height 33
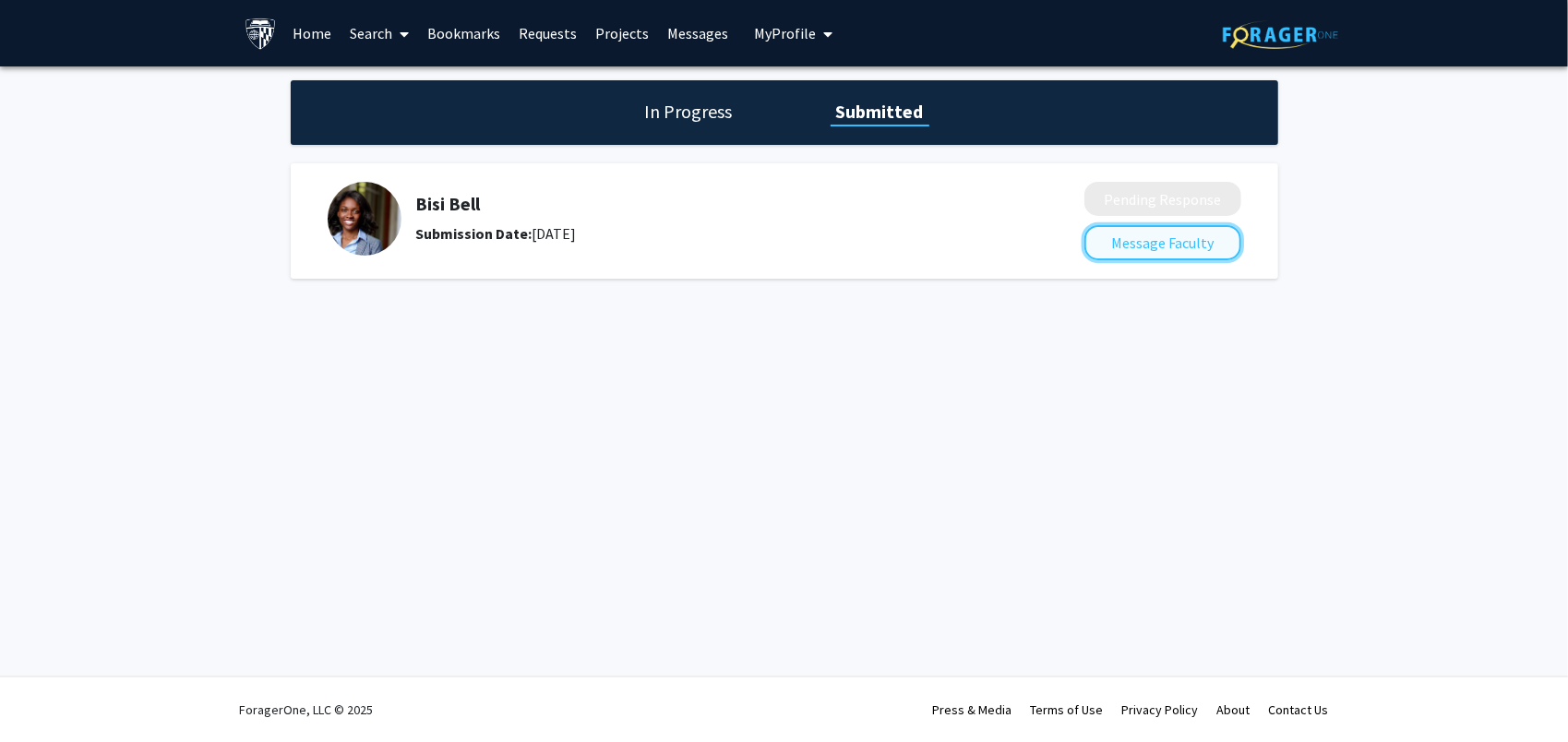
click at [1165, 244] on button "Message Faculty" at bounding box center [1163, 242] width 157 height 35
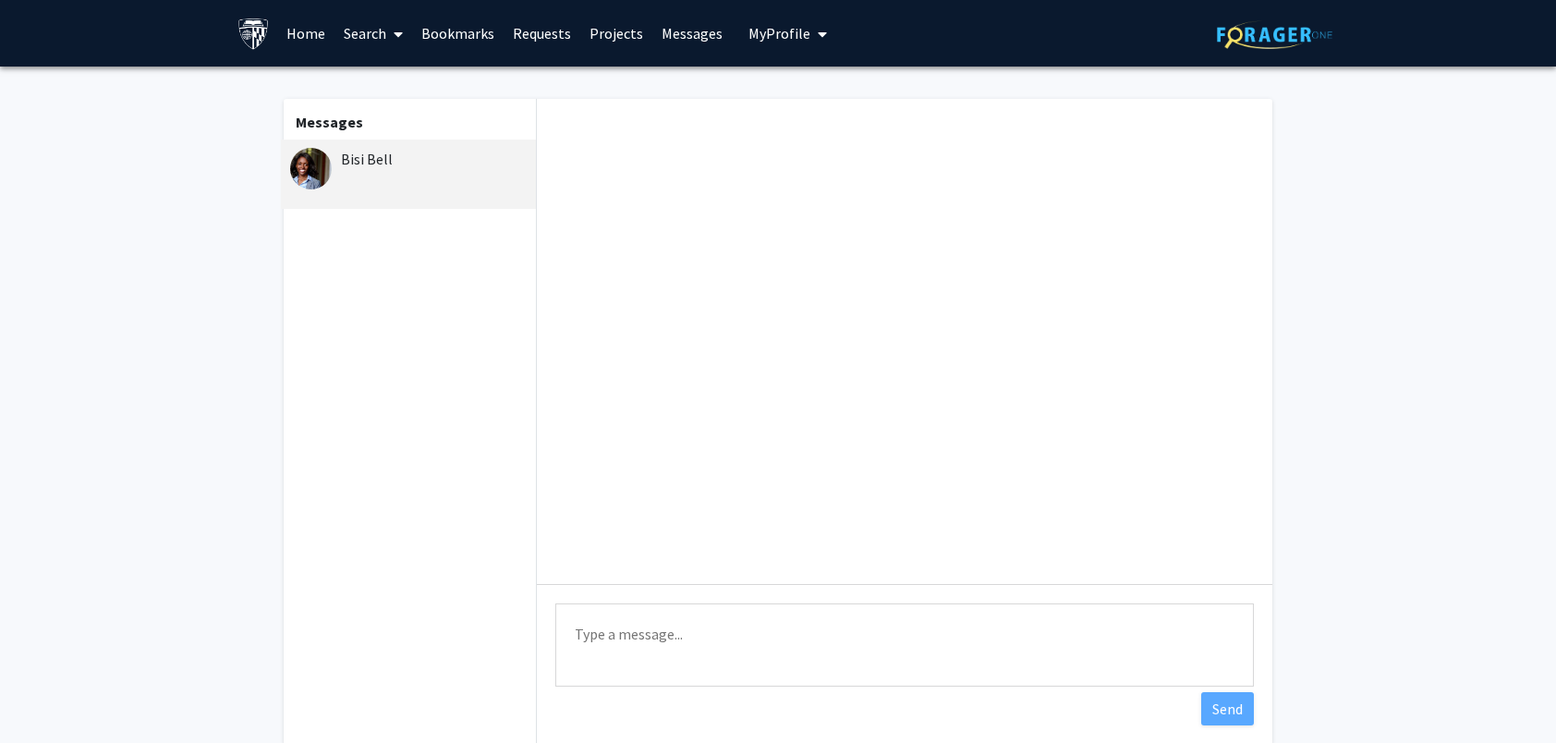
click at [671, 630] on textarea "Type a message" at bounding box center [904, 644] width 699 height 83
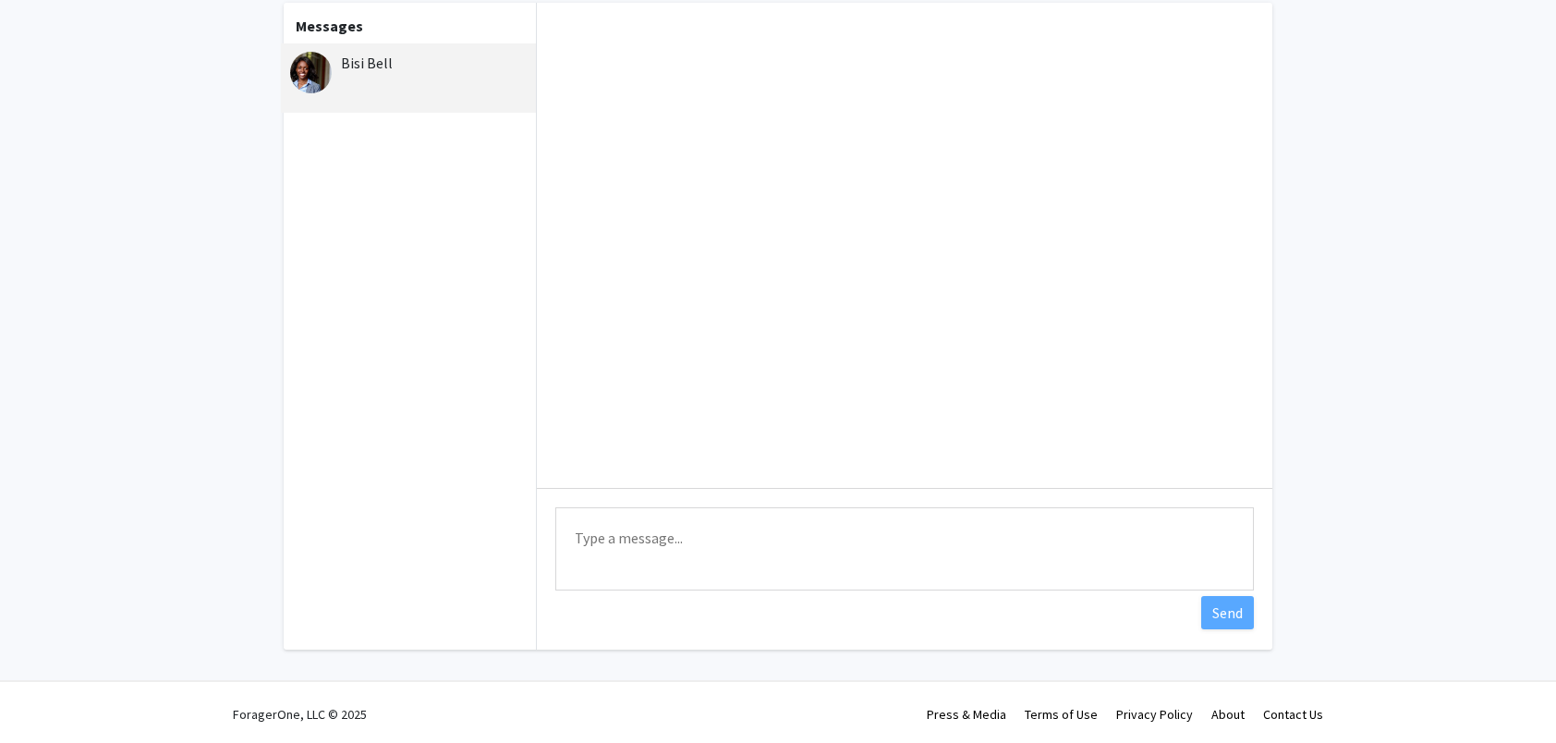
scroll to position [100, 0]
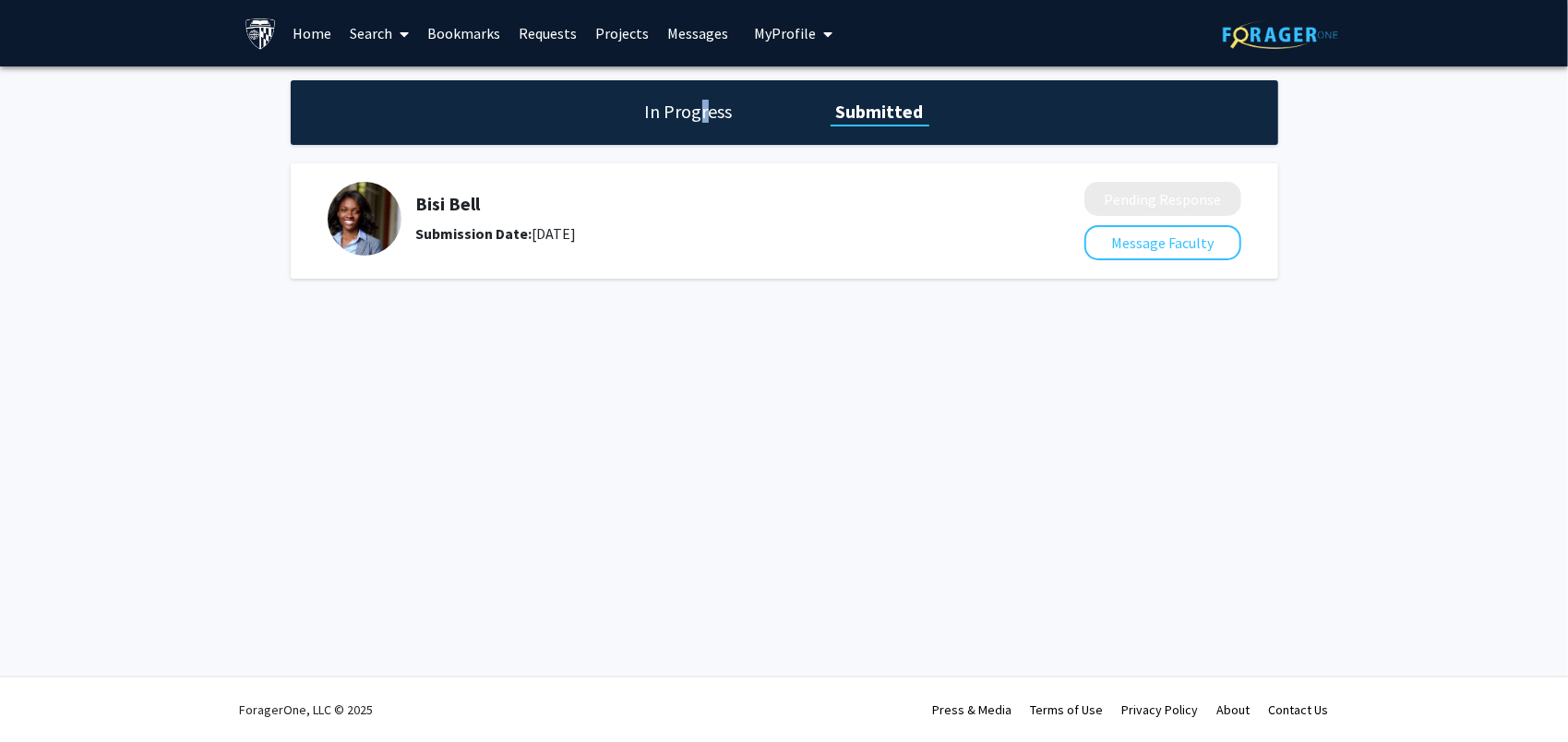
click at [704, 116] on h1 "In Progress" at bounding box center [688, 112] width 99 height 26
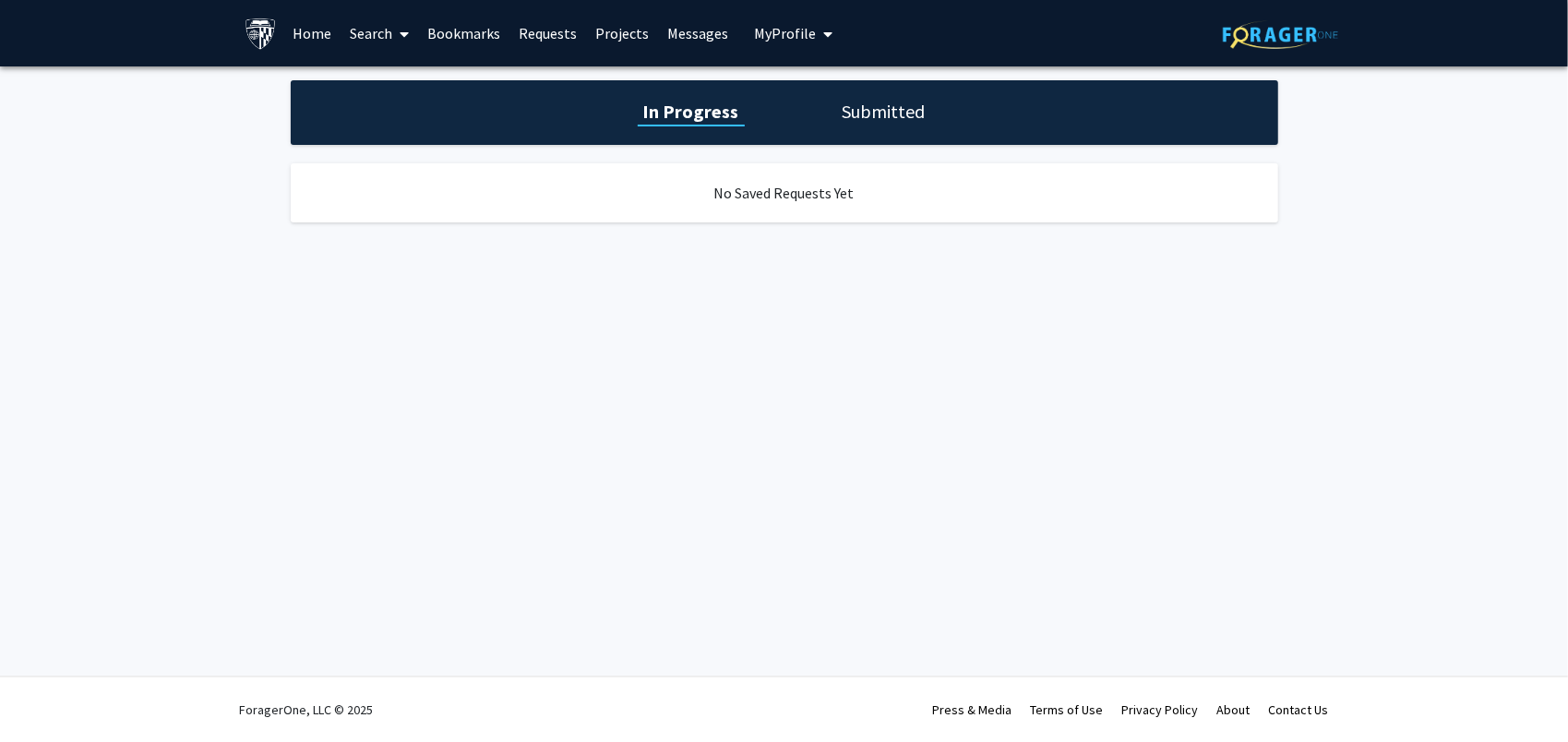
drag, startPoint x: 704, startPoint y: 116, endPoint x: 790, endPoint y: 298, distance: 201.3
click at [790, 298] on div "Skip navigation Home Search Bookmarks Requests Projects Messages My Profile Yon…" at bounding box center [784, 371] width 1568 height 742
click at [867, 148] on div "In Progress Submitted No Saved Requests Yet" at bounding box center [784, 170] width 1568 height 207
click at [873, 105] on h1 "Submitted" at bounding box center [884, 112] width 94 height 26
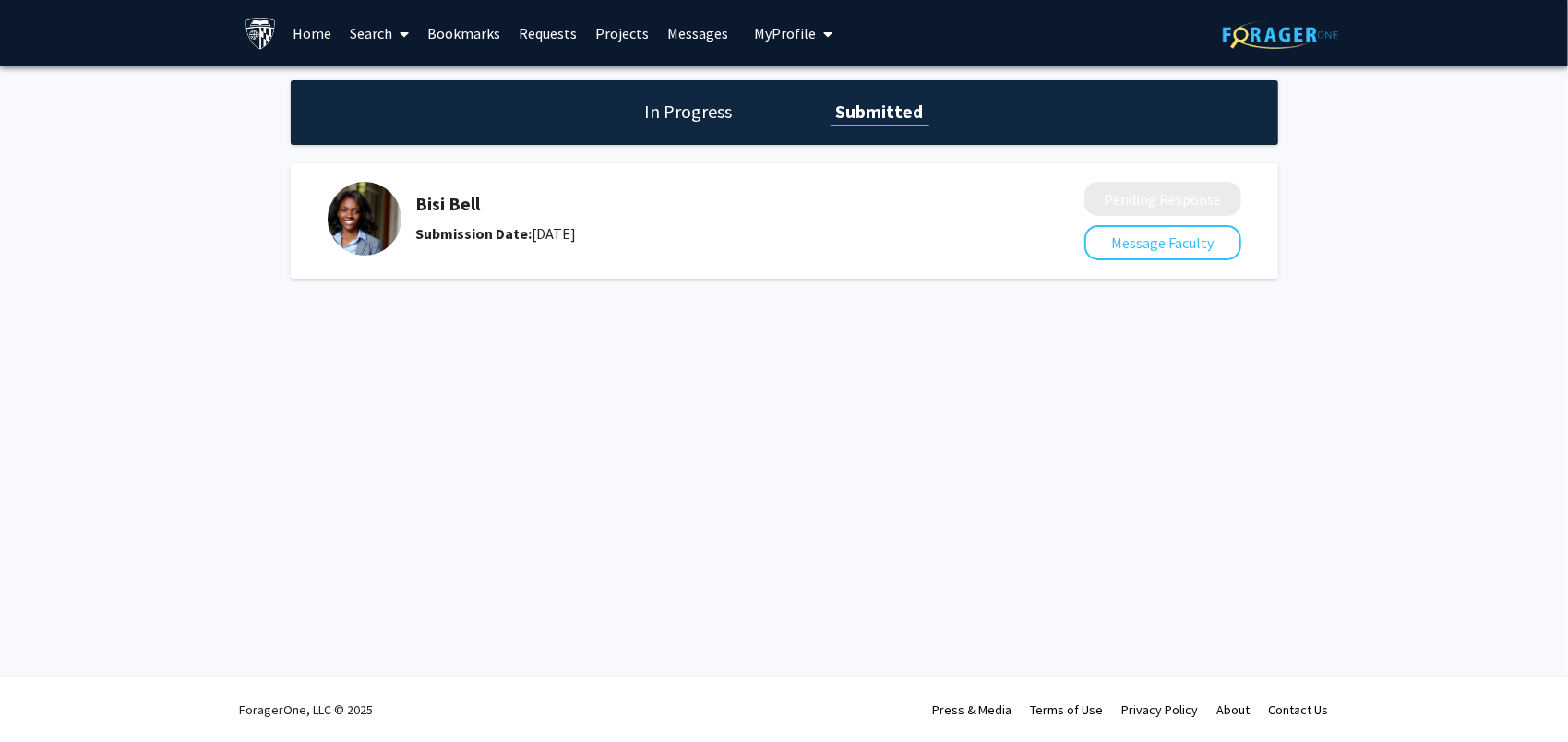
click at [353, 30] on link "Search" at bounding box center [380, 33] width 78 height 65
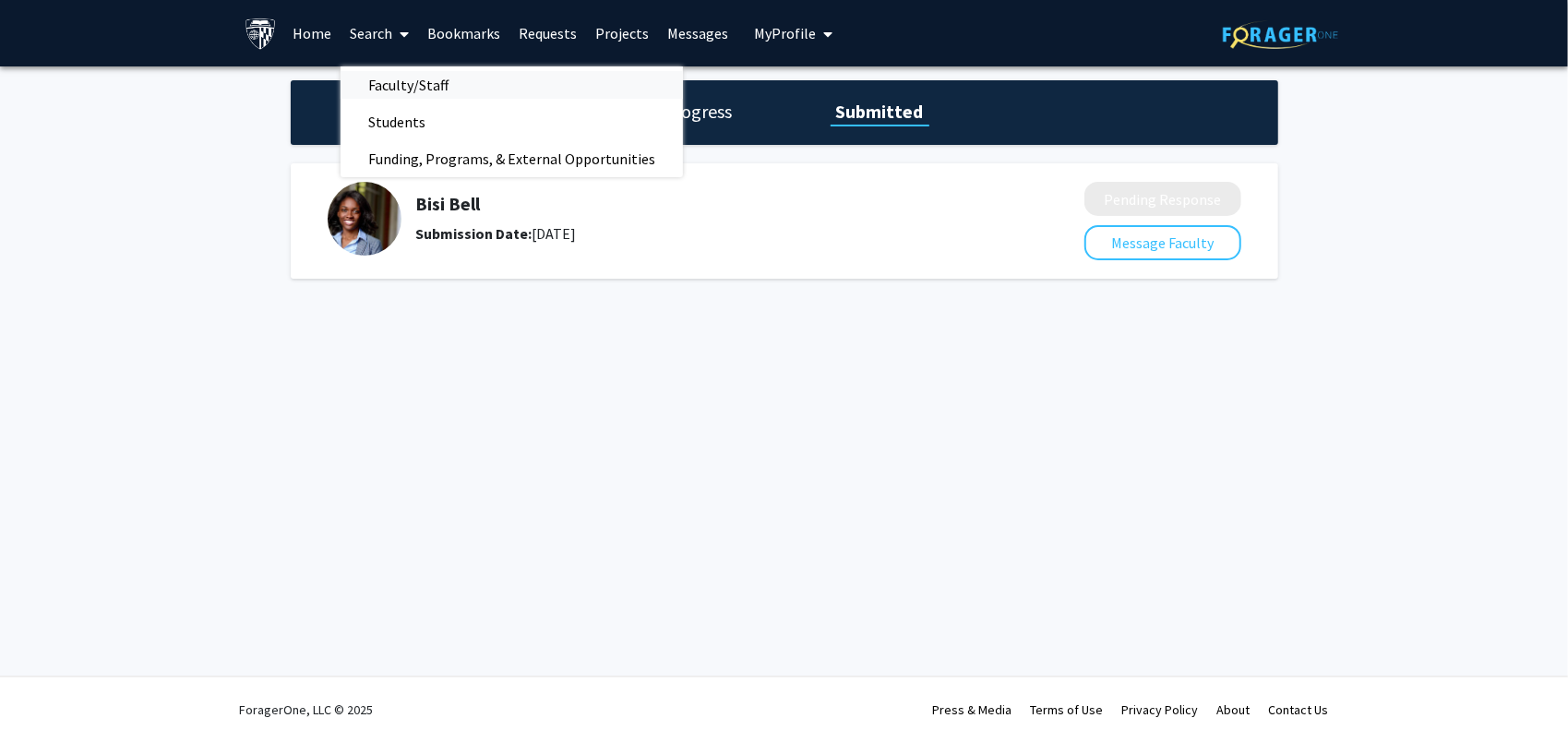
click at [400, 95] on span "Faculty/Staff" at bounding box center [408, 85] width 136 height 37
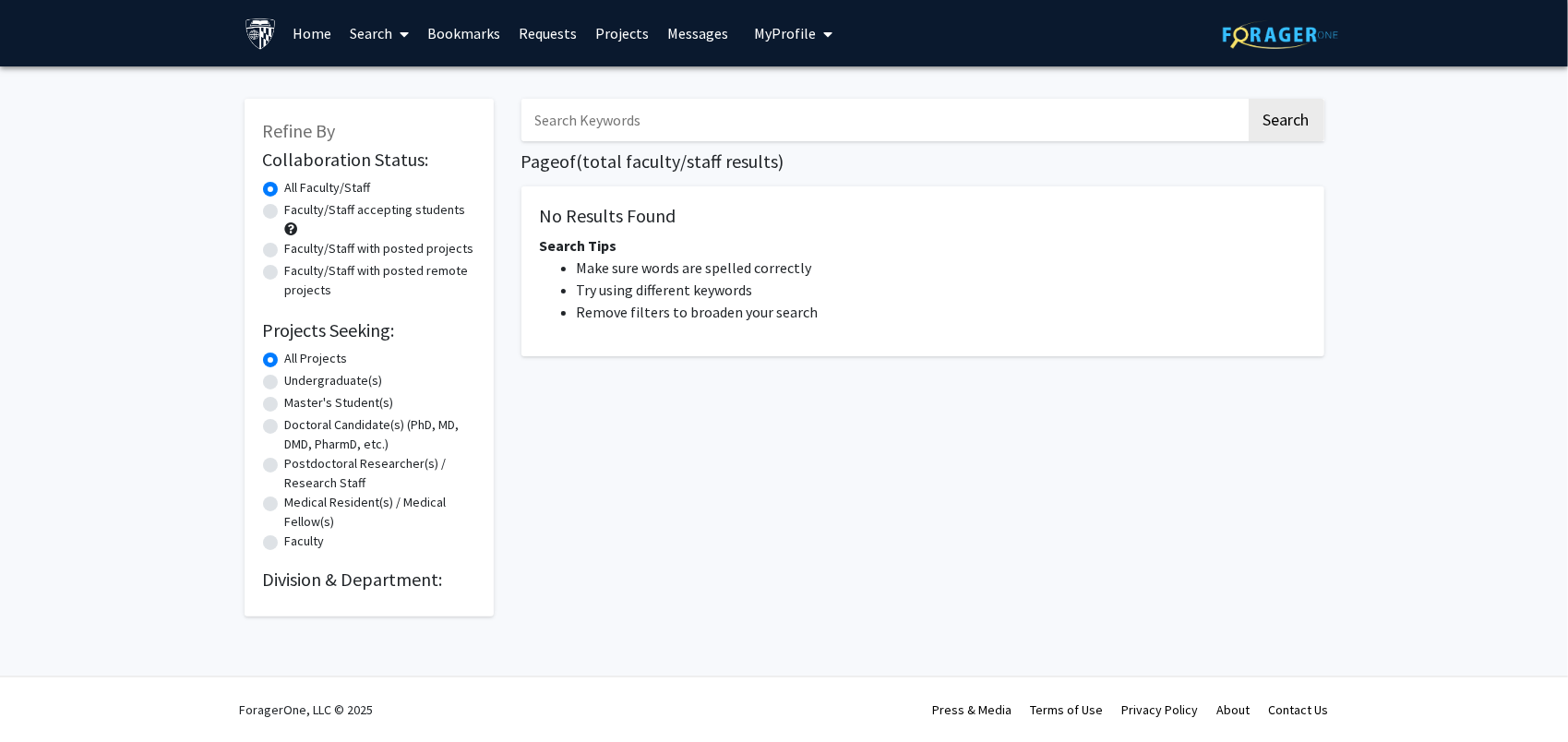
click at [358, 30] on link "Search" at bounding box center [380, 33] width 78 height 65
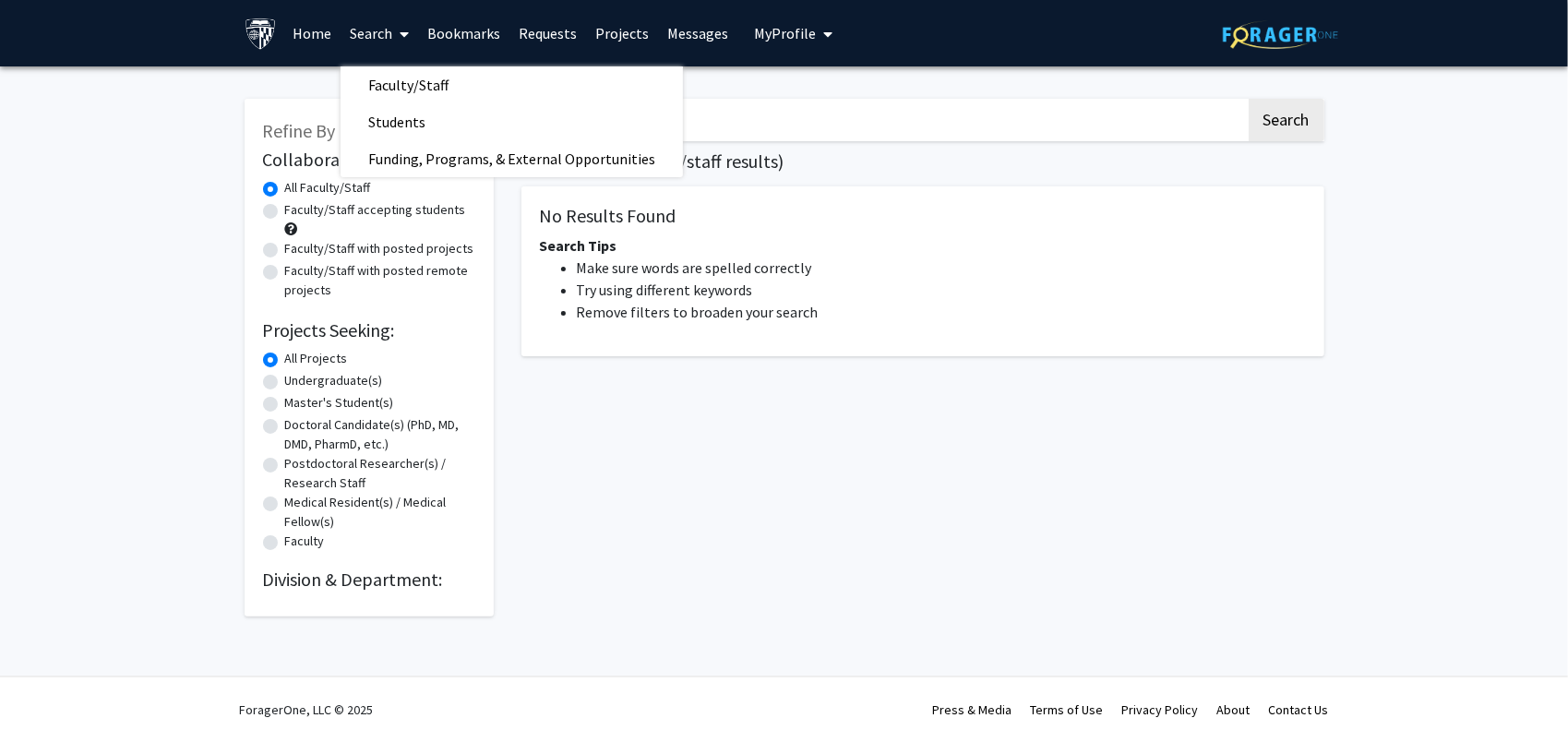
click at [305, 49] on link "Home" at bounding box center [312, 33] width 57 height 65
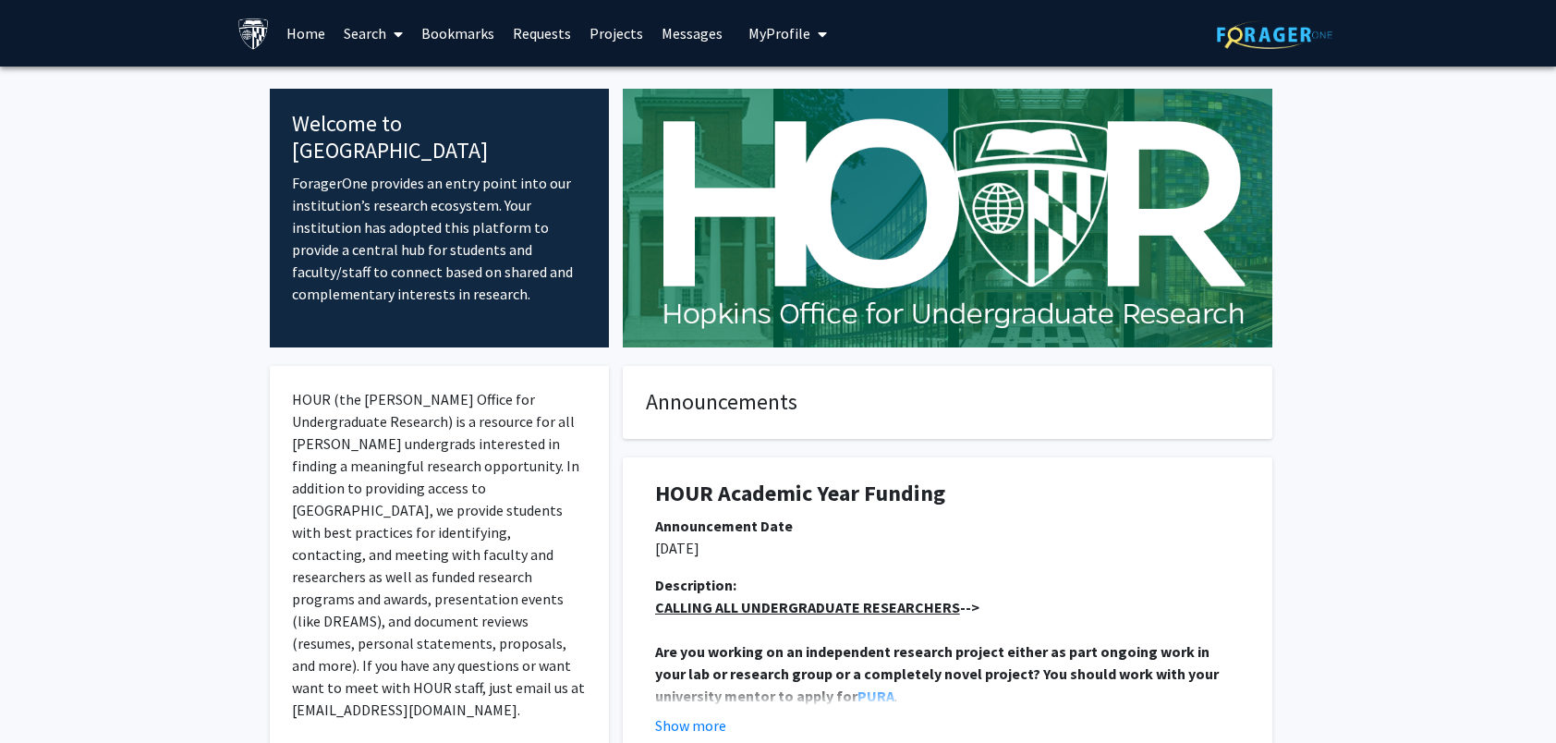
click at [309, 28] on link "Home" at bounding box center [305, 33] width 57 height 65
click at [364, 35] on link "Search" at bounding box center [374, 33] width 78 height 65
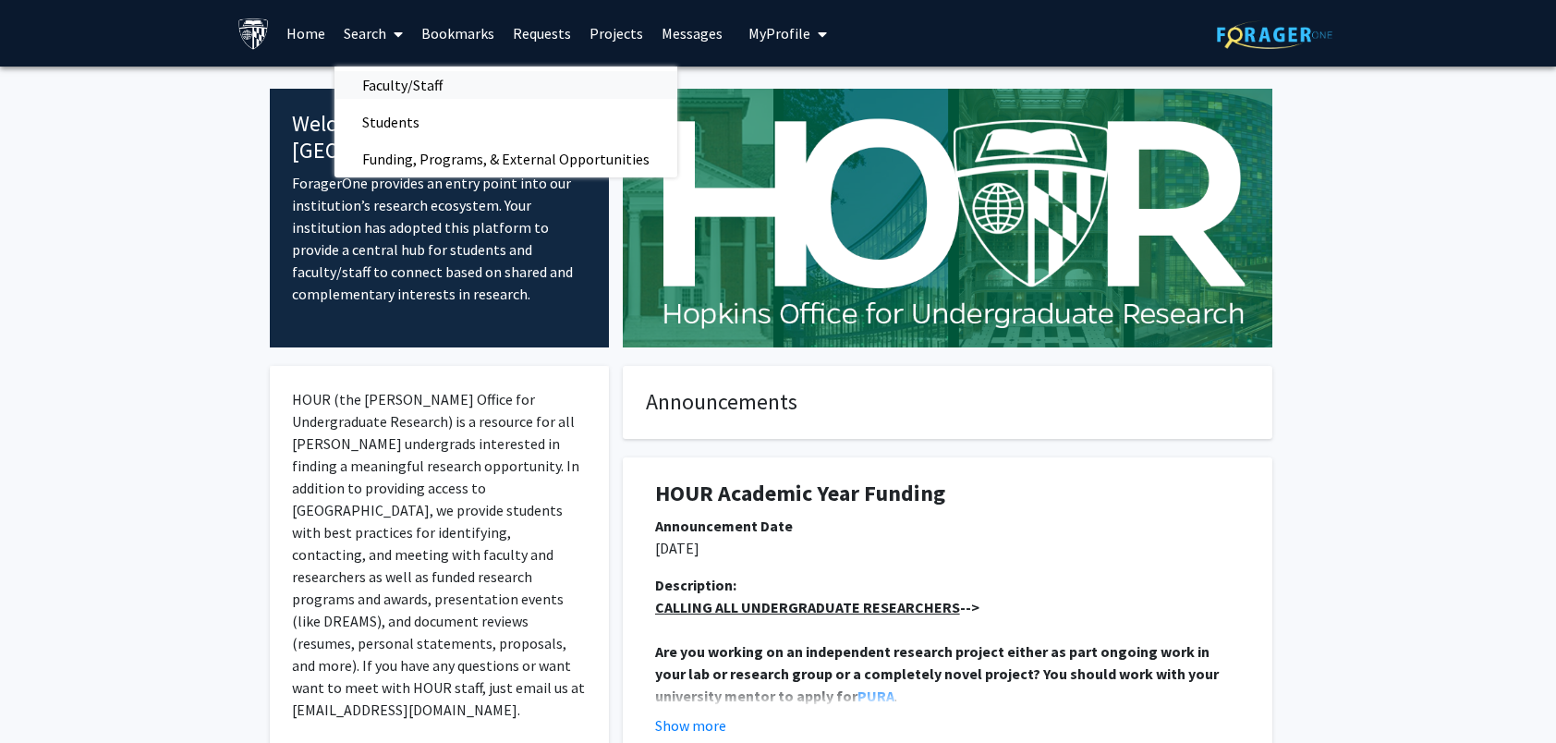
click at [375, 81] on span "Faculty/Staff" at bounding box center [403, 85] width 136 height 37
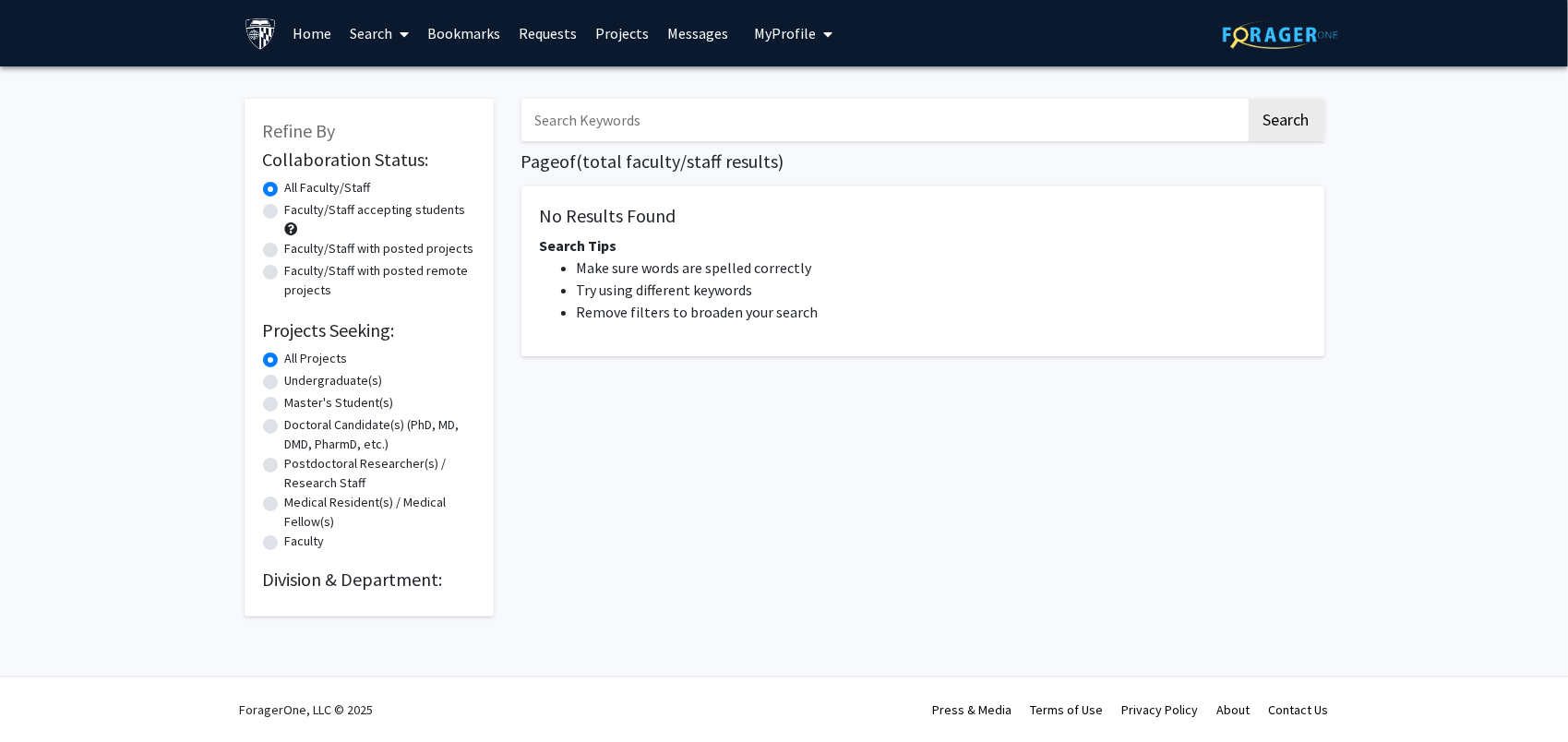
click at [625, 113] on input "Search Keywords" at bounding box center [883, 120] width 724 height 43
type input "[PERSON_NAME]"
click at [1283, 120] on button "Search" at bounding box center [1286, 120] width 76 height 43
click at [368, 33] on link "Search" at bounding box center [380, 33] width 78 height 65
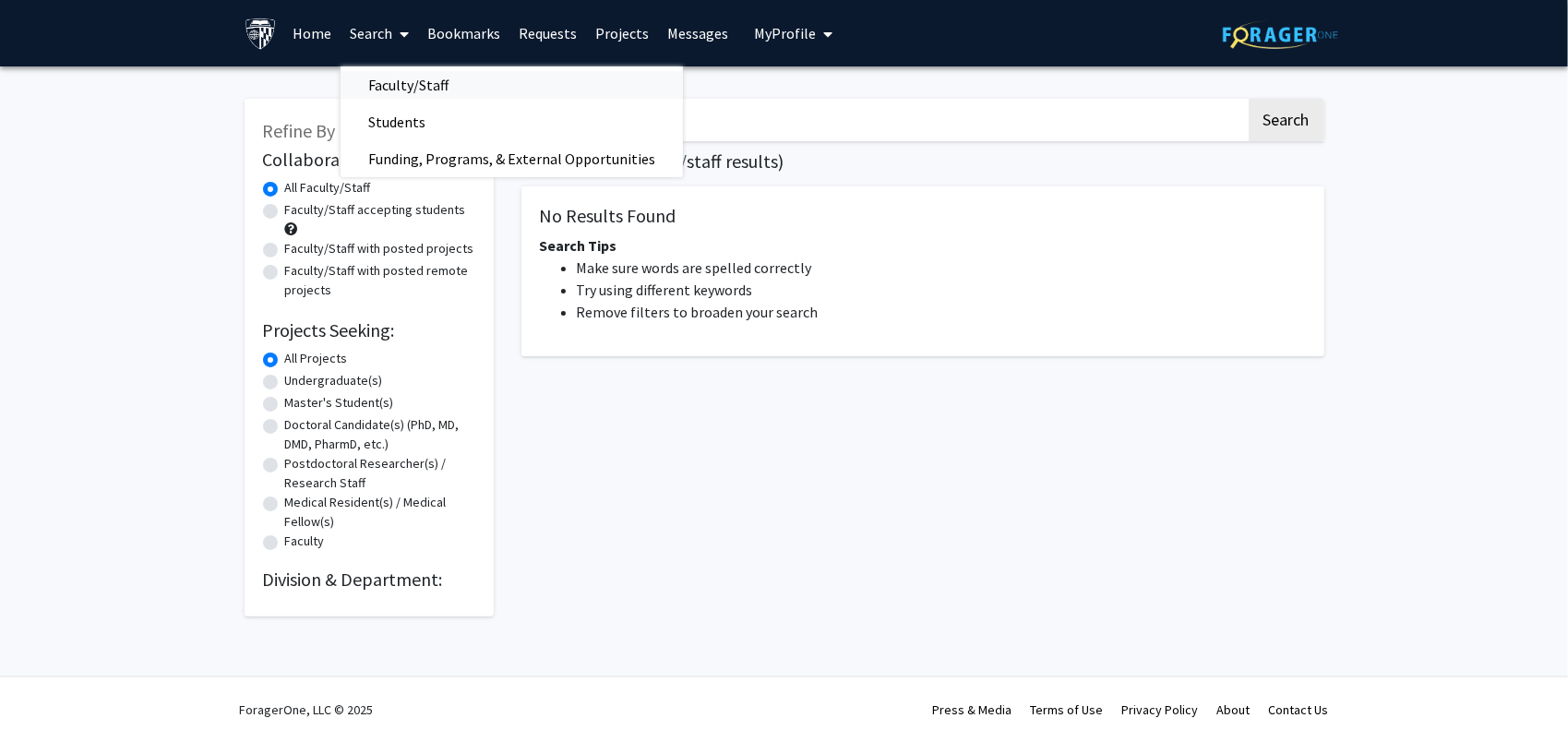
click at [389, 78] on span "Faculty/Staff" at bounding box center [408, 85] width 136 height 37
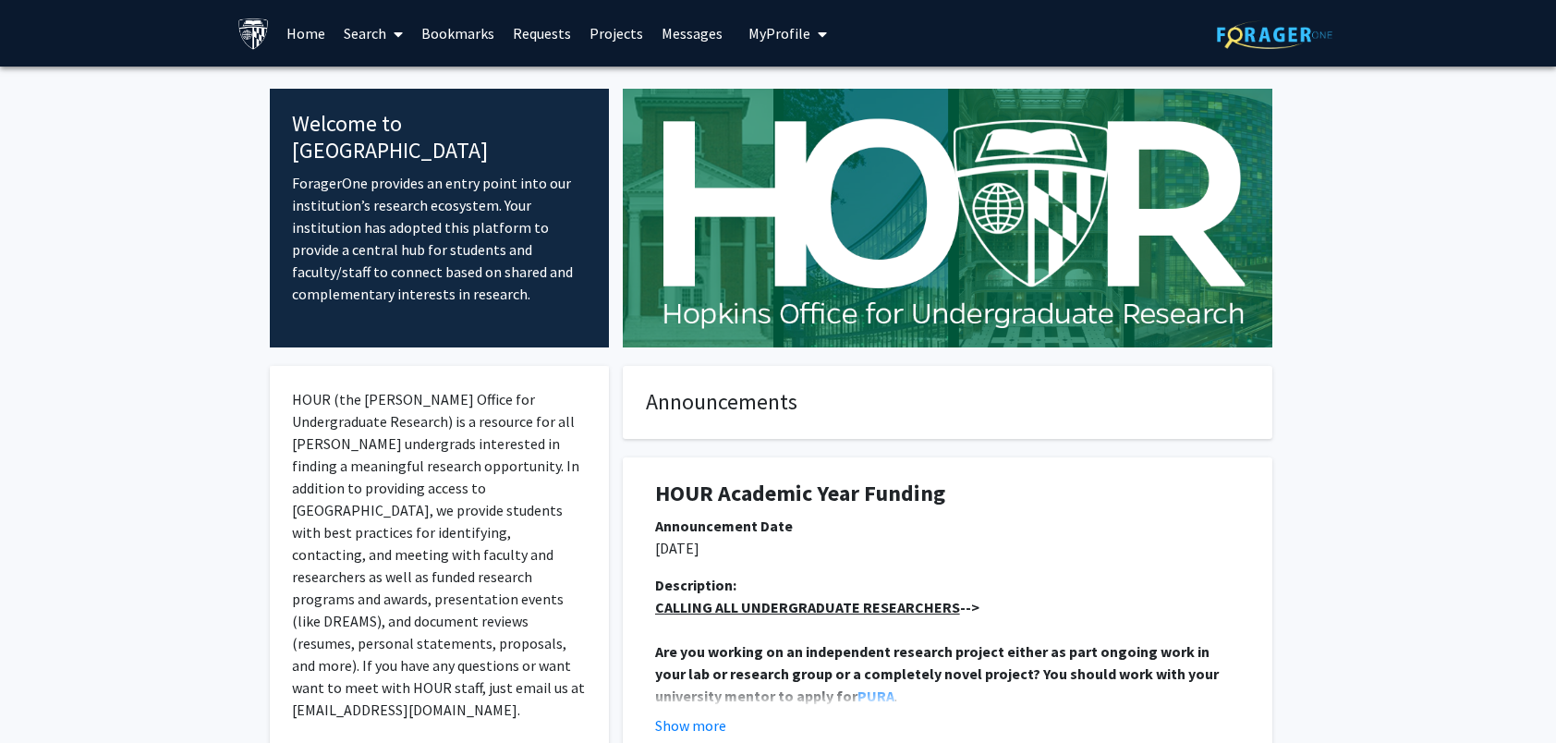
click at [356, 36] on link "Search" at bounding box center [374, 33] width 78 height 65
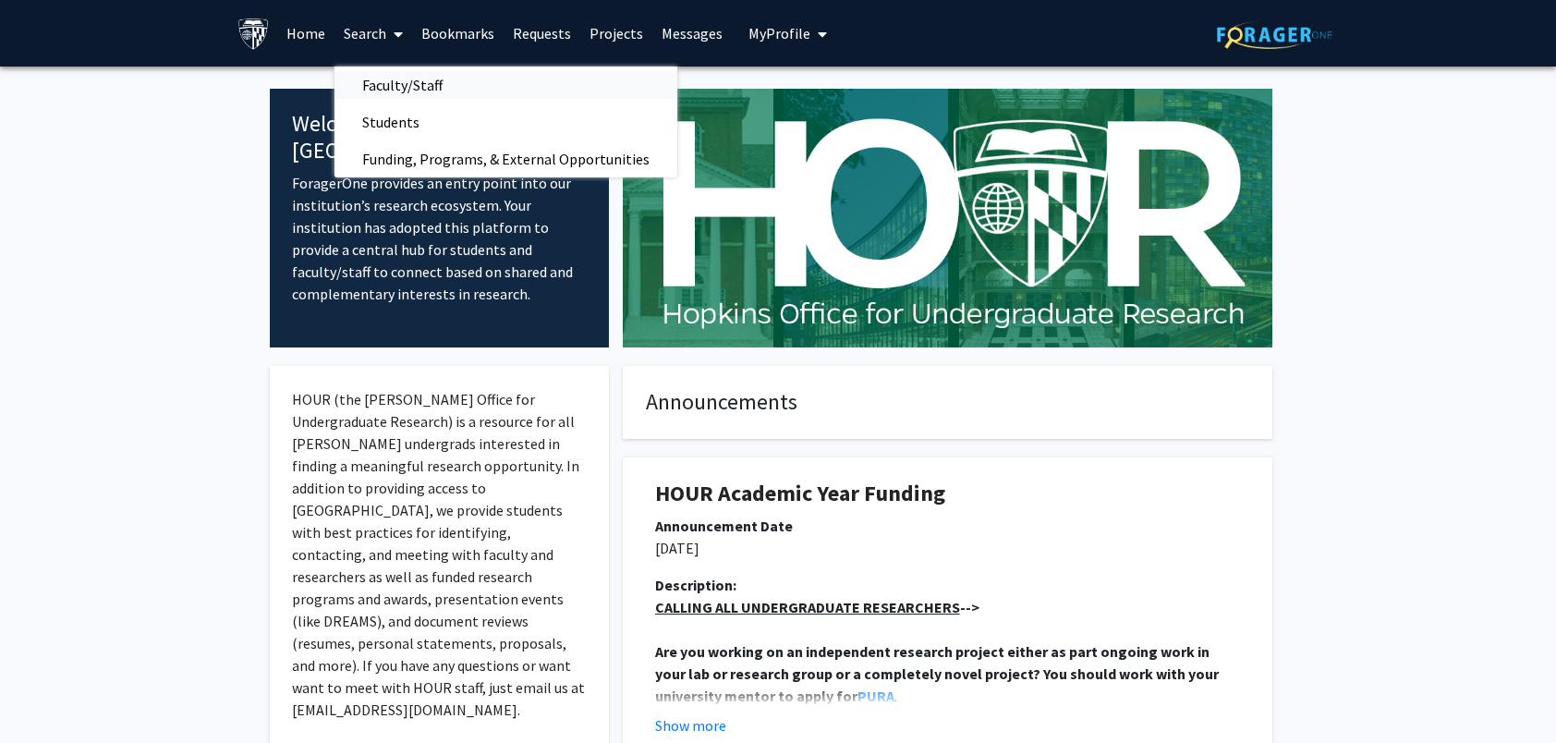
click at [389, 86] on span "Faculty/Staff" at bounding box center [403, 85] width 136 height 37
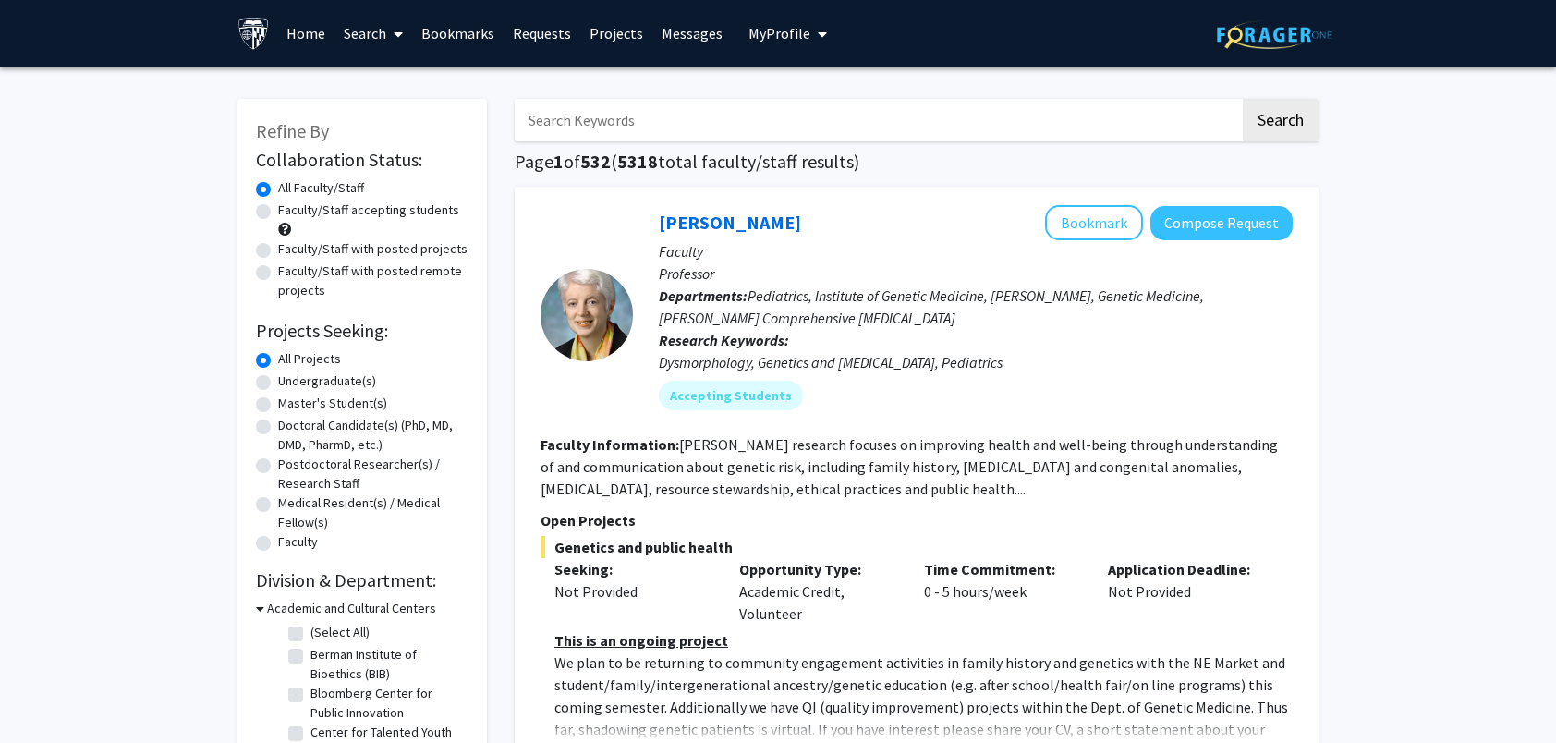
click at [633, 118] on input "Search Keywords" at bounding box center [877, 120] width 725 height 43
type input "[PERSON_NAME]"
click at [1277, 118] on button "Search" at bounding box center [1281, 120] width 76 height 43
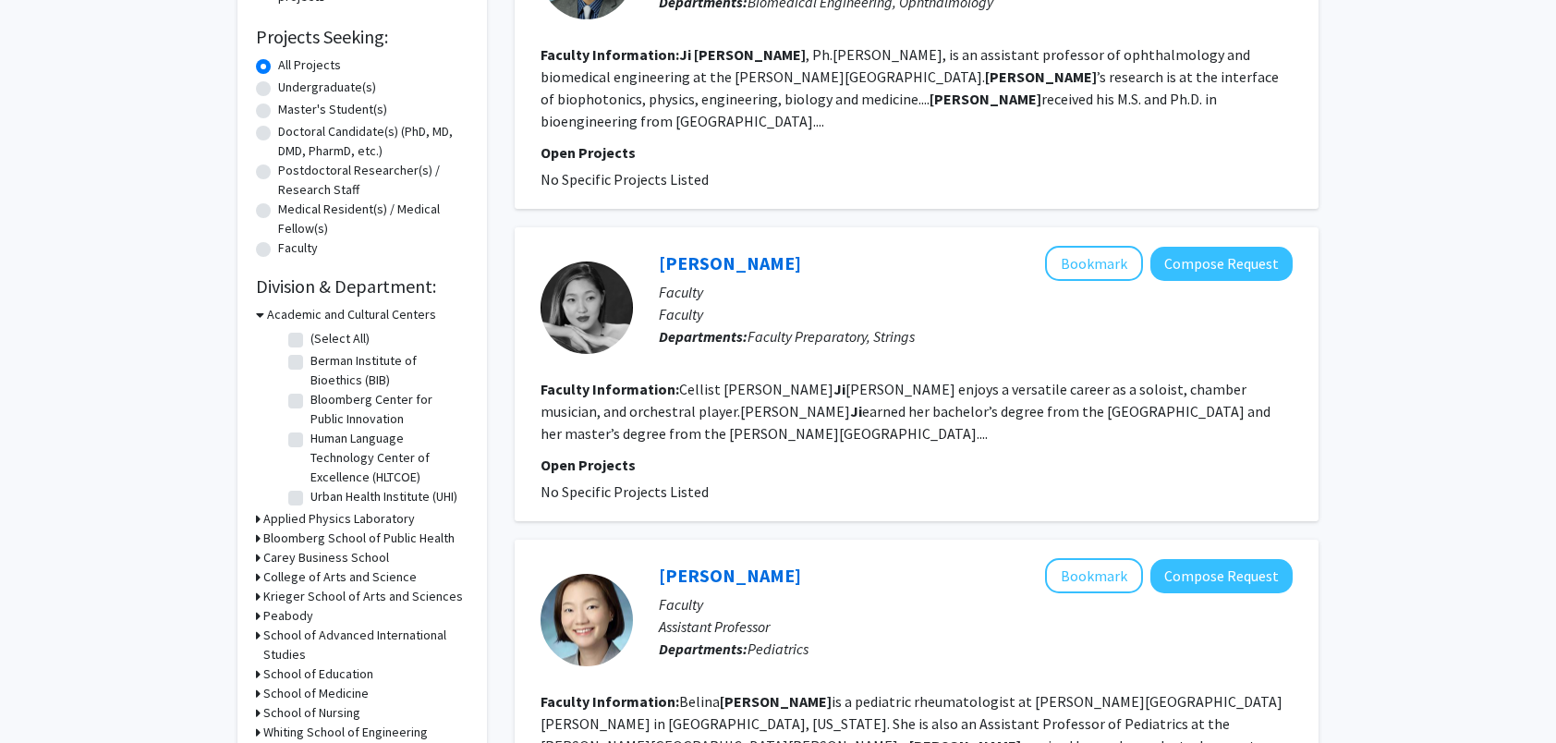
scroll to position [92, 0]
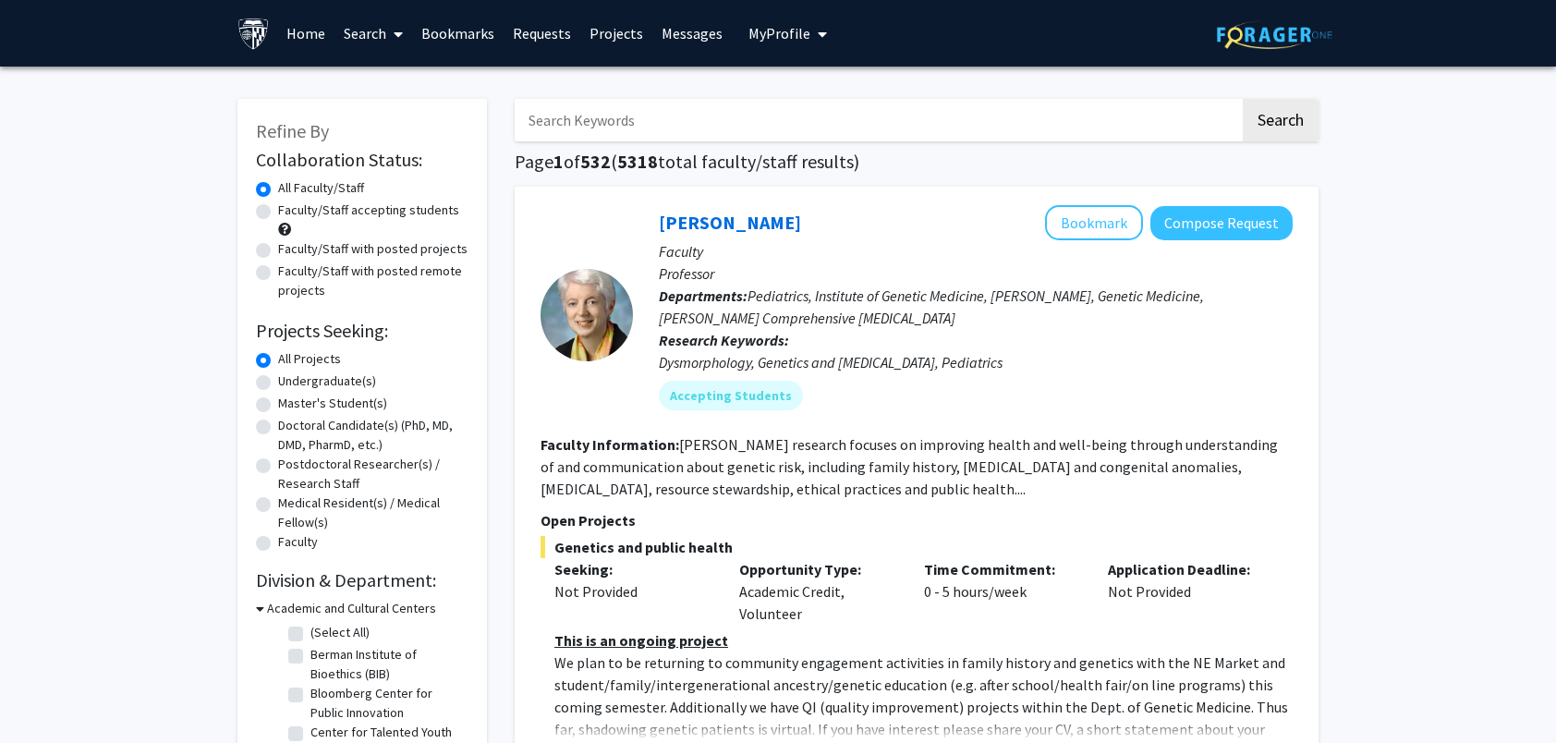
click at [700, 114] on input "Search Keywords" at bounding box center [877, 120] width 725 height 43
type input "[PERSON_NAME]"
click at [1243, 99] on button "Search" at bounding box center [1281, 120] width 76 height 43
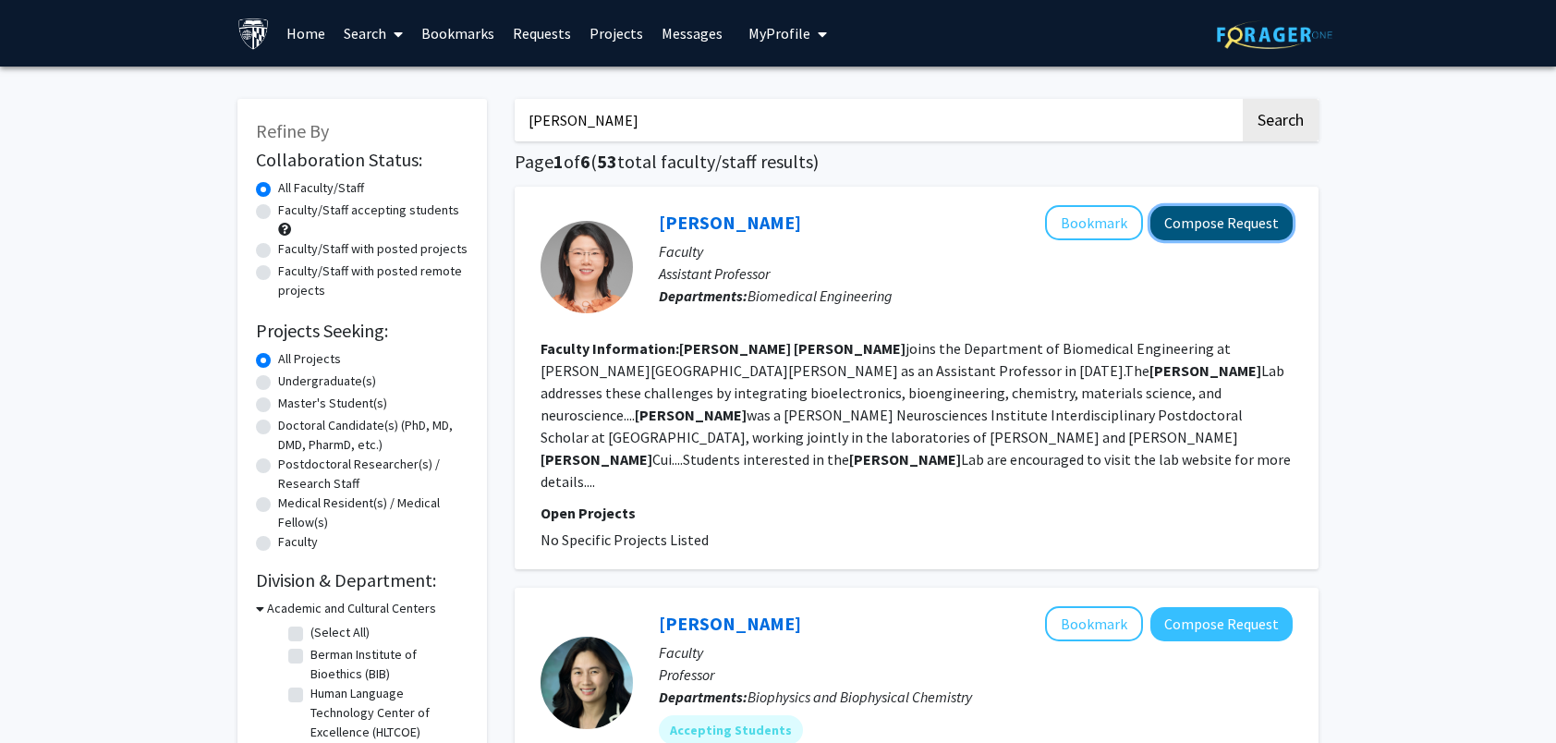
click at [1216, 229] on button "Compose Request" at bounding box center [1221, 223] width 142 height 34
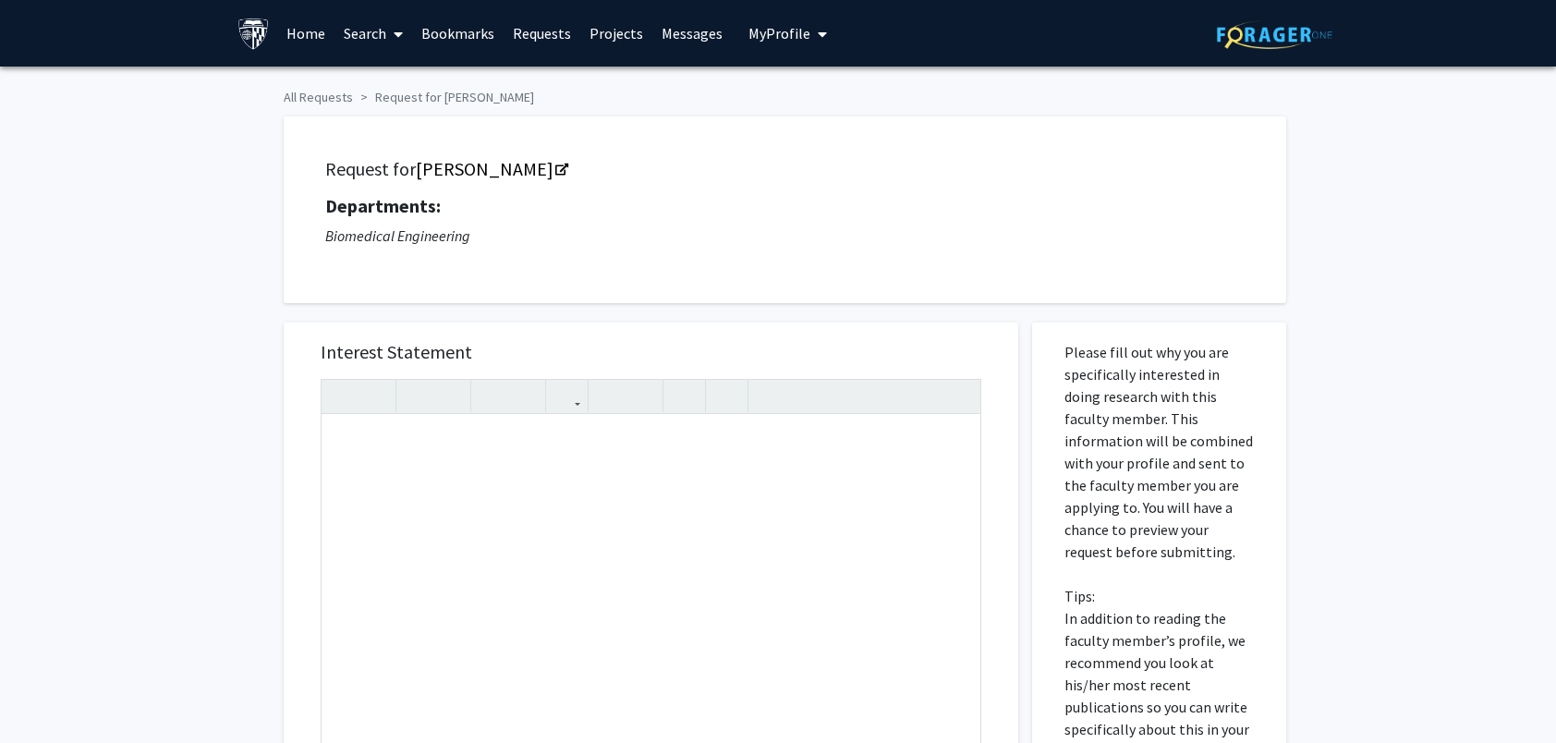
click at [615, 282] on div "Request for [PERSON_NAME] Departments: Biomedical Engineering" at bounding box center [785, 209] width 1003 height 187
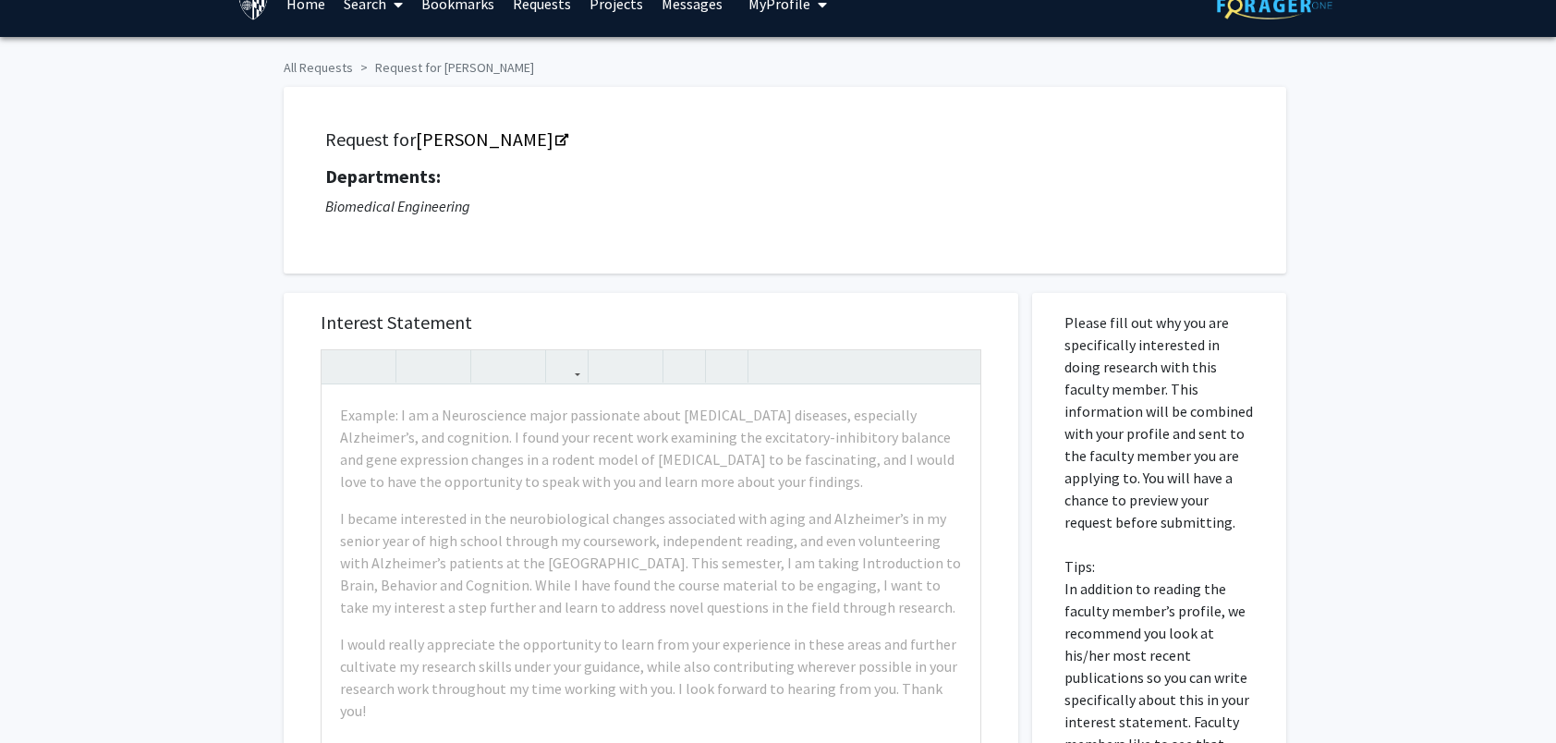
scroll to position [92, 0]
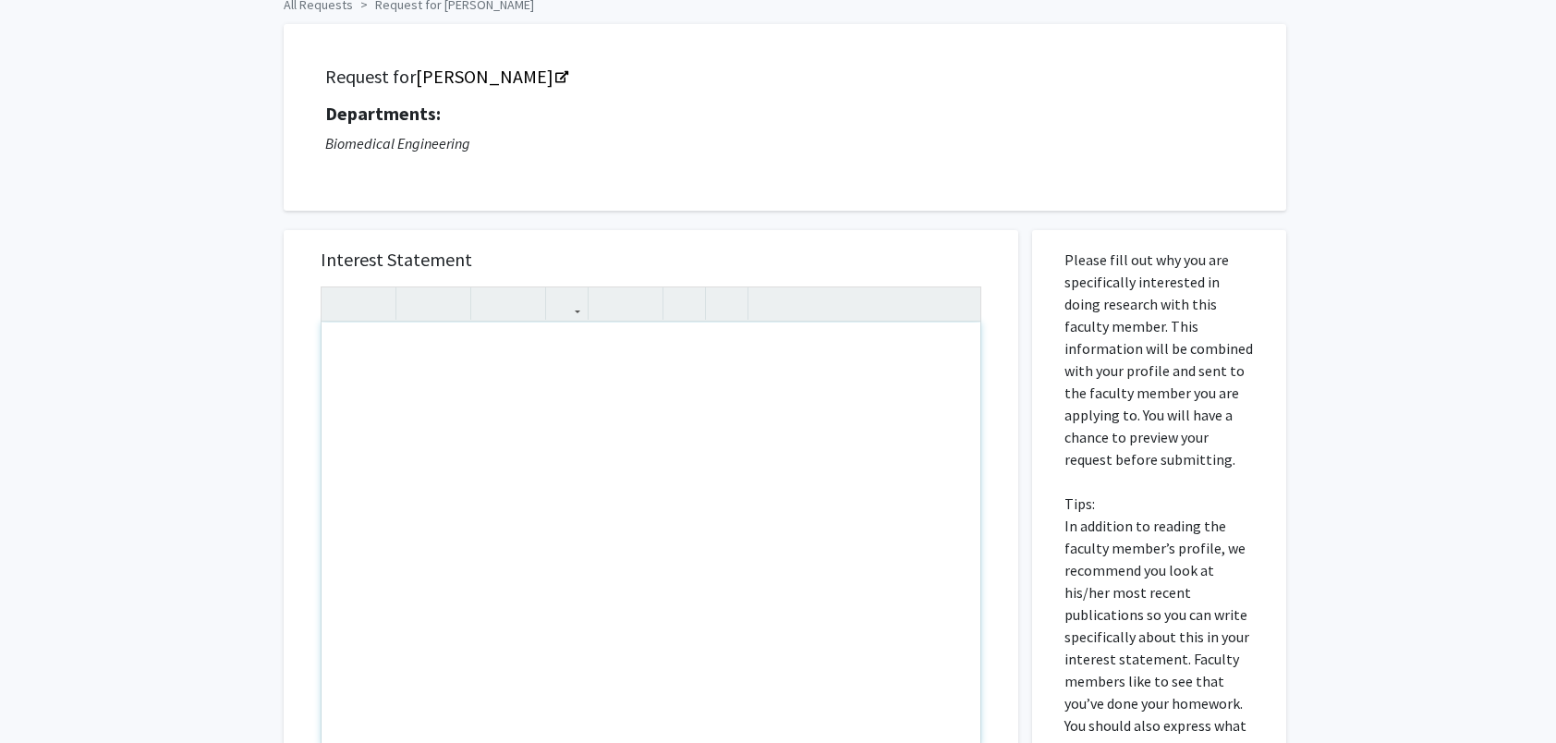
click at [379, 370] on div "Note to users with screen readers: Please press Alt+0 or Option+0 to deactivate…" at bounding box center [651, 535] width 659 height 424
paste div "Note to users with screen readers: Please press Alt+0 or Option+0 to deactivate…"
type textarea "<l>Ipsu Dolorsita Cons, </a> <e>S doei temp I-utla etdol mag aliq. En admi ve Q…"
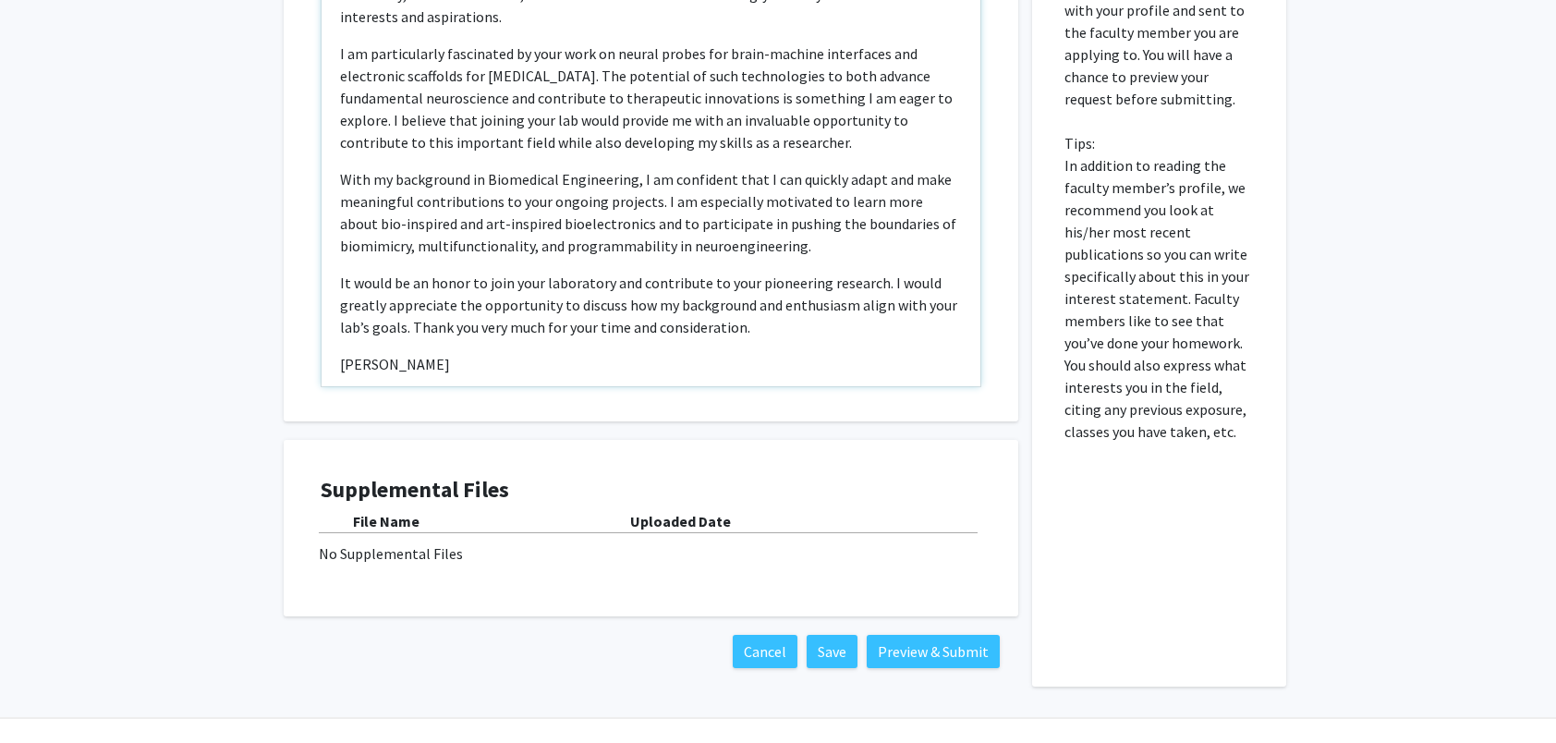
scroll to position [462, 0]
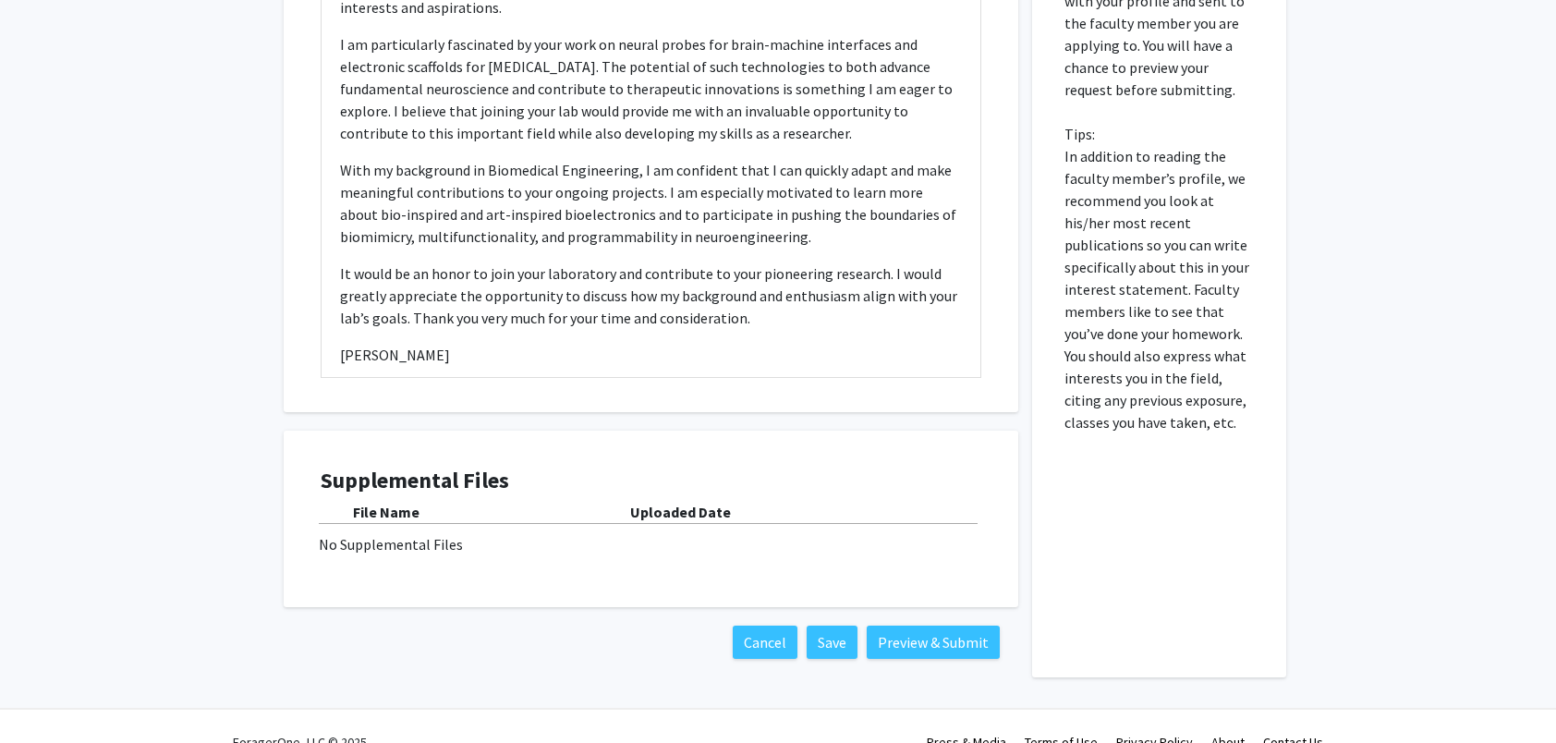
click at [603, 569] on div "Supplemental Files File Name Uploaded Date No Supplemental Files" at bounding box center [651, 519] width 698 height 140
click at [662, 545] on div "No Supplemental Files" at bounding box center [651, 544] width 664 height 22
click at [663, 527] on div "File Name Uploaded Date No Supplemental Files" at bounding box center [651, 528] width 661 height 55
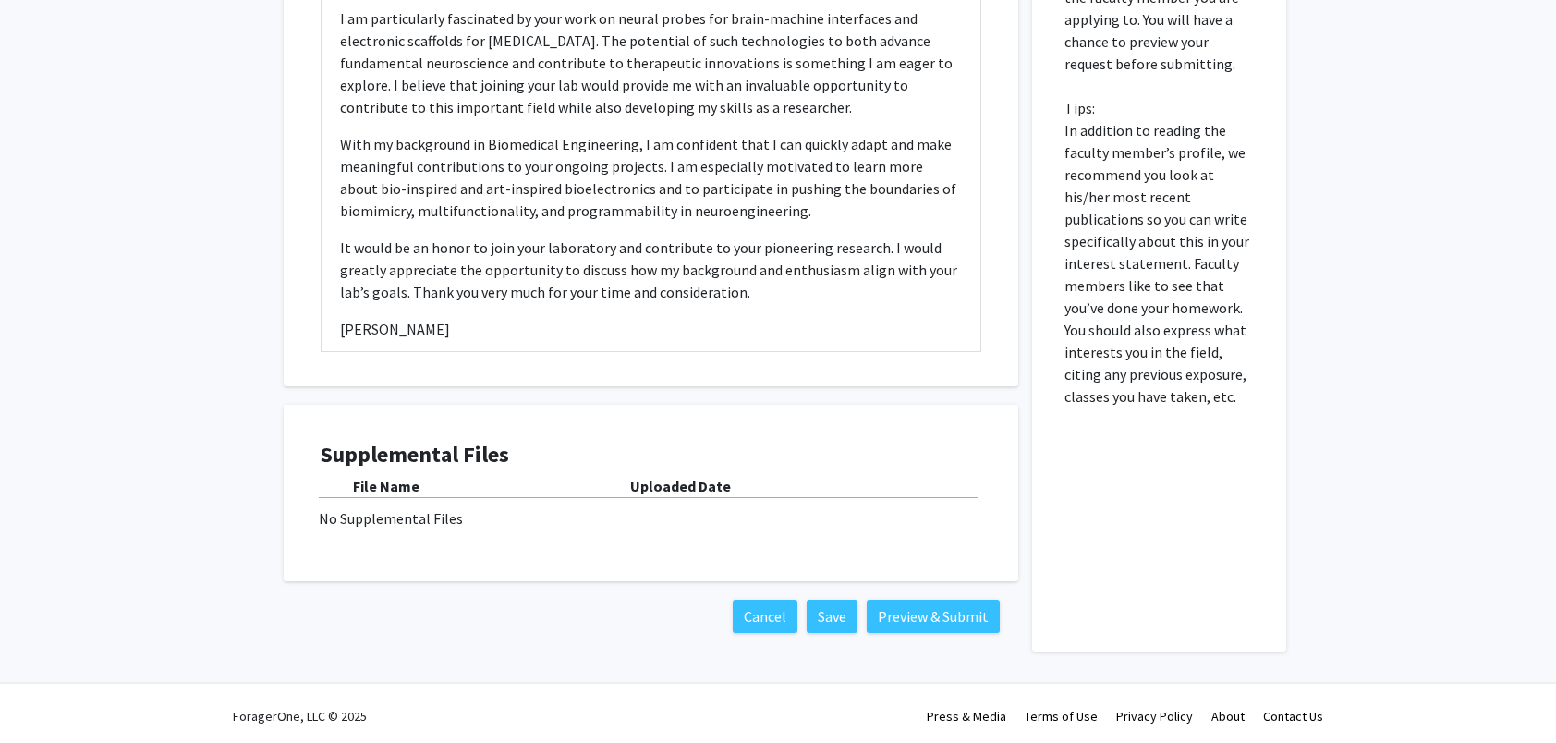
scroll to position [493, 0]
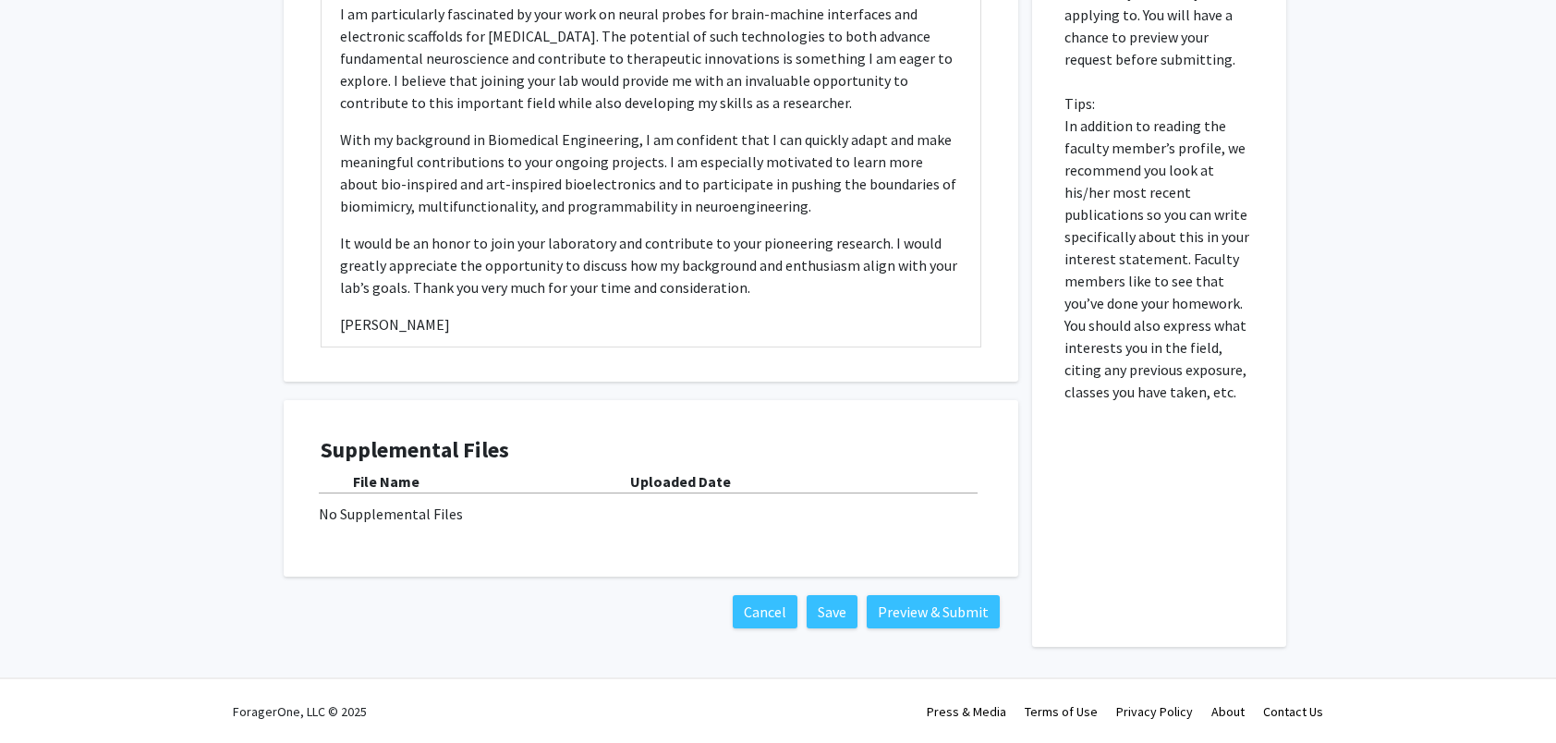
drag, startPoint x: 662, startPoint y: 483, endPoint x: 651, endPoint y: 489, distance: 12.4
click at [661, 483] on b "Uploaded Date" at bounding box center [680, 481] width 101 height 18
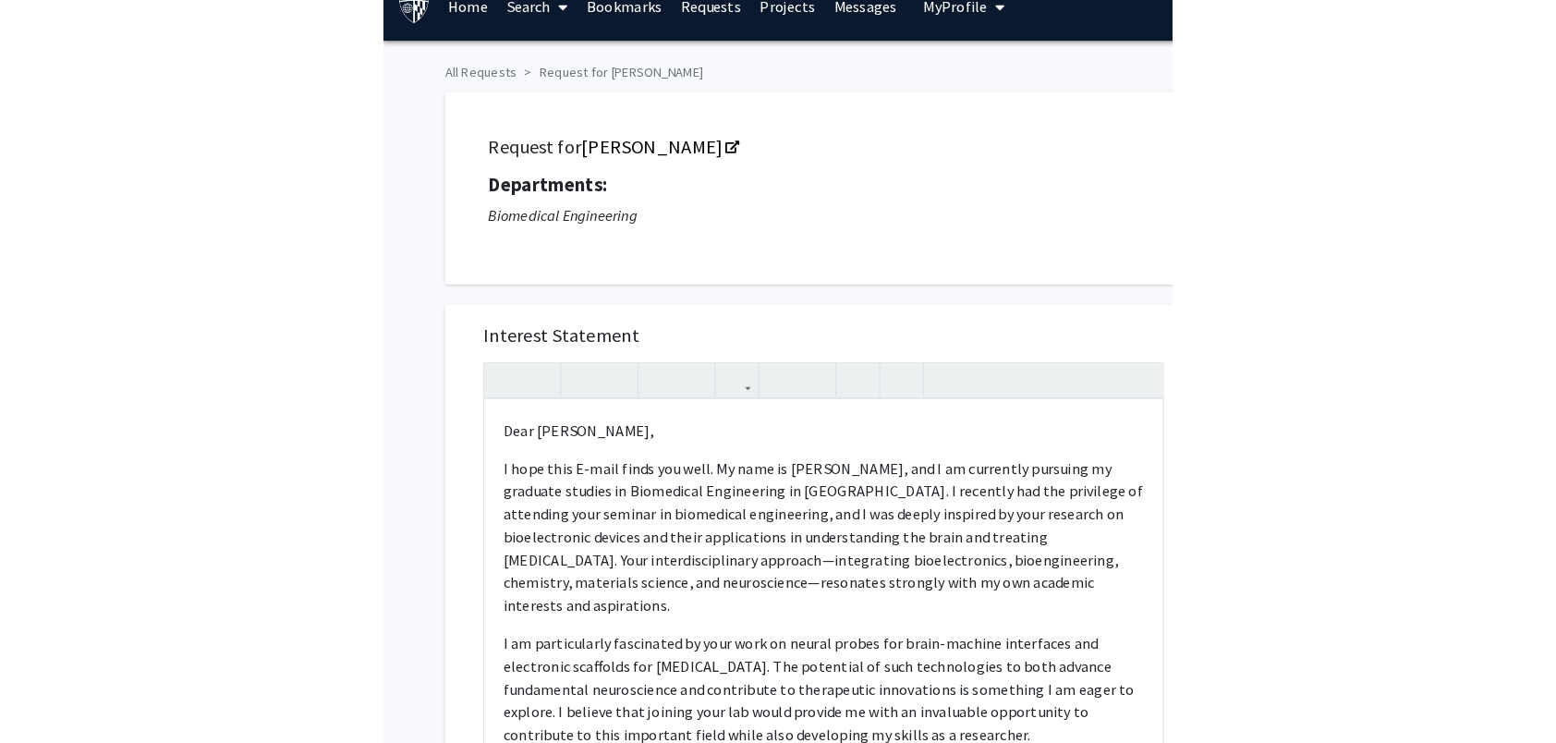
scroll to position [92, 0]
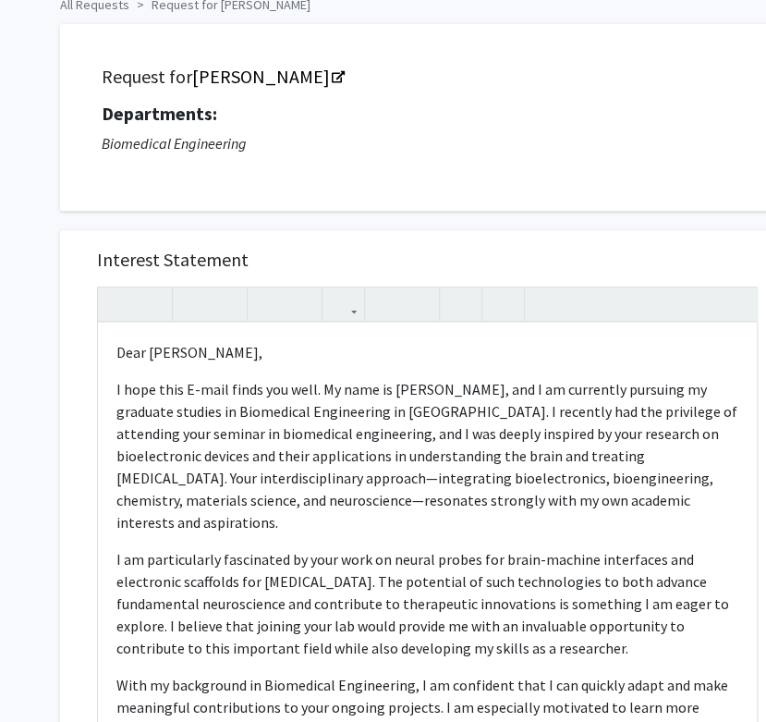
type textarea "<l>Ipsu Dolorsita Cons, </a> <e>S doei temp I-utla etdol mag aliq. En admi ve Q…"
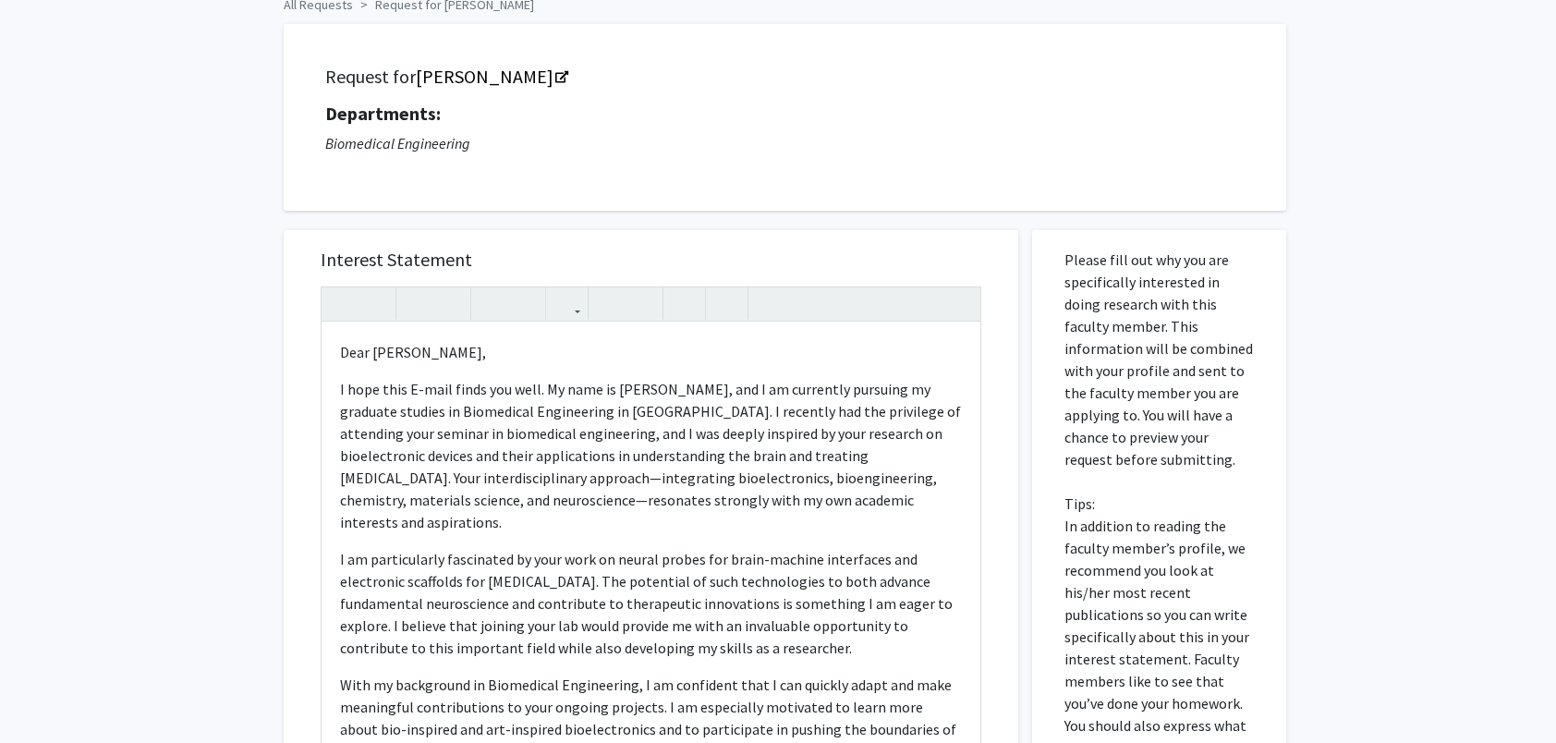
click at [1495, 83] on div "All Requests Request for [PERSON_NAME] Request for [PERSON_NAME] Departments: B…" at bounding box center [778, 531] width 1556 height 1114
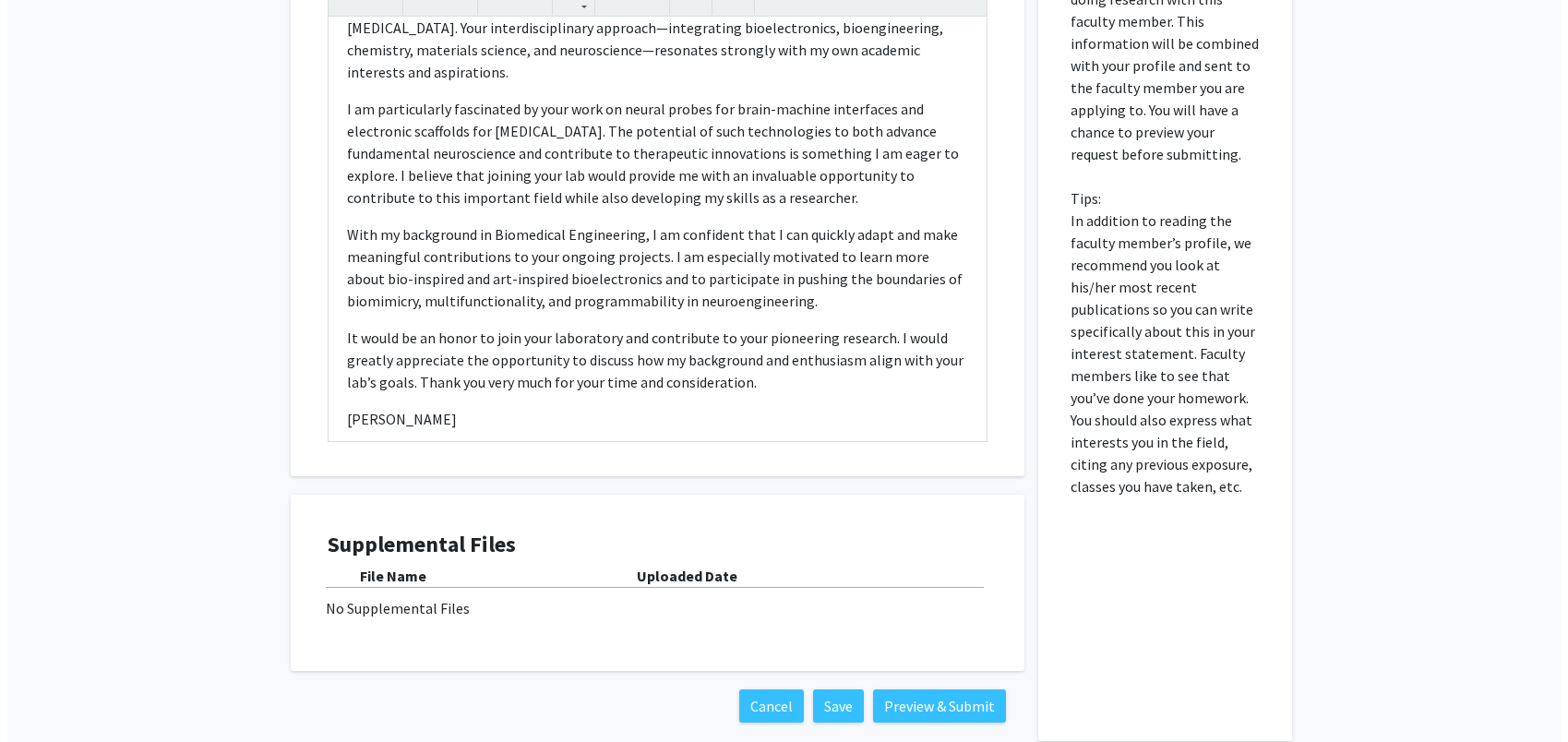
scroll to position [461, 0]
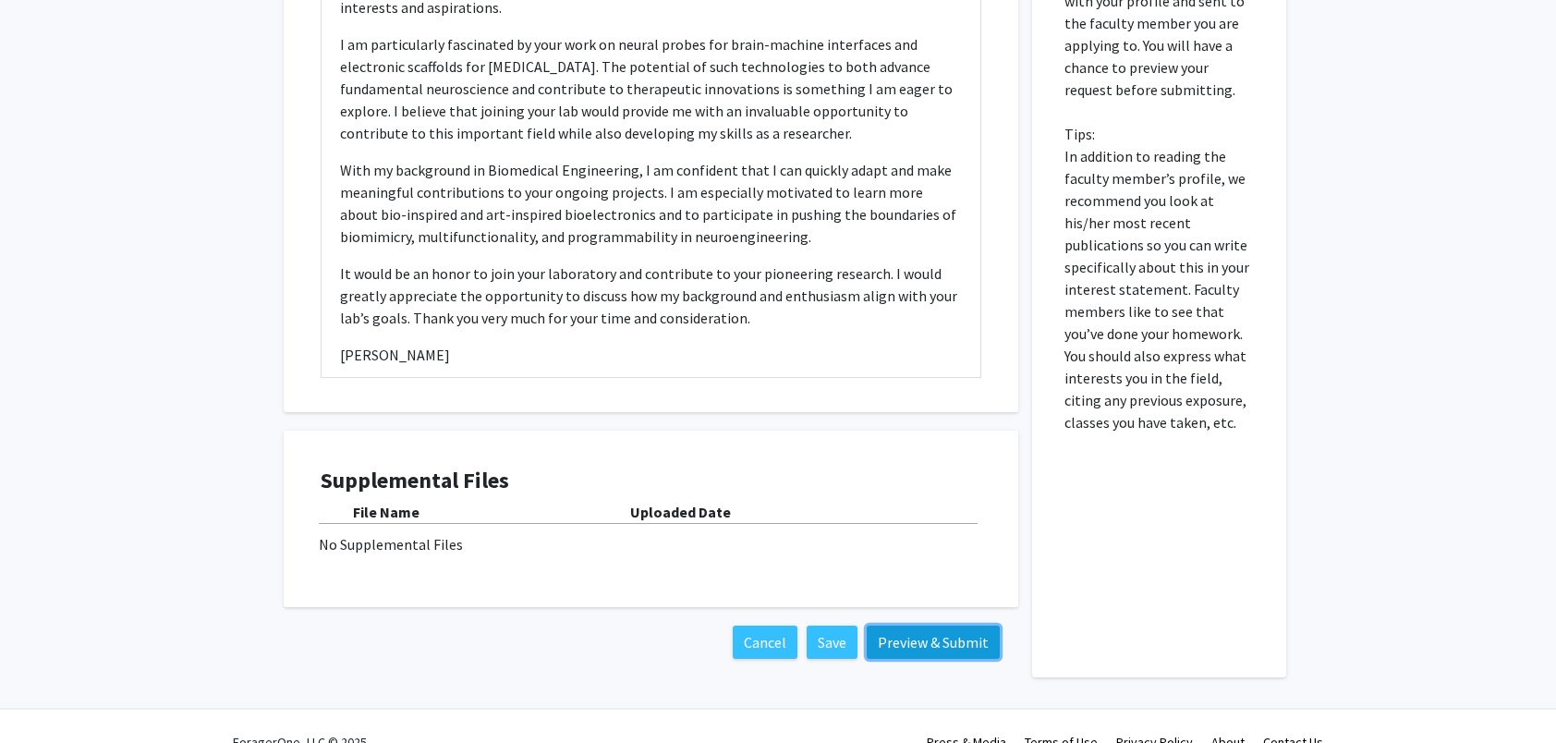
click at [908, 641] on button "Preview & Submit" at bounding box center [933, 642] width 133 height 33
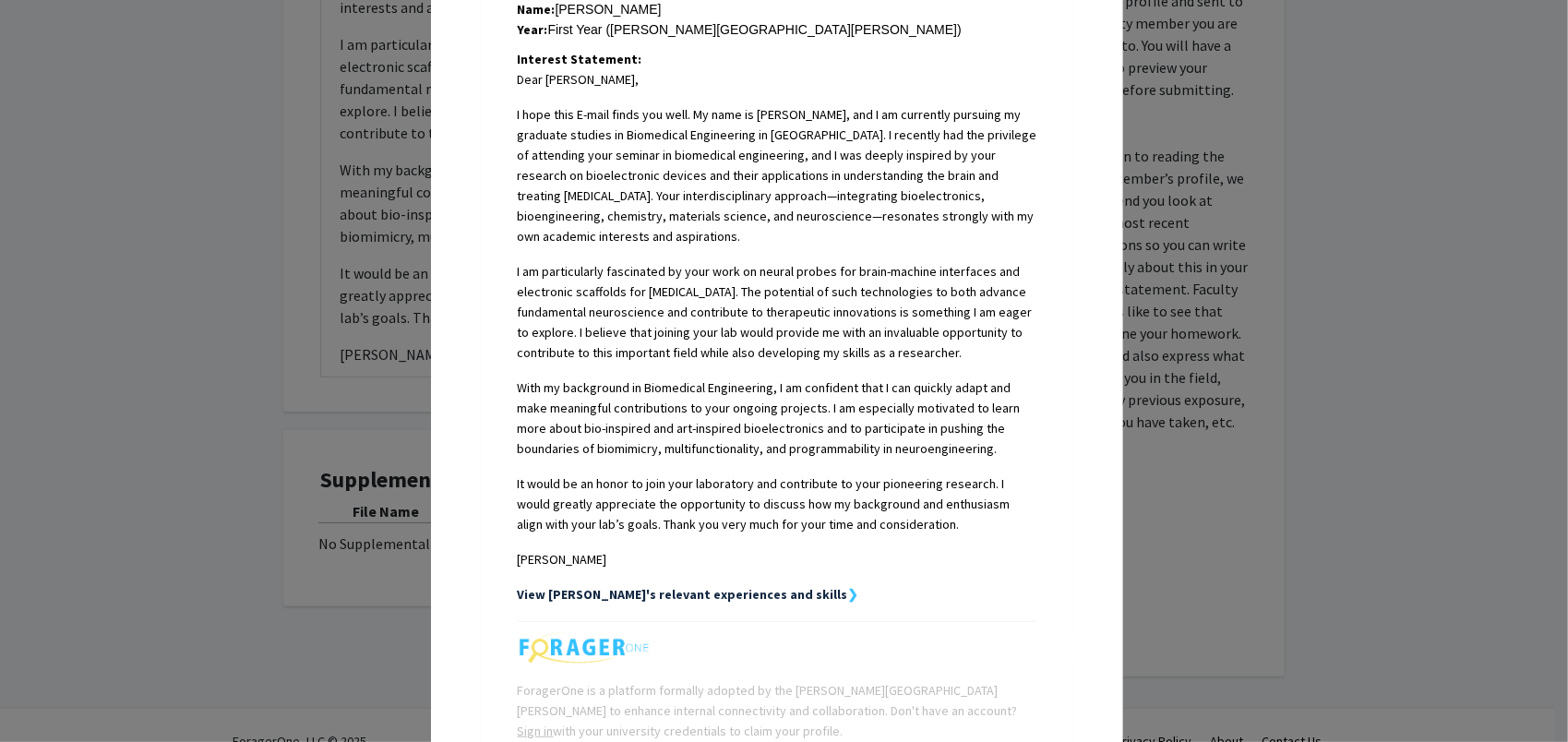
scroll to position [574, 0]
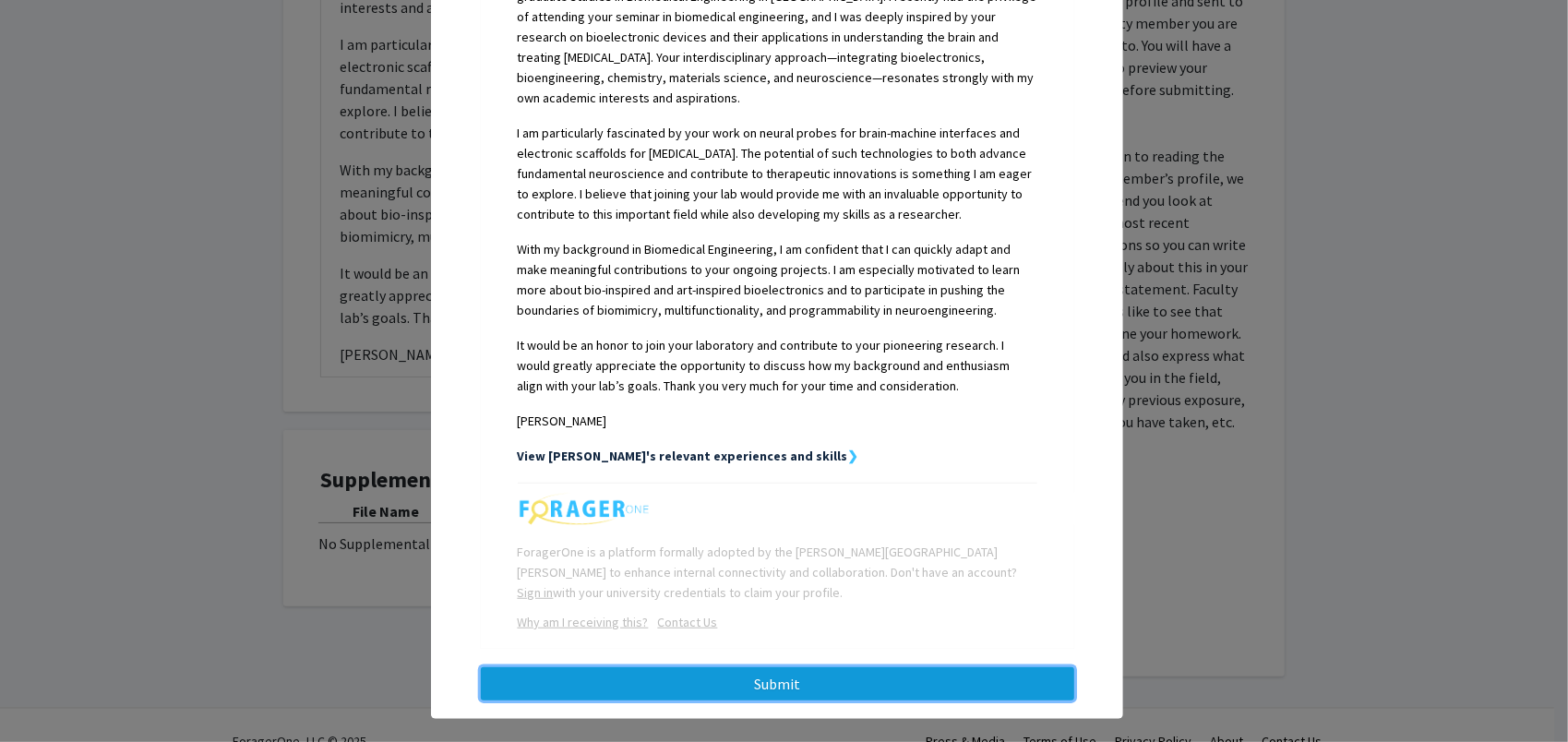
click at [693, 667] on button "Submit" at bounding box center [777, 683] width 593 height 33
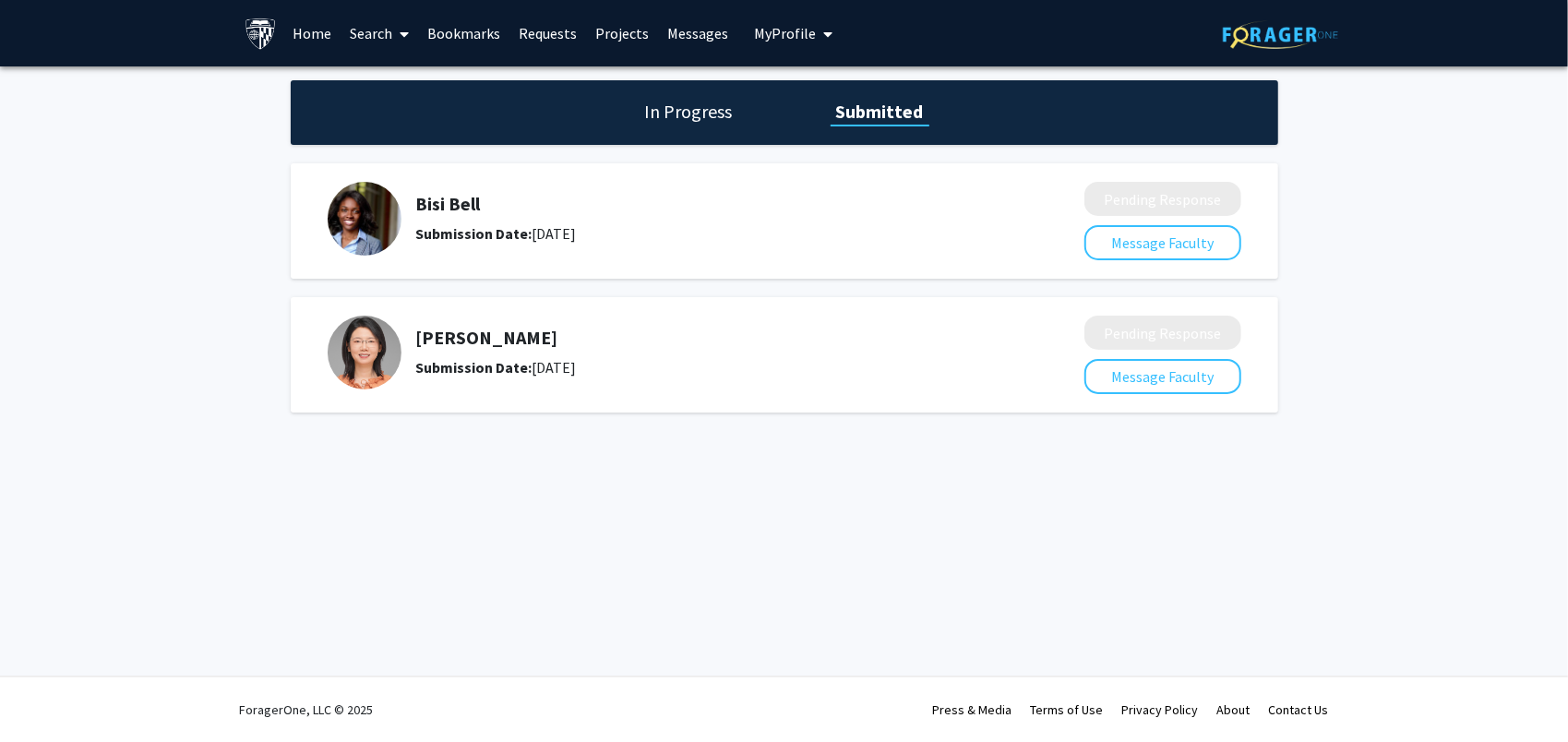
click at [671, 110] on h1 "In Progress" at bounding box center [688, 112] width 99 height 26
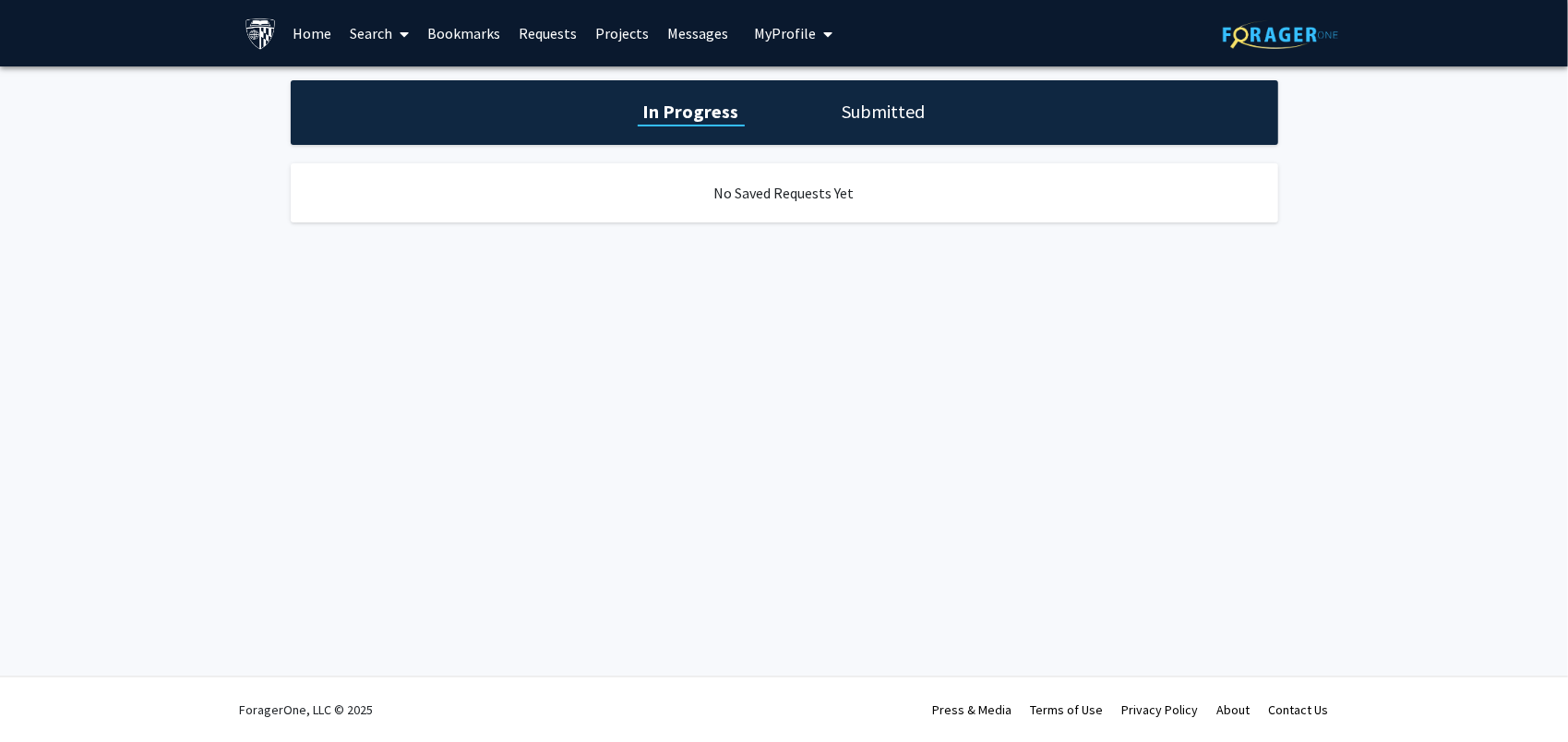
click at [857, 118] on h1 "Submitted" at bounding box center [884, 112] width 94 height 26
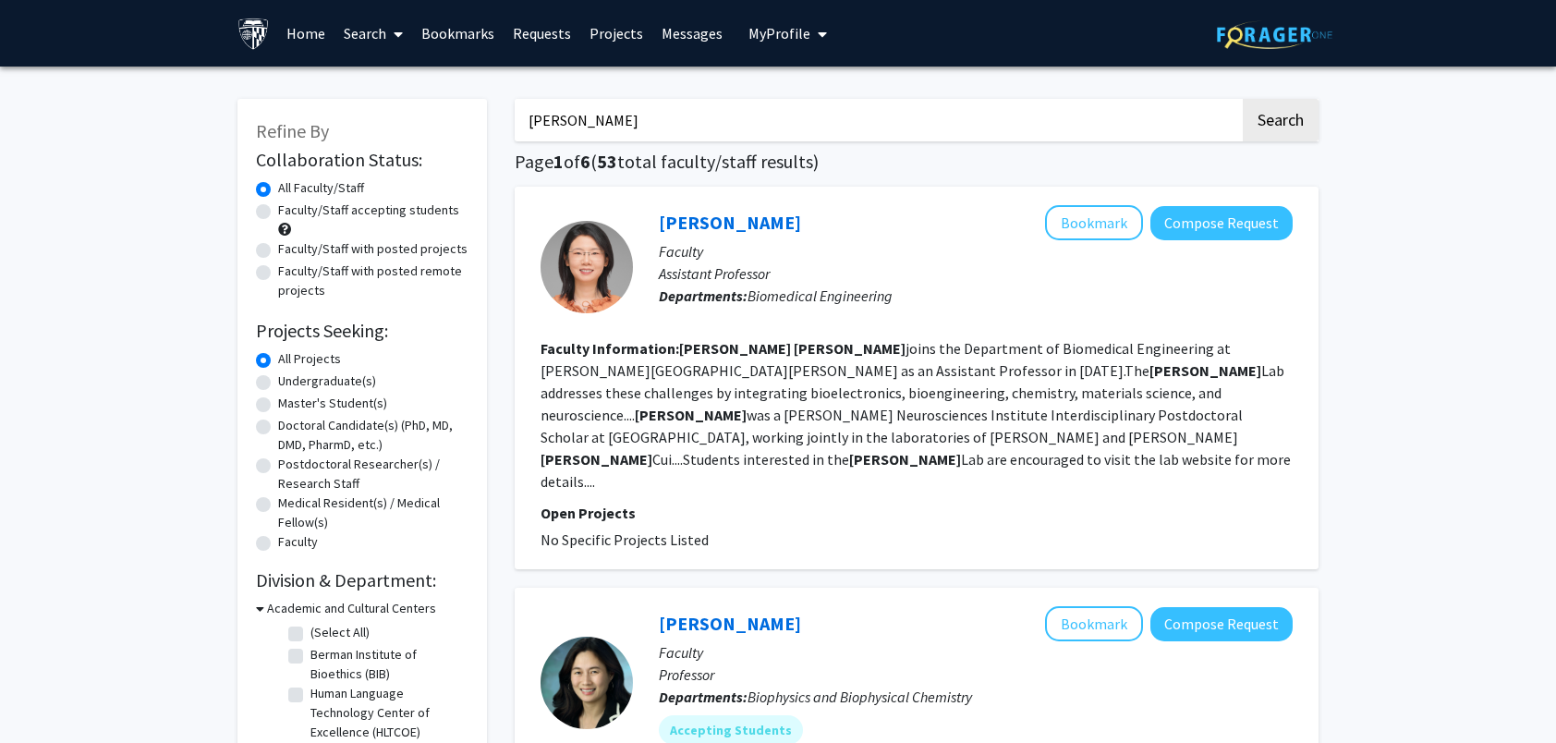
drag, startPoint x: 599, startPoint y: 125, endPoint x: 493, endPoint y: 117, distance: 105.6
type input "xingde"
click at [1243, 99] on button "Search" at bounding box center [1281, 120] width 76 height 43
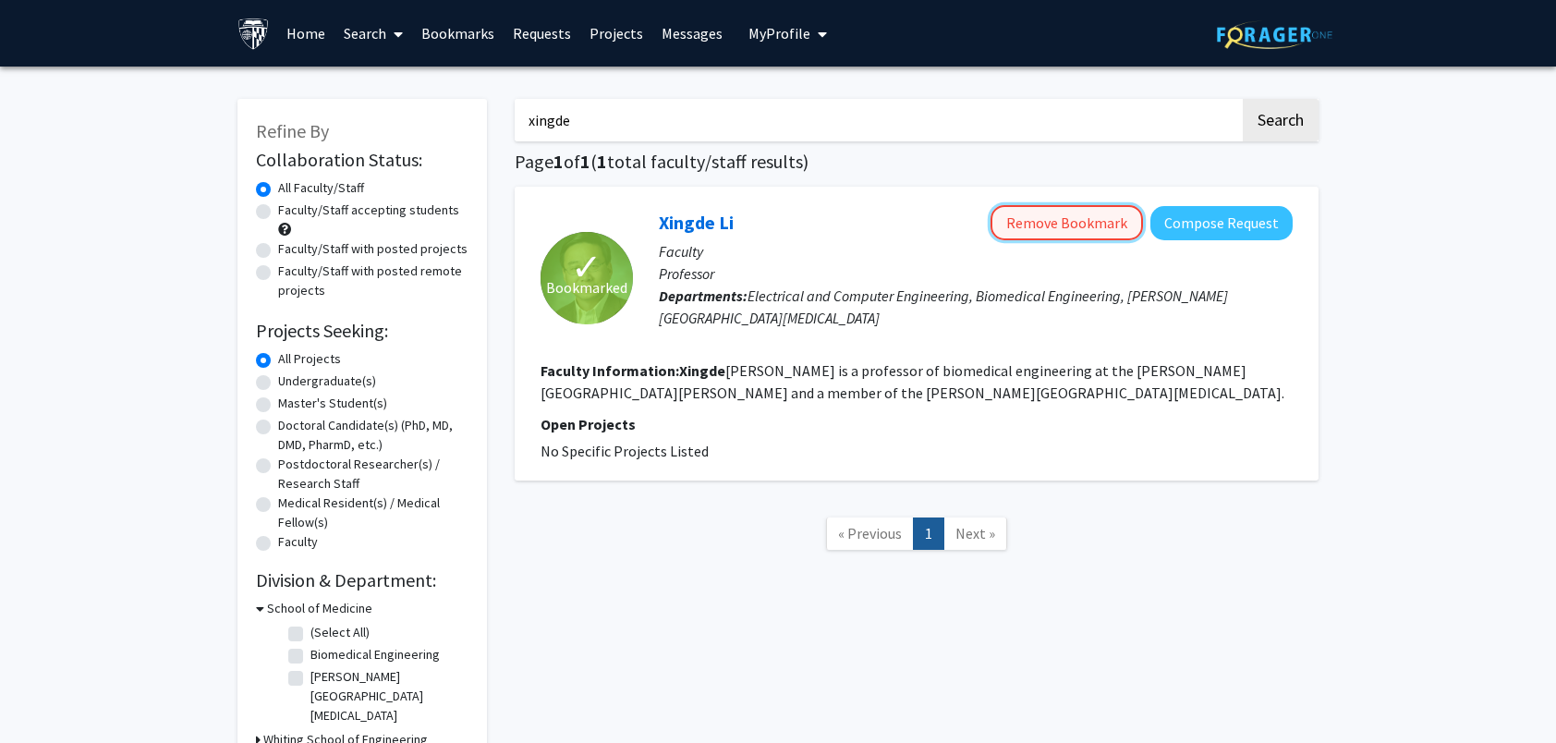
click at [1090, 224] on button "Remove Bookmark" at bounding box center [1067, 222] width 152 height 35
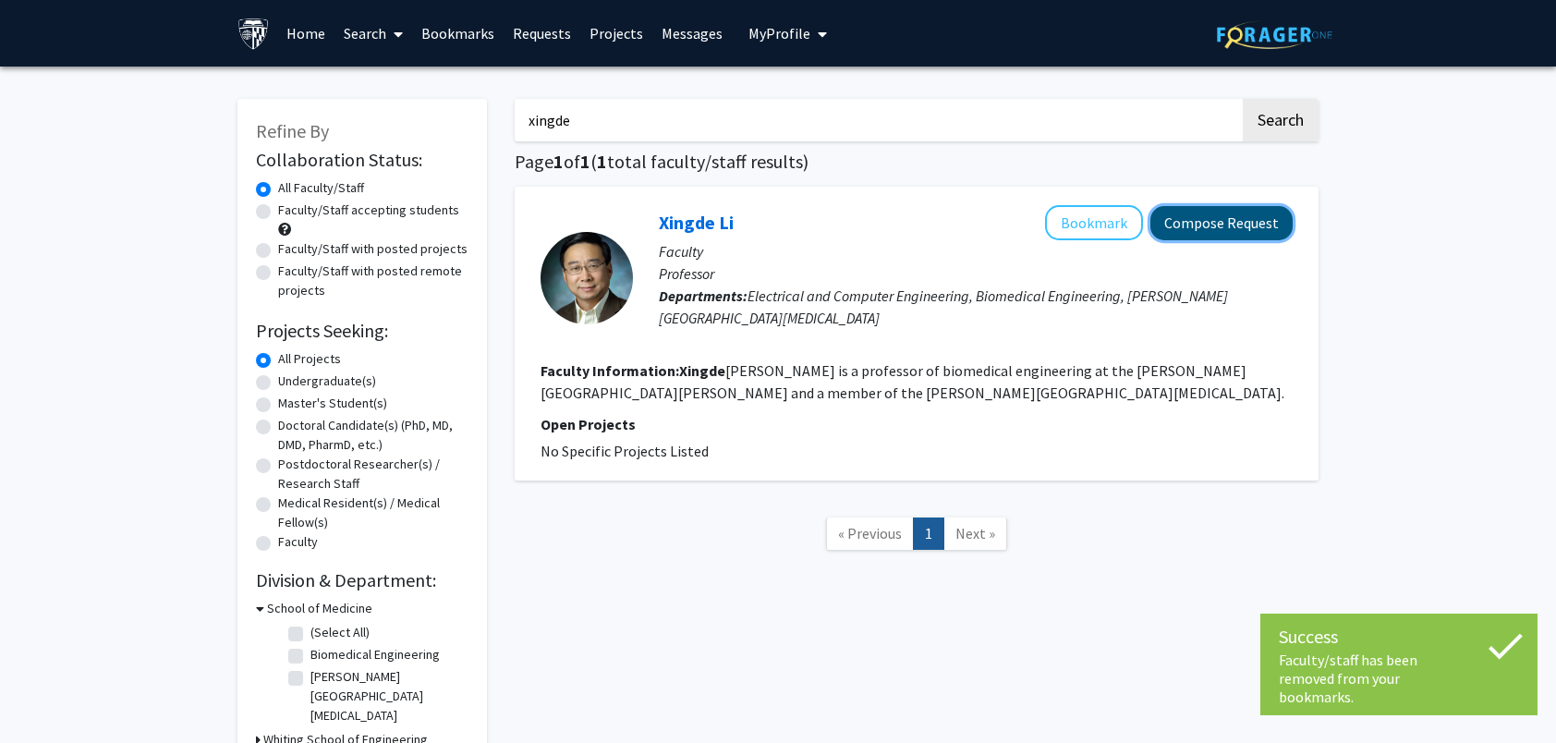
click at [1187, 229] on button "Compose Request" at bounding box center [1221, 223] width 142 height 34
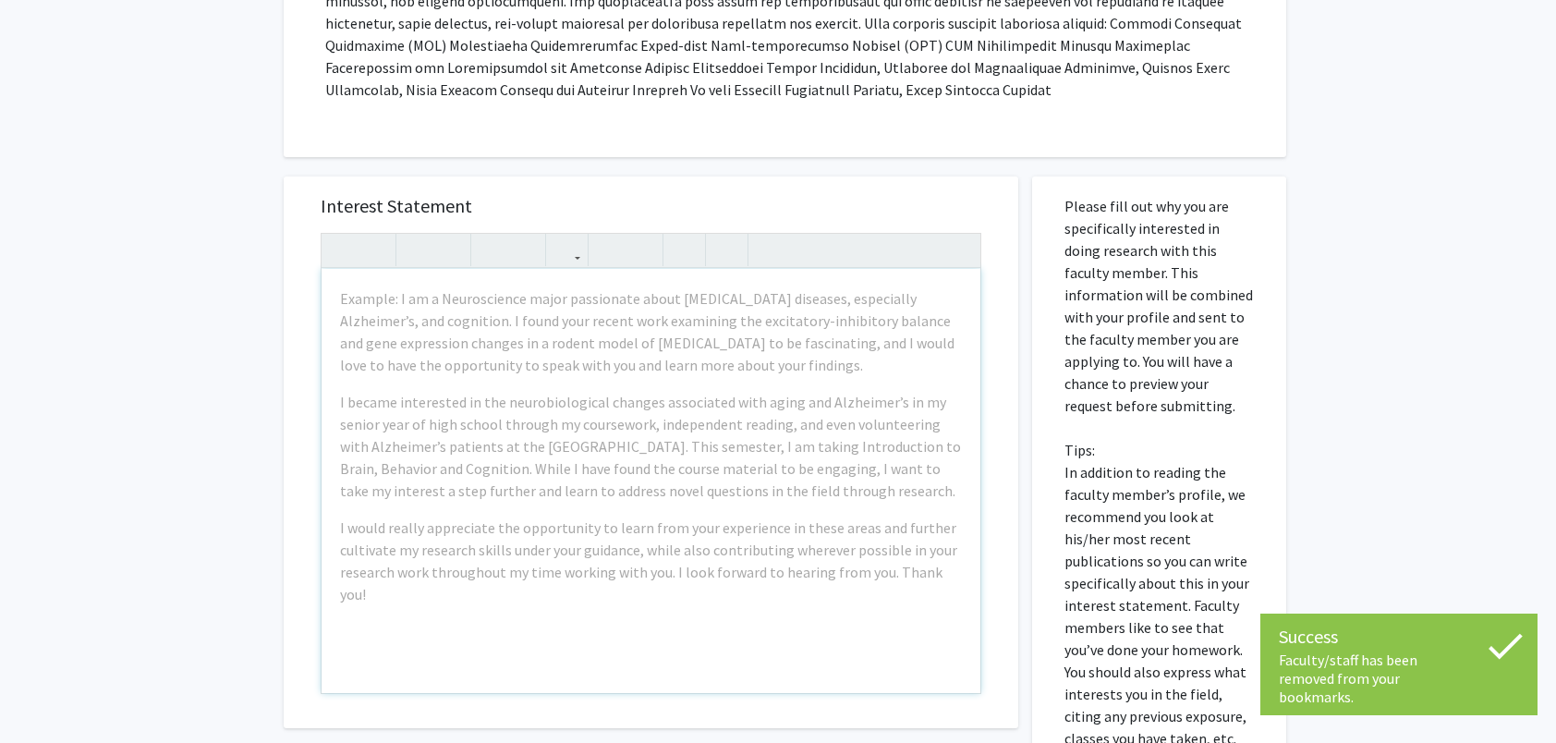
scroll to position [462, 0]
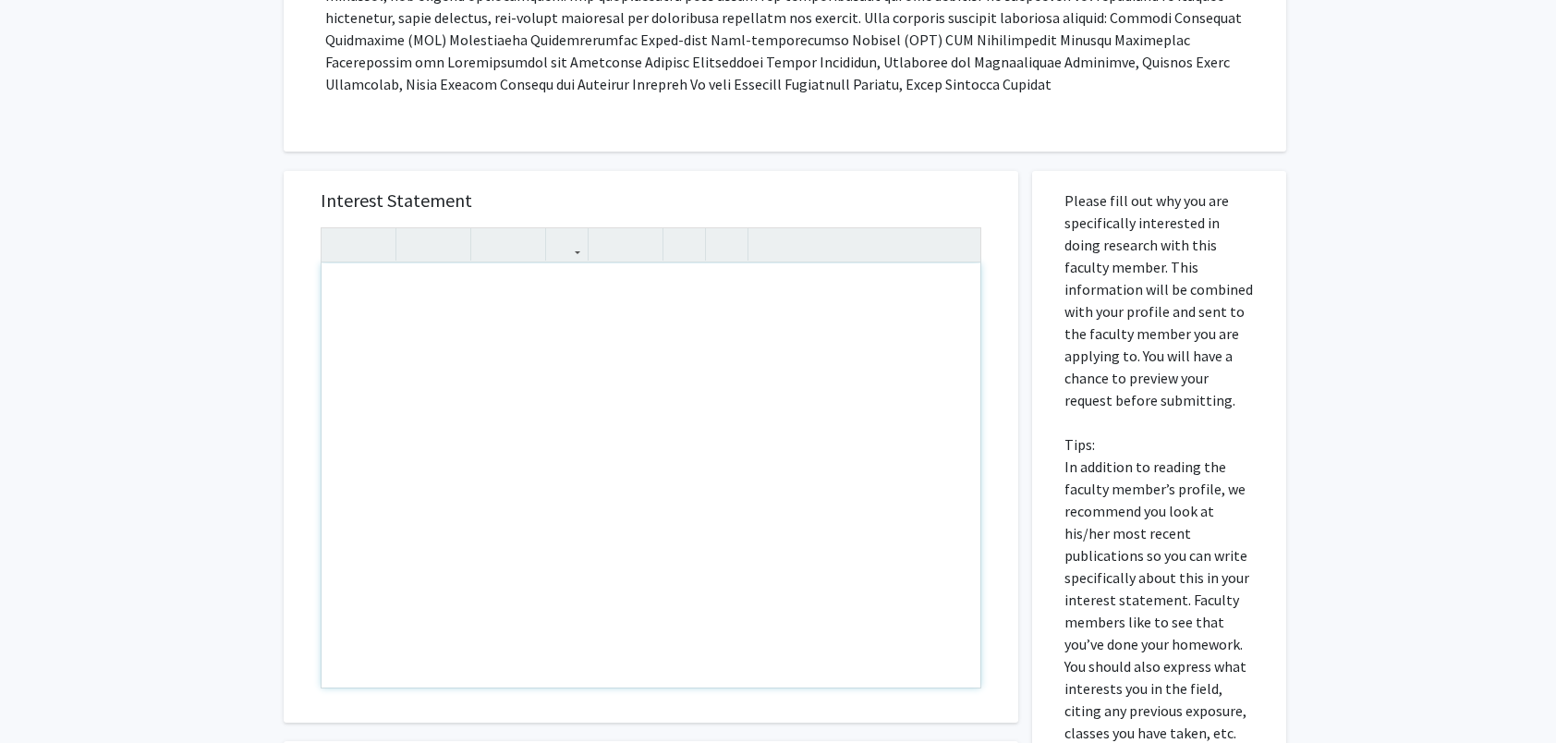
click at [415, 301] on div "Note to users with screen readers: Please press Alt+0 or Option+0 to deactivate…" at bounding box center [651, 475] width 659 height 424
paste div "Note to users with screen readers: Please press Alt+0 or Option+0 to deactivate…"
type textarea "<l>Ipsu Dolorsita Co, </a><e>S doei temp incid utlab etd magn. Al enim ad Minim…"
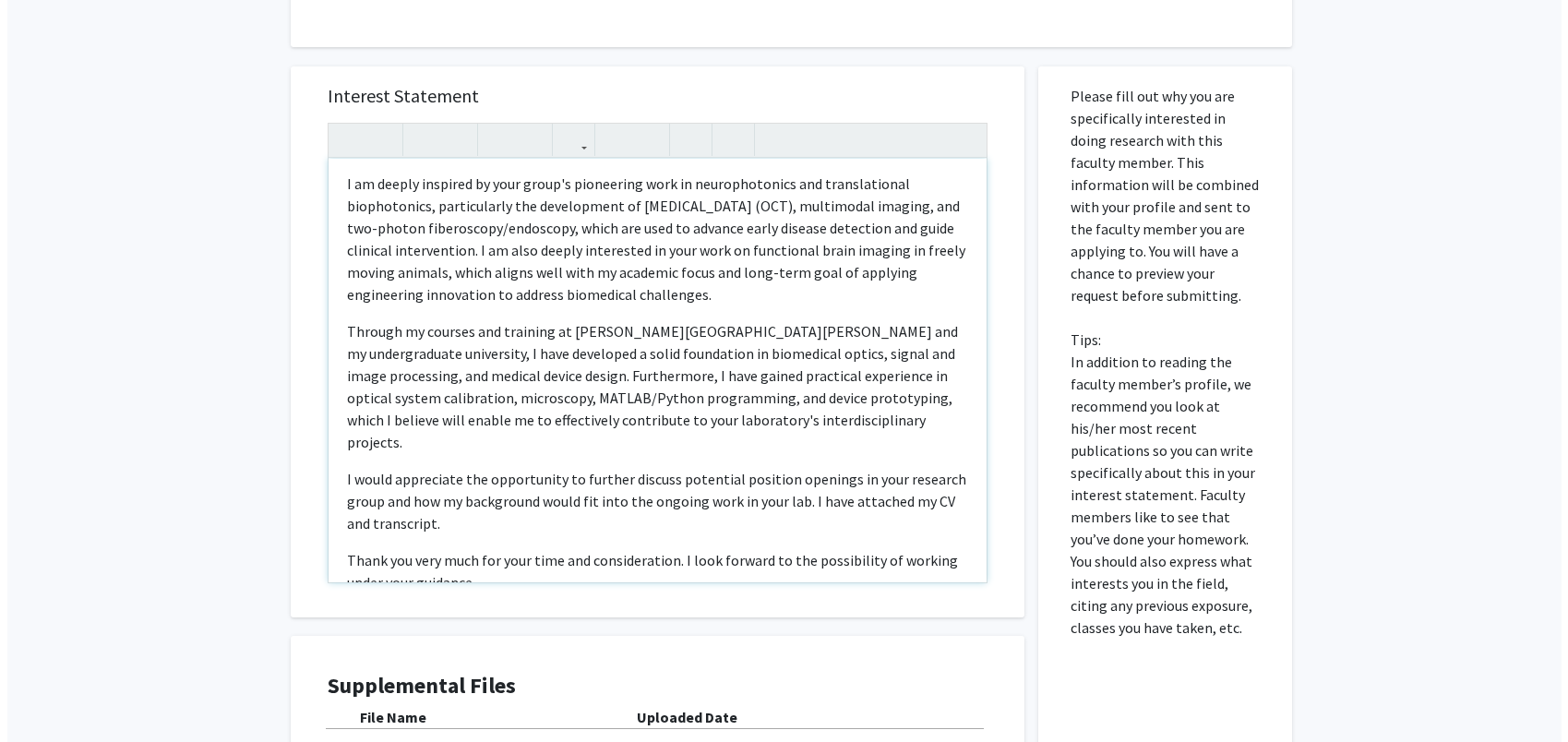
scroll to position [738, 0]
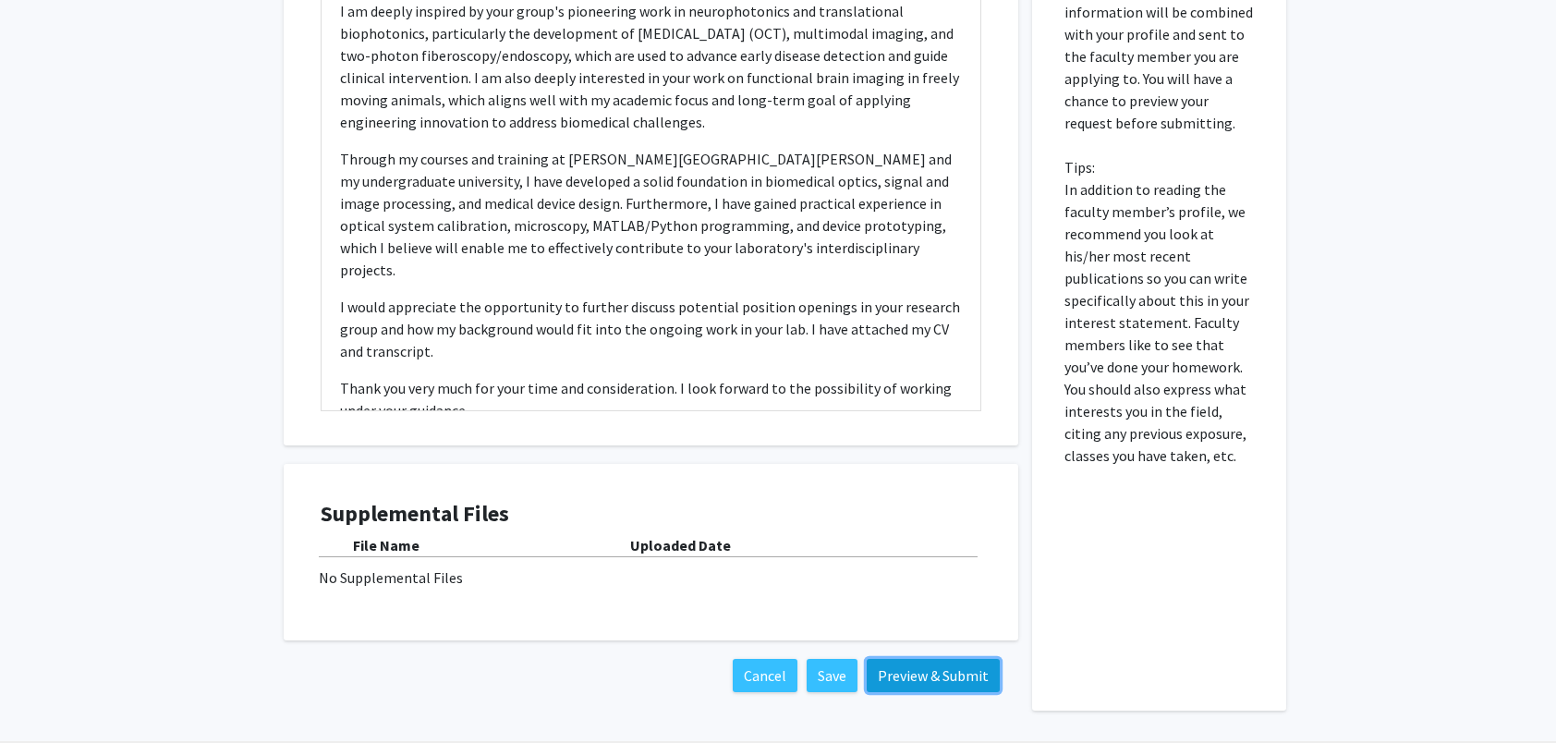
click at [887, 678] on button "Preview & Submit" at bounding box center [933, 675] width 133 height 33
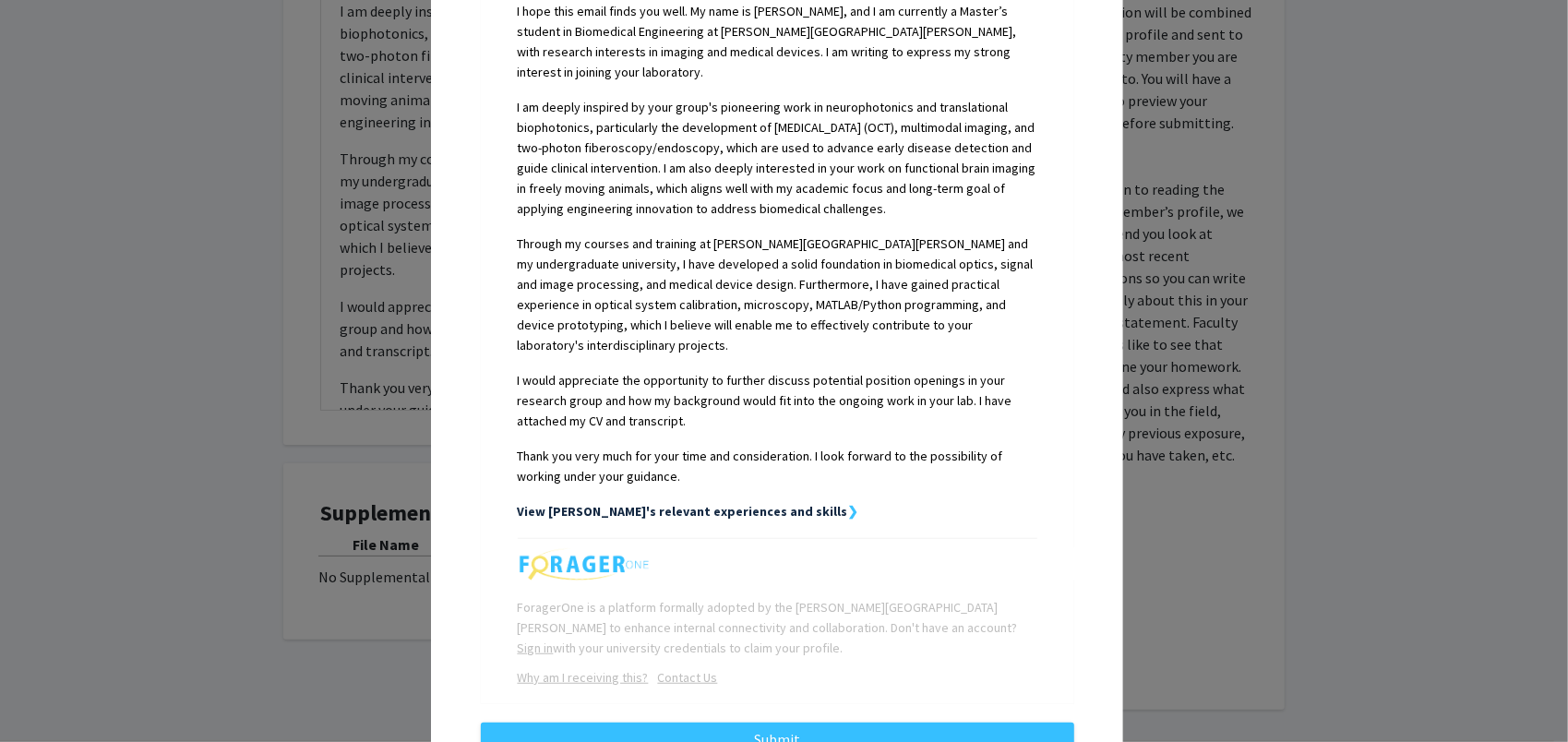
scroll to position [553, 0]
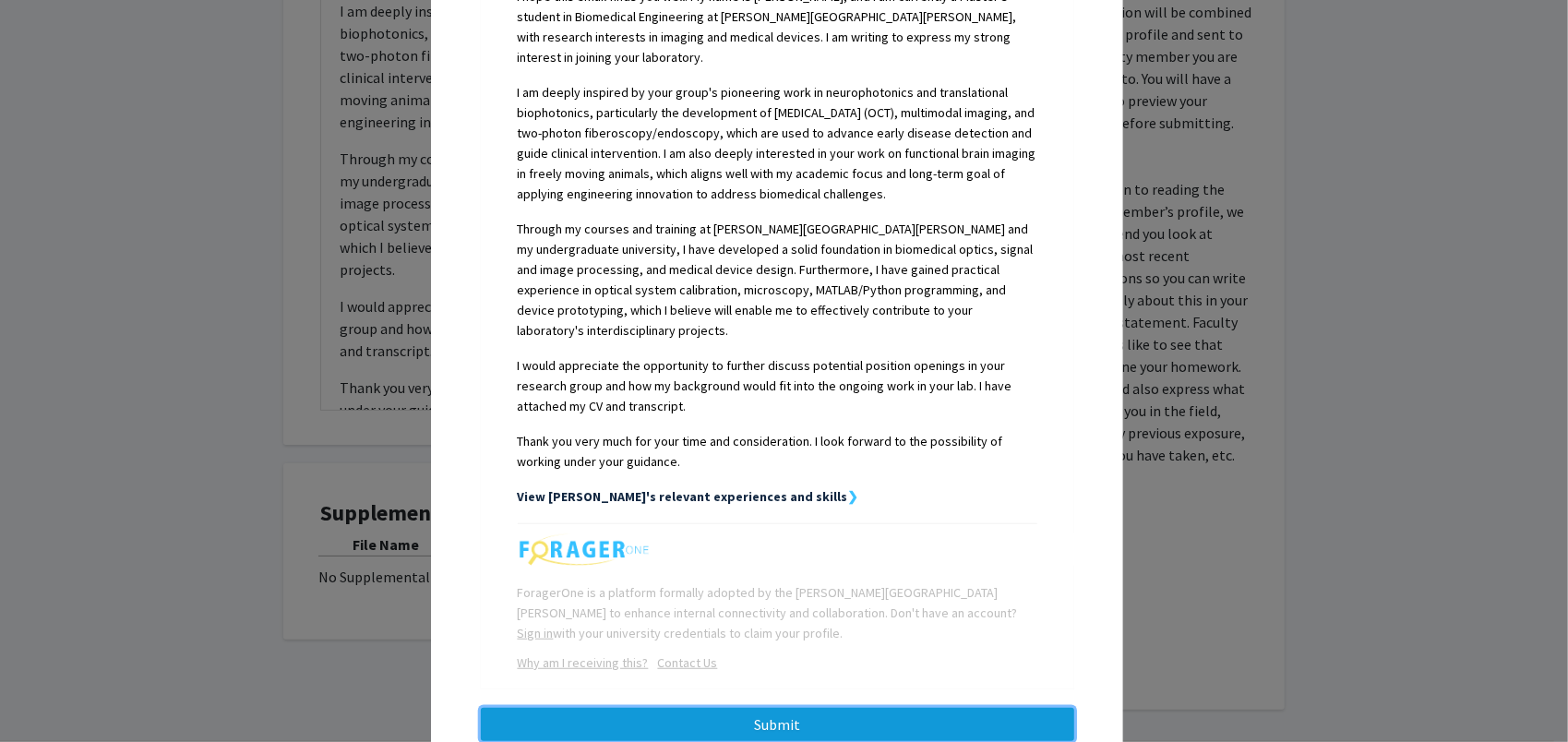
click at [655, 708] on button "Submit" at bounding box center [777, 724] width 593 height 33
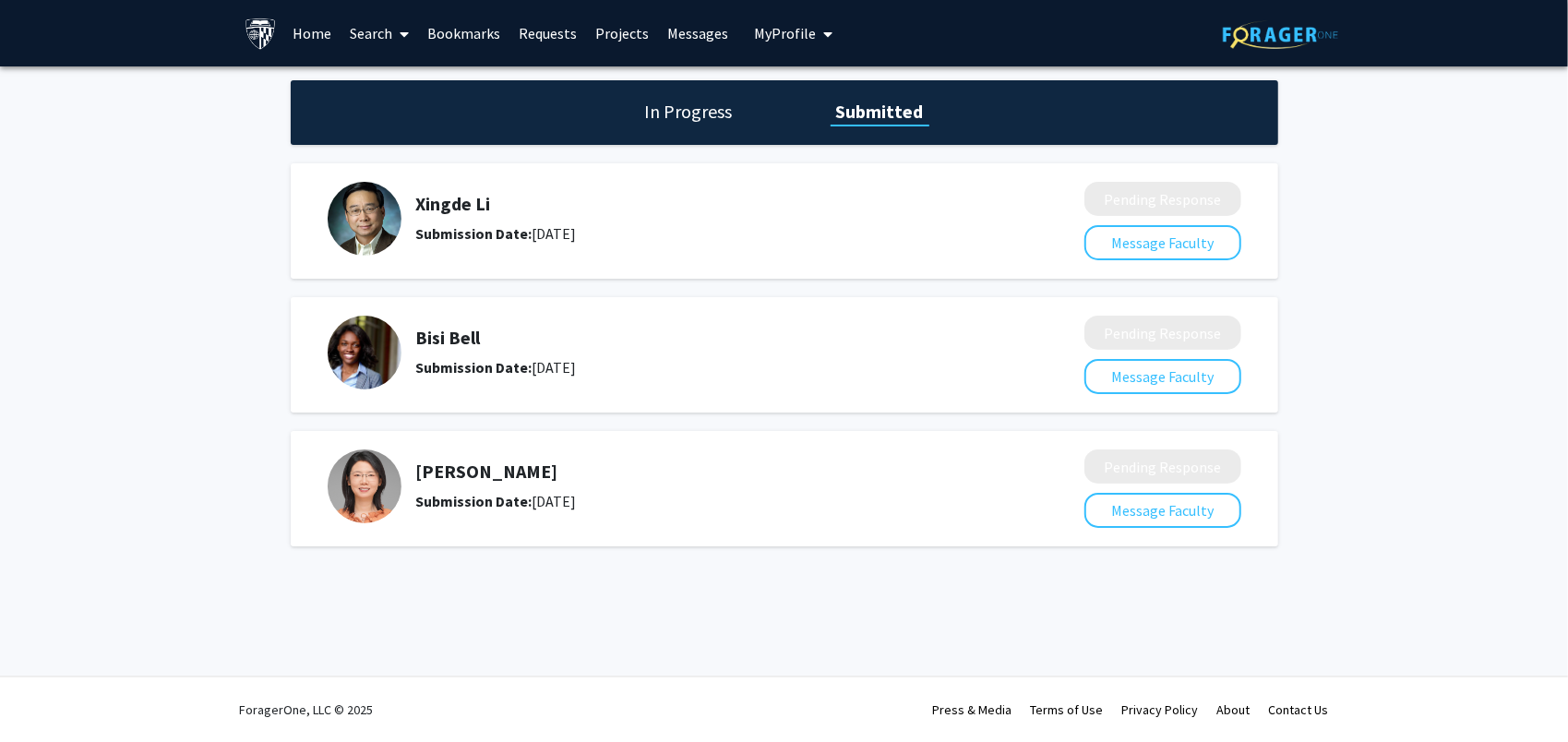
click at [295, 37] on link "Home" at bounding box center [312, 33] width 57 height 65
